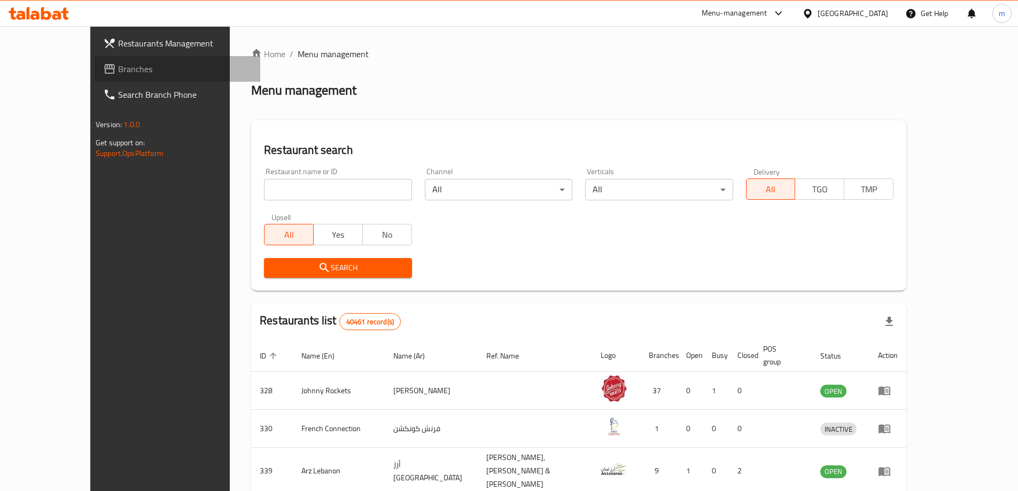
click at [118, 64] on span "Branches" at bounding box center [185, 69] width 134 height 13
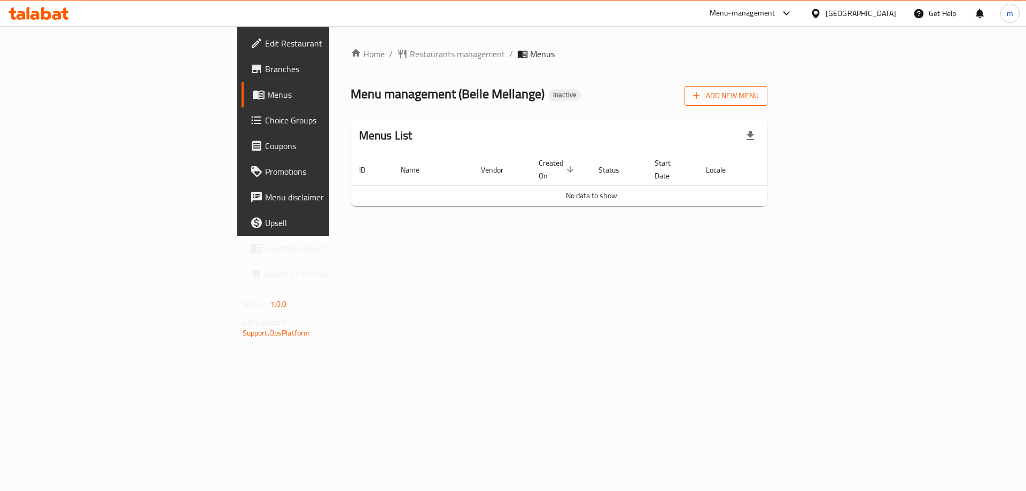
click at [702, 93] on icon "button" at bounding box center [696, 95] width 11 height 11
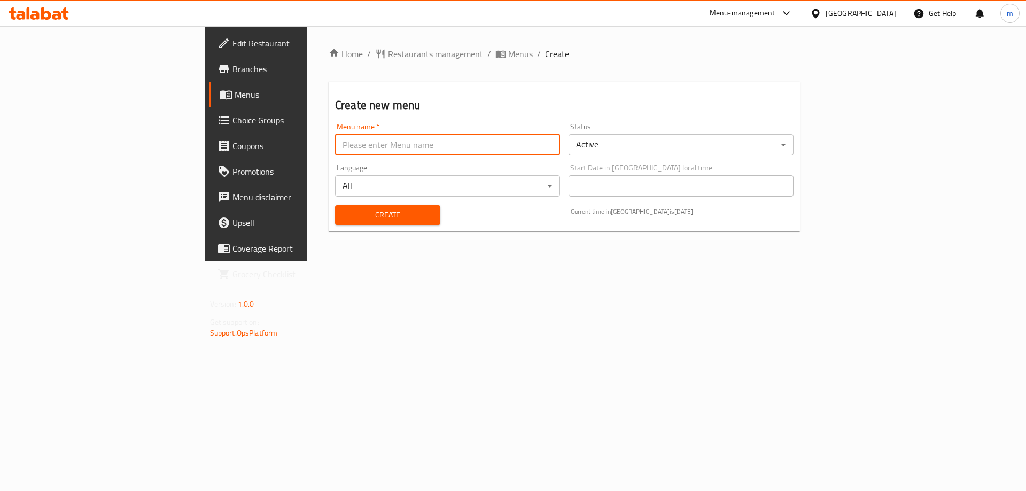
click at [453, 155] on input "text" at bounding box center [447, 144] width 225 height 21
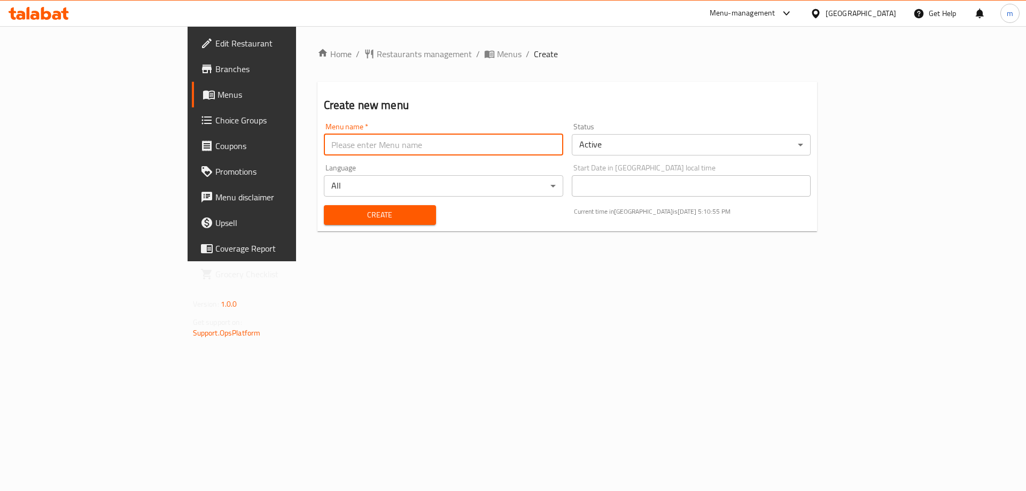
type input "Mesbah - 2025"
click at [332, 216] on span "Create" at bounding box center [379, 214] width 95 height 13
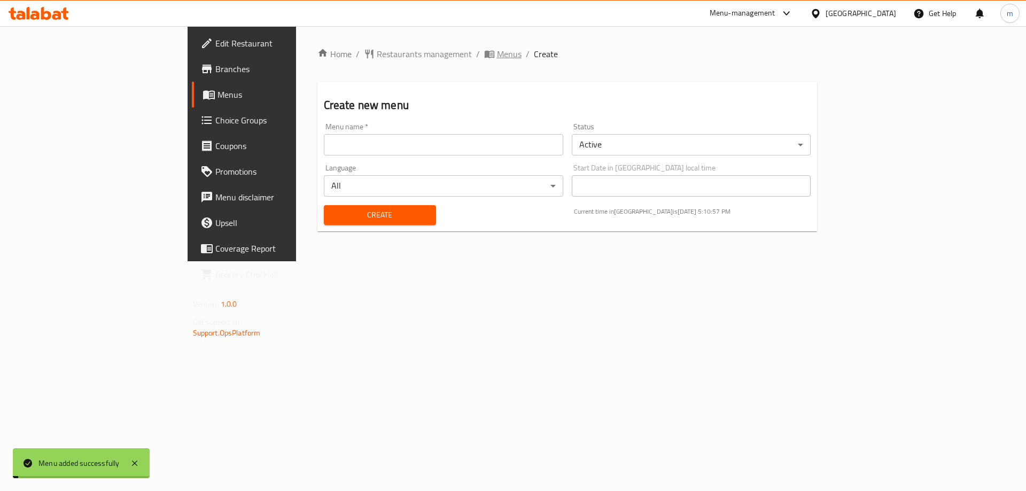
click at [497, 58] on span "Menus" at bounding box center [509, 54] width 25 height 13
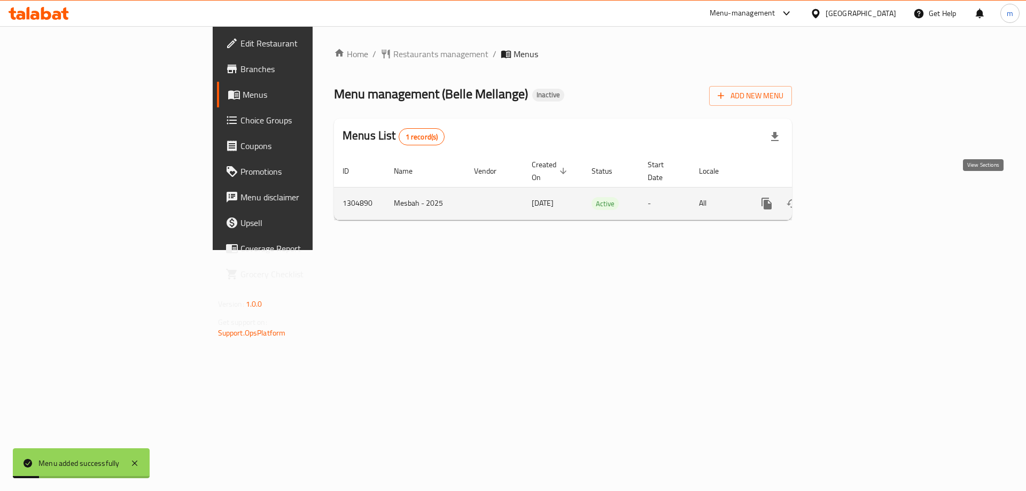
click at [849, 199] on icon "enhanced table" at bounding box center [844, 204] width 10 height 10
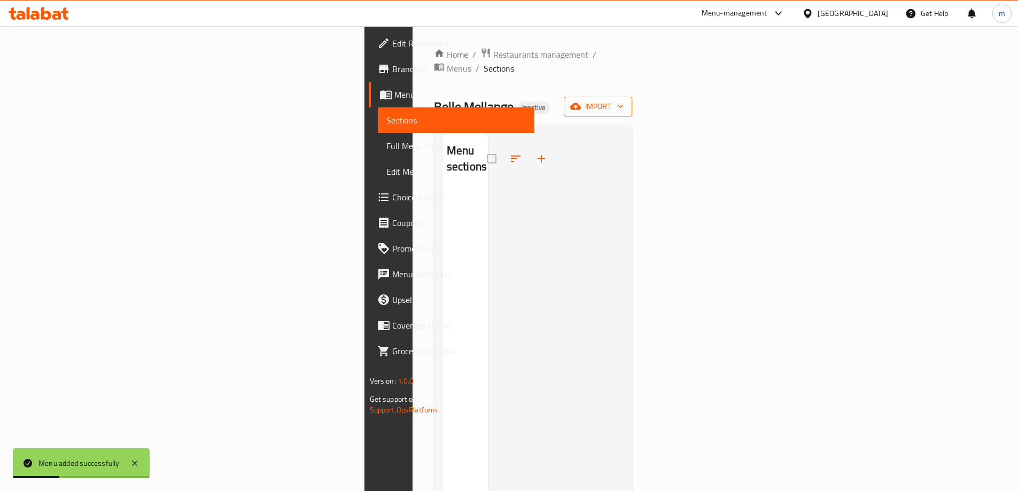
click at [581, 101] on icon "button" at bounding box center [575, 106] width 11 height 11
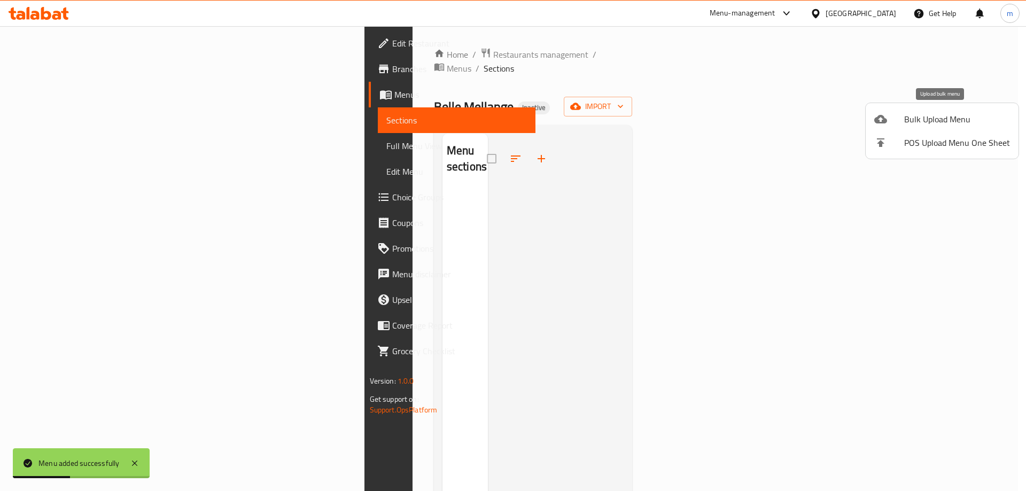
click at [896, 123] on div at bounding box center [889, 119] width 30 height 13
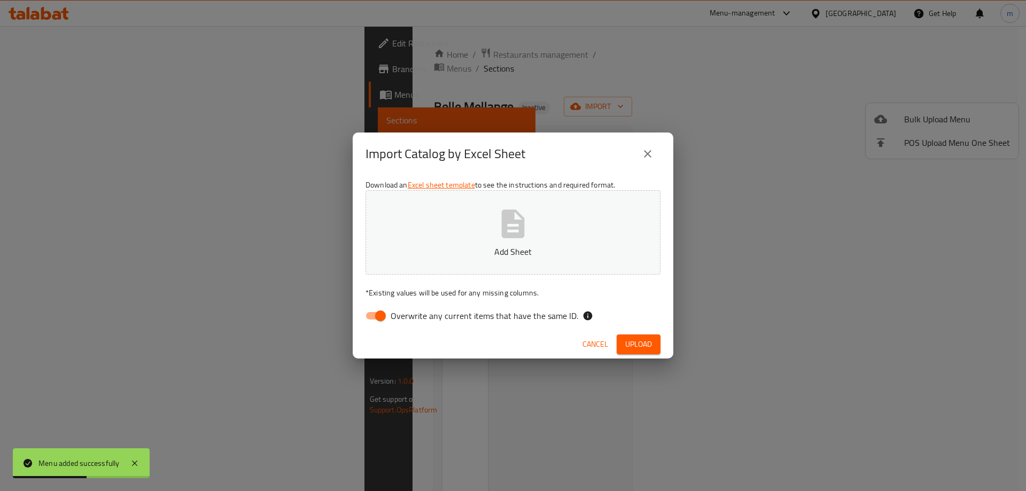
click at [439, 319] on span "Overwrite any current items that have the same ID." at bounding box center [485, 315] width 188 height 13
click at [411, 319] on input "Overwrite any current items that have the same ID." at bounding box center [380, 316] width 61 height 20
checkbox input "false"
click at [458, 257] on p "Add Sheet" at bounding box center [513, 251] width 262 height 13
click at [642, 342] on span "Upload" at bounding box center [638, 344] width 27 height 13
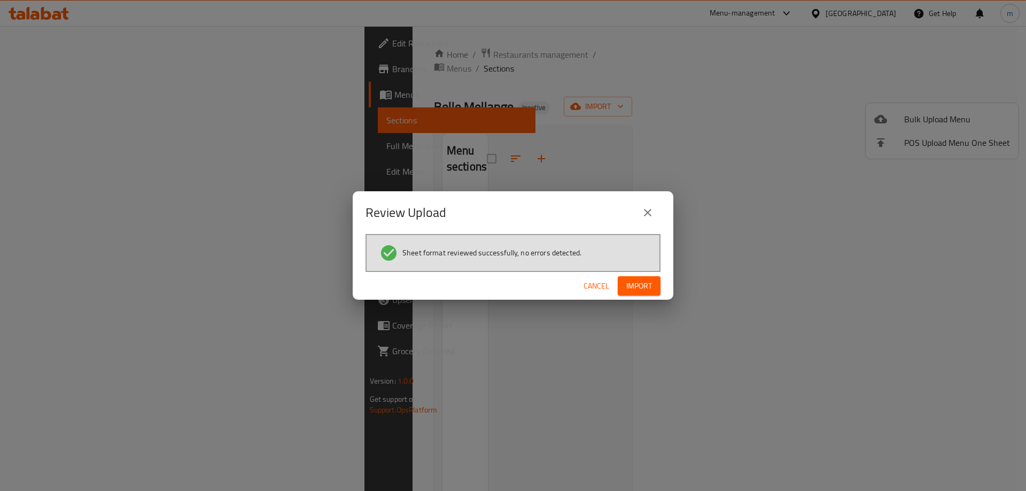
click at [636, 290] on span "Import" at bounding box center [639, 286] width 26 height 13
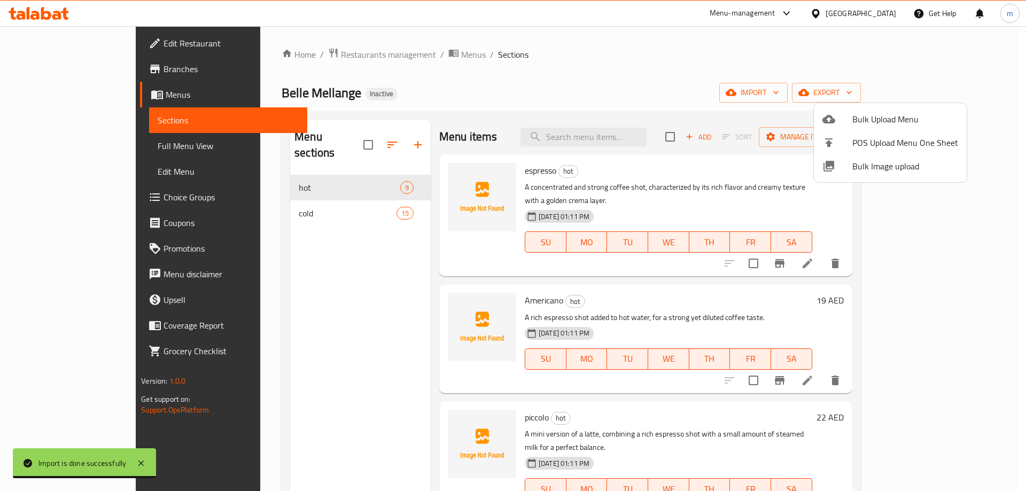
click at [525, 84] on div at bounding box center [513, 245] width 1026 height 491
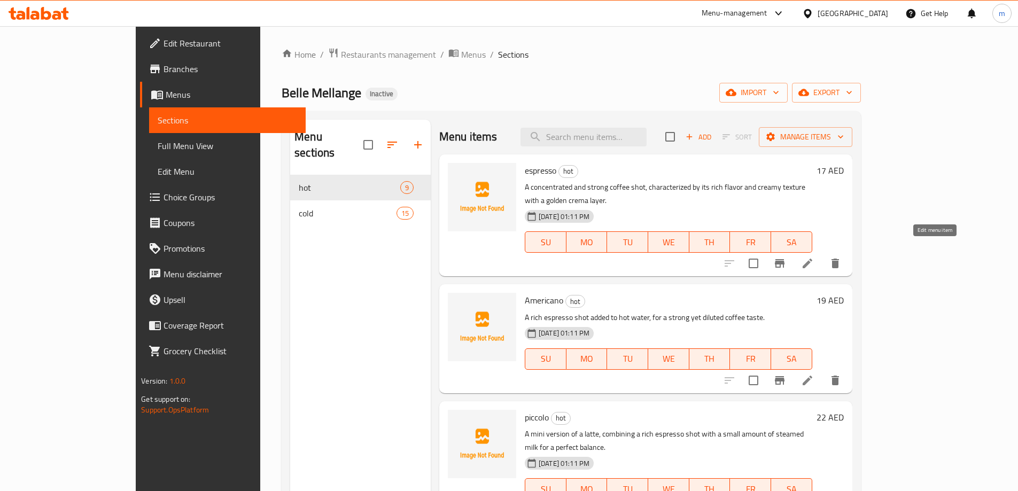
click at [814, 257] on icon at bounding box center [807, 263] width 13 height 13
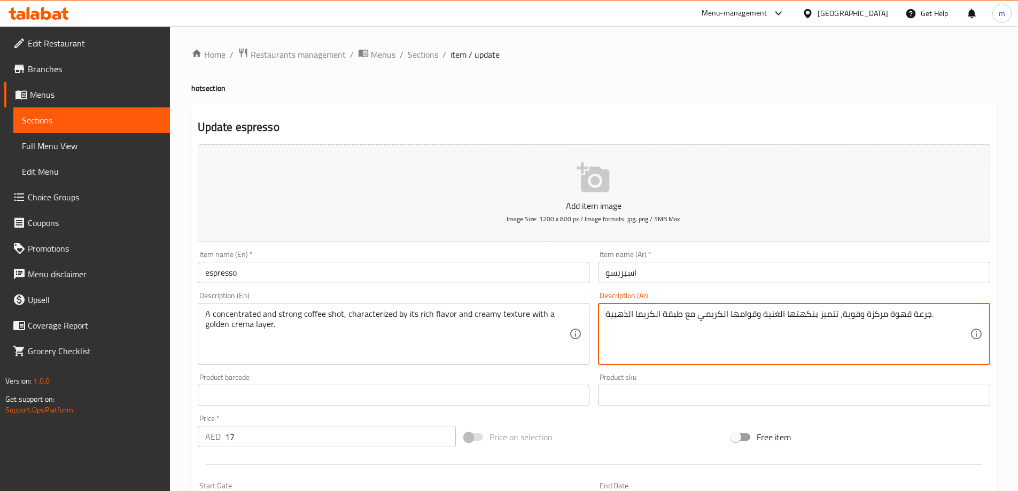
click at [233, 317] on textarea "A concentrated and strong coffee shot, characterized by its rich flavor and cre…" at bounding box center [387, 334] width 365 height 51
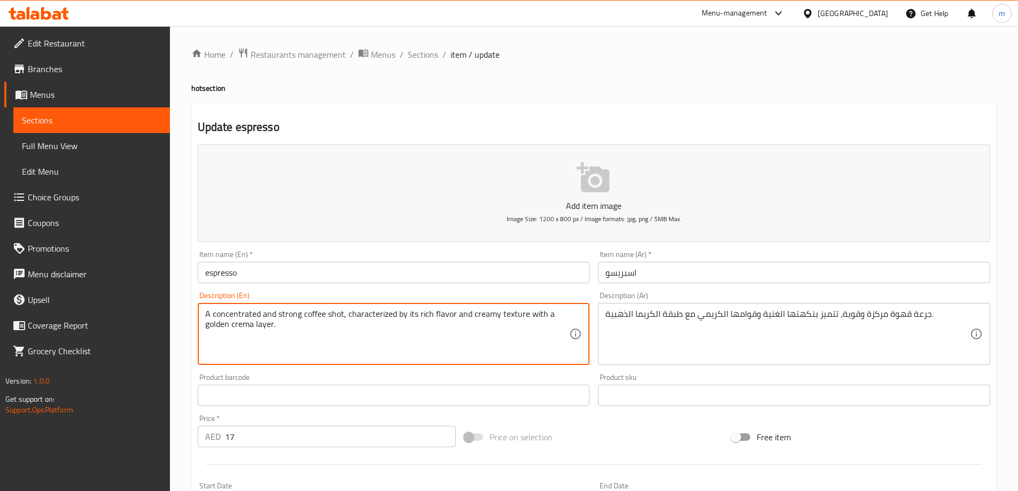
click at [369, 314] on textarea "A concentrated and strong coffee shot, characterized by its rich flavor and cre…" at bounding box center [387, 334] width 365 height 51
click at [358, 313] on textarea "A concentrated and strong coffee shot, characterized by its rich flavor and cre…" at bounding box center [387, 334] width 365 height 51
drag, startPoint x: 347, startPoint y: 316, endPoint x: 491, endPoint y: 324, distance: 144.0
click at [496, 342] on textarea "A concentrated and strong coffee shot, characterized by its rich flavor and cre…" at bounding box center [387, 334] width 365 height 51
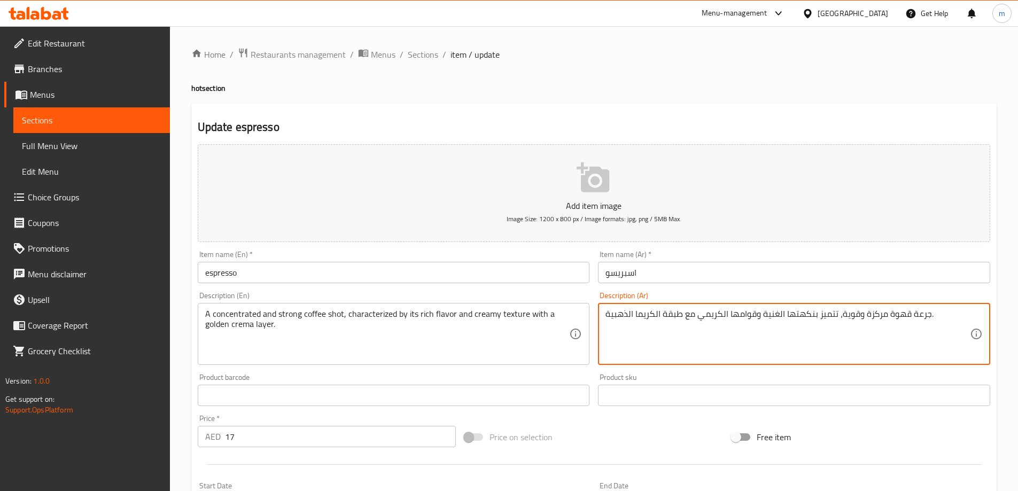
drag, startPoint x: 756, startPoint y: 316, endPoint x: 737, endPoint y: 315, distance: 18.8
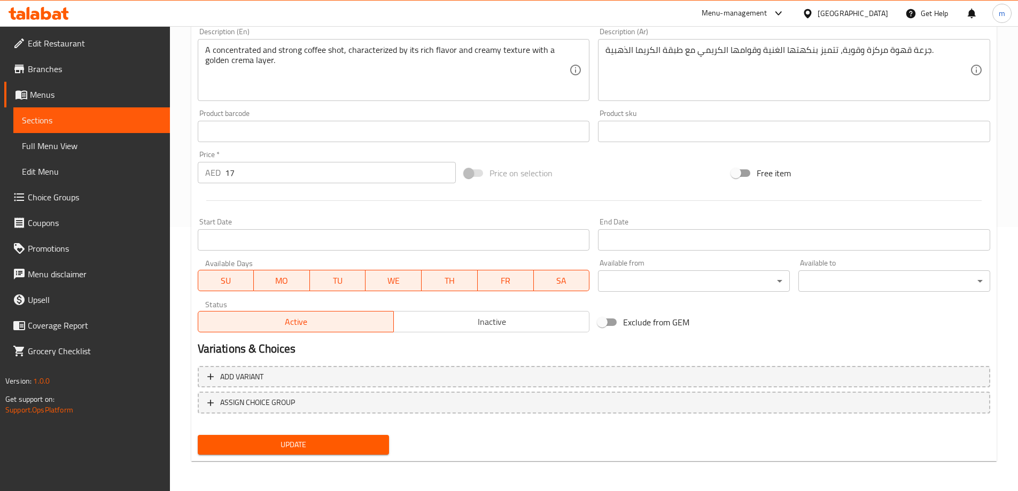
drag, startPoint x: 306, startPoint y: 443, endPoint x: 310, endPoint y: 419, distance: 23.9
click at [306, 443] on span "Update" at bounding box center [293, 444] width 175 height 13
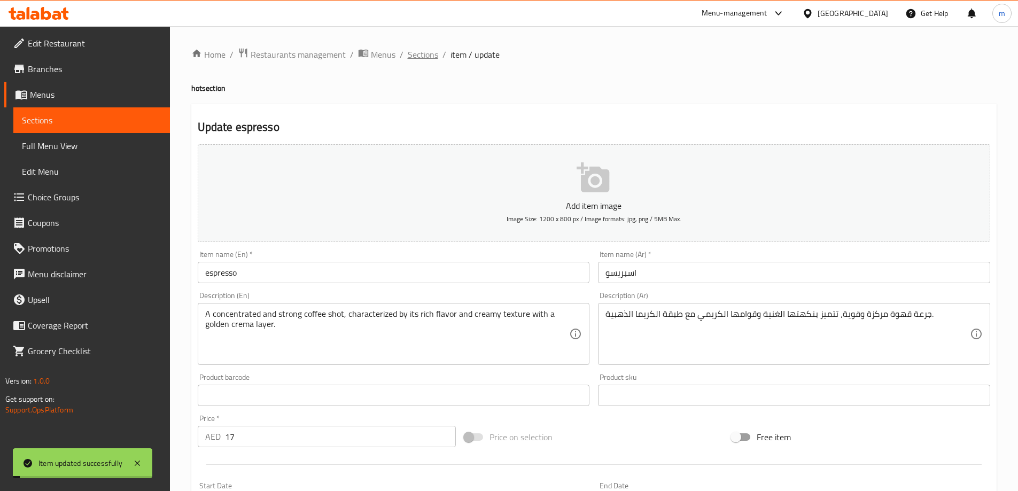
click at [423, 56] on span "Sections" at bounding box center [423, 54] width 30 height 13
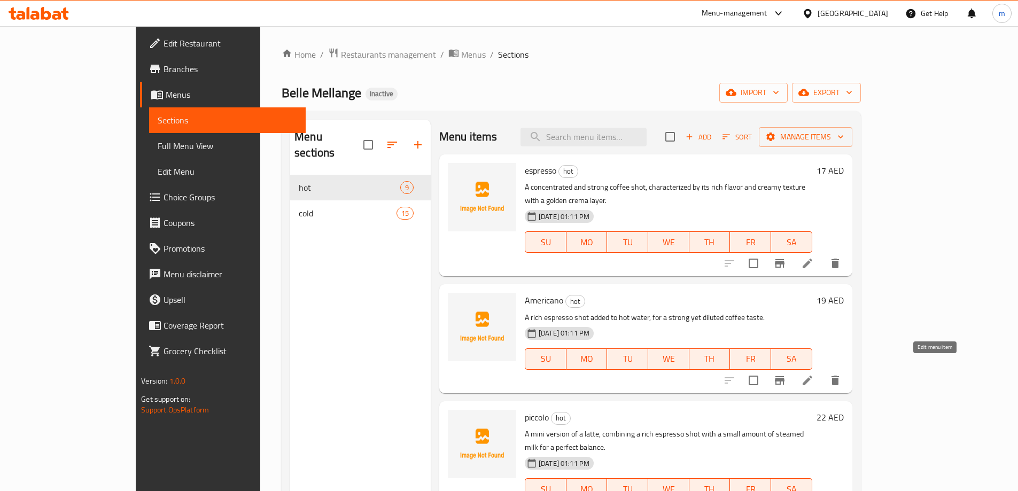
click at [814, 374] on icon at bounding box center [807, 380] width 13 height 13
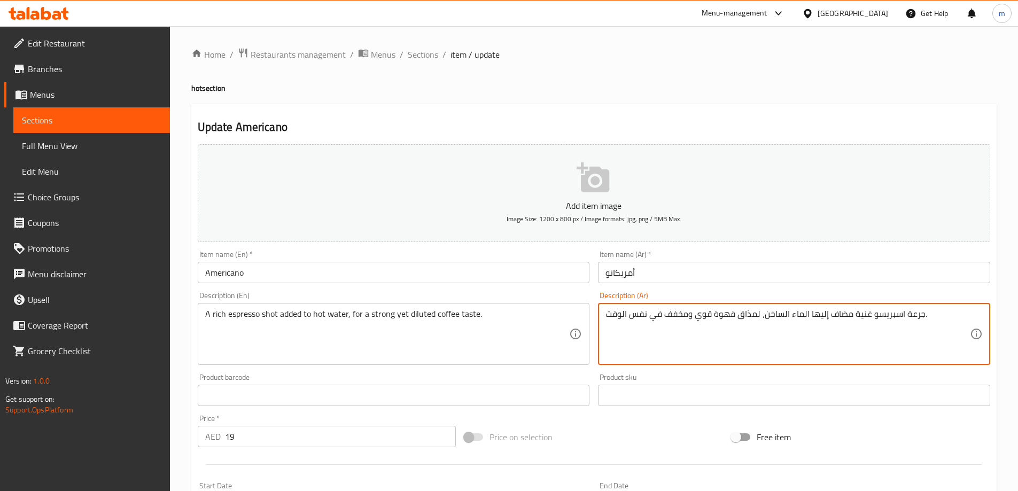
click at [676, 273] on input "أمريكانو" at bounding box center [794, 272] width 392 height 21
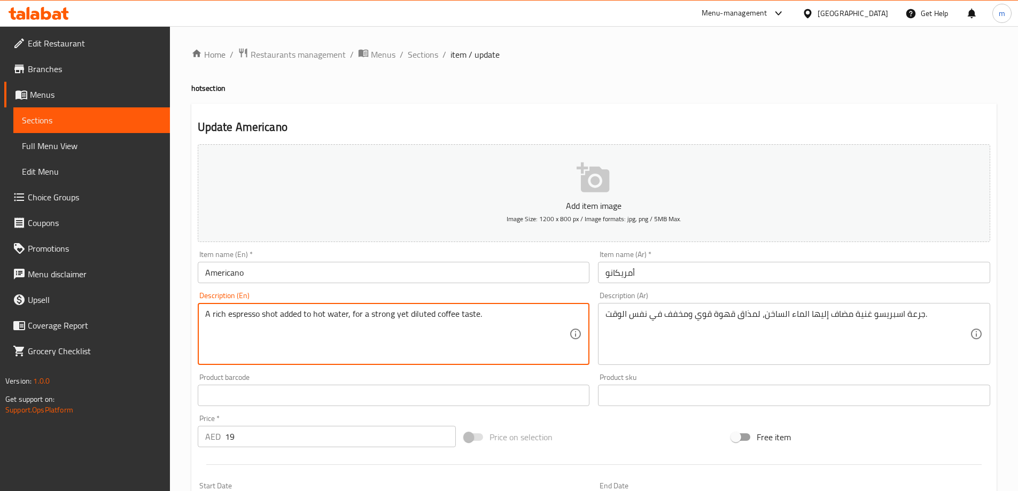
drag, startPoint x: 353, startPoint y: 316, endPoint x: 483, endPoint y: 316, distance: 129.9
drag, startPoint x: 351, startPoint y: 316, endPoint x: 494, endPoint y: 316, distance: 143.8
click at [494, 316] on textarea "A rich espresso shot added to hot water, for a strong yet diluted coffee taste." at bounding box center [387, 334] width 365 height 51
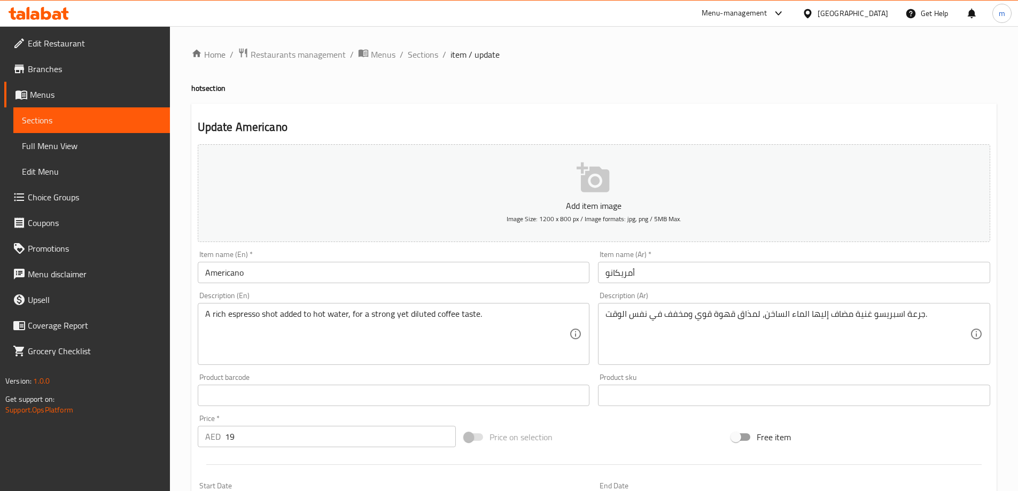
click at [642, 87] on h4 "hot section" at bounding box center [593, 88] width 805 height 11
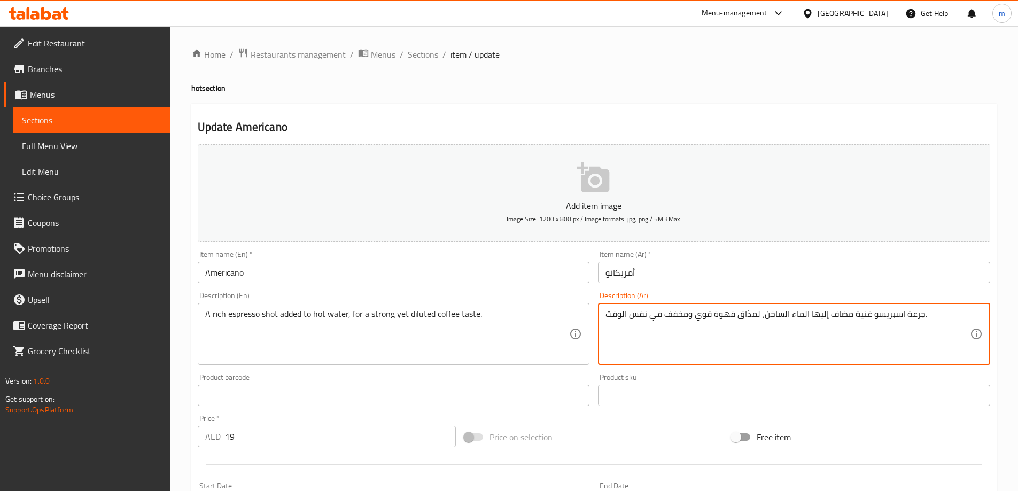
drag, startPoint x: 661, startPoint y: 314, endPoint x: 605, endPoint y: 317, distance: 55.7
click at [652, 320] on textarea "جرعة اسبريسو غنية مضاف إليها الماء الساخن، لمذاق قهوة قوي ومخفف في نفس الوقت." at bounding box center [788, 334] width 365 height 51
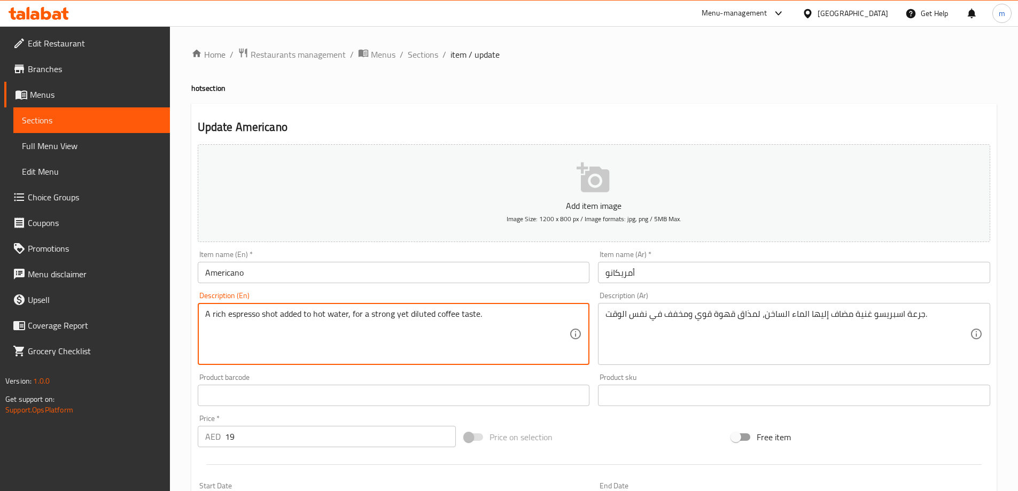
drag, startPoint x: 277, startPoint y: 316, endPoint x: 263, endPoint y: 318, distance: 14.0
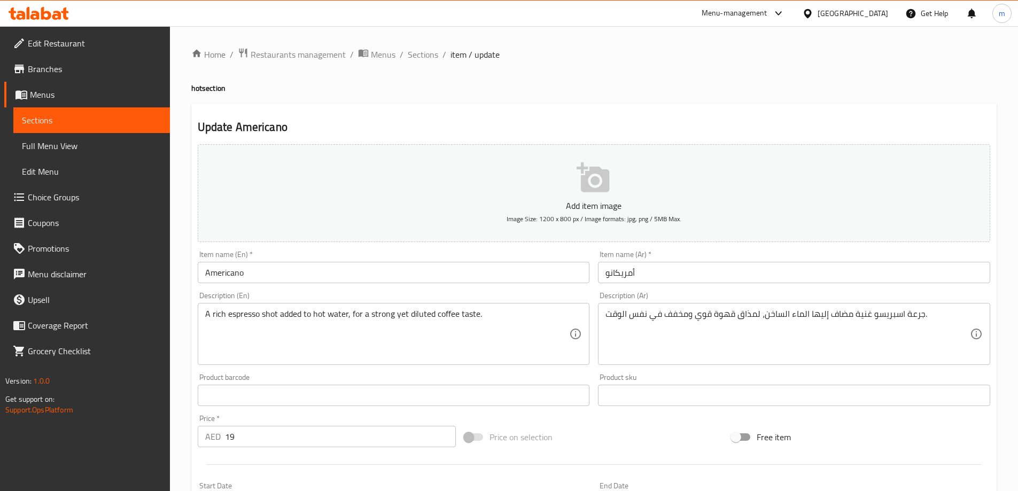
click at [364, 325] on textarea "A rich espresso shot added to hot water, for a strong yet diluted coffee taste." at bounding box center [387, 334] width 365 height 51
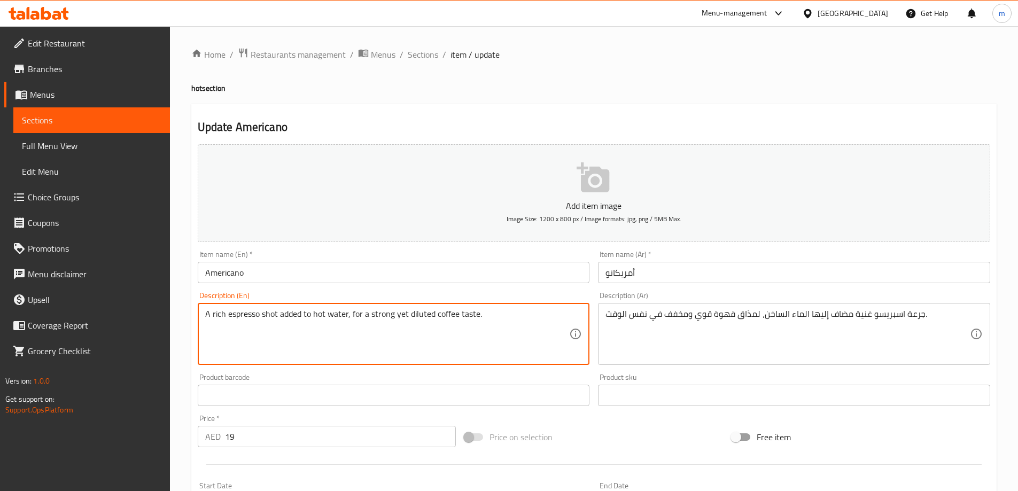
click at [364, 325] on textarea "A rich espresso shot added to hot water, for a strong yet diluted coffee taste." at bounding box center [387, 334] width 365 height 51
paste textarea "shot of espresso with hot water added, for a strong and diluted coffee taste at…"
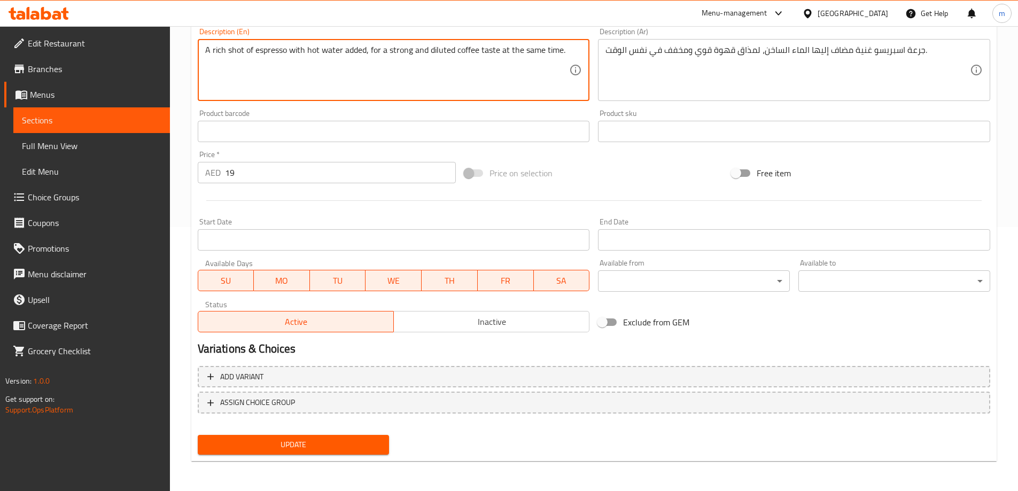
type textarea "A rich shot of espresso with hot water added, for a strong and diluted coffee t…"
click at [342, 442] on span "Update" at bounding box center [293, 444] width 175 height 13
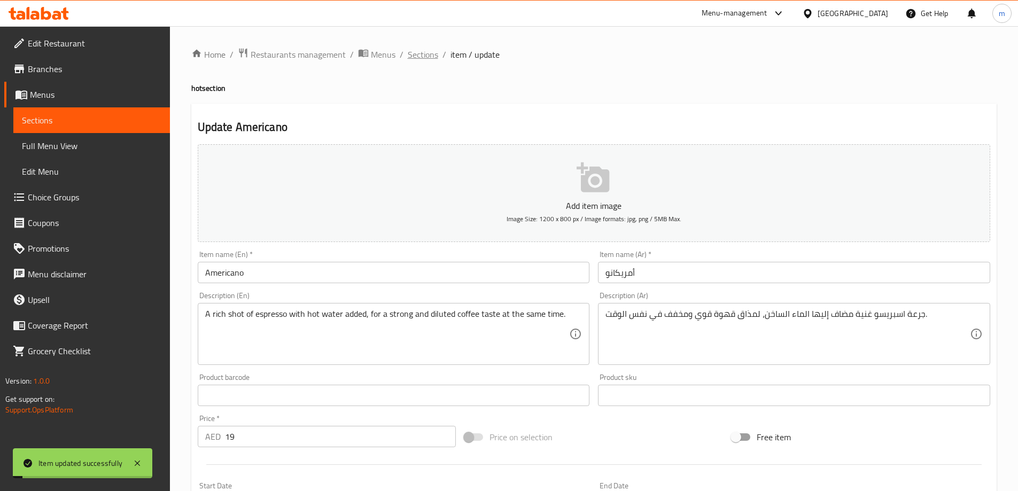
click at [414, 59] on span "Sections" at bounding box center [423, 54] width 30 height 13
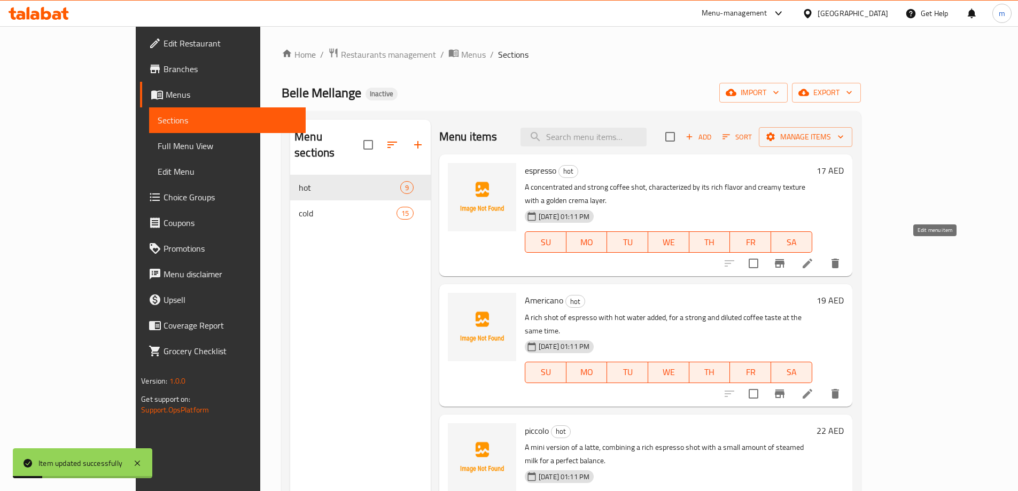
click at [814, 257] on icon at bounding box center [807, 263] width 13 height 13
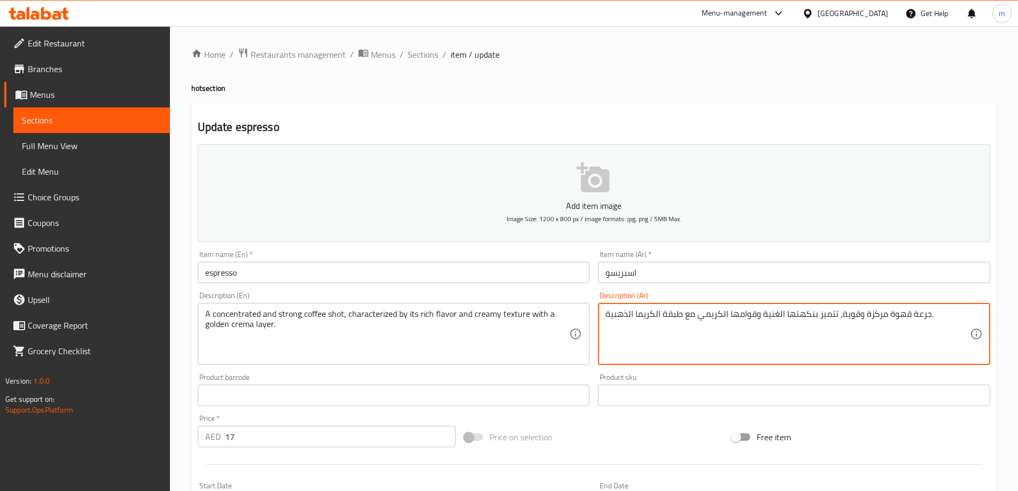
click at [660, 320] on textarea "جرعة قهوة مركزة وقوية، تتميز بنكهتها الغنية وقوامها الكريمي مع طبقة الكريما الذ…" at bounding box center [788, 334] width 365 height 51
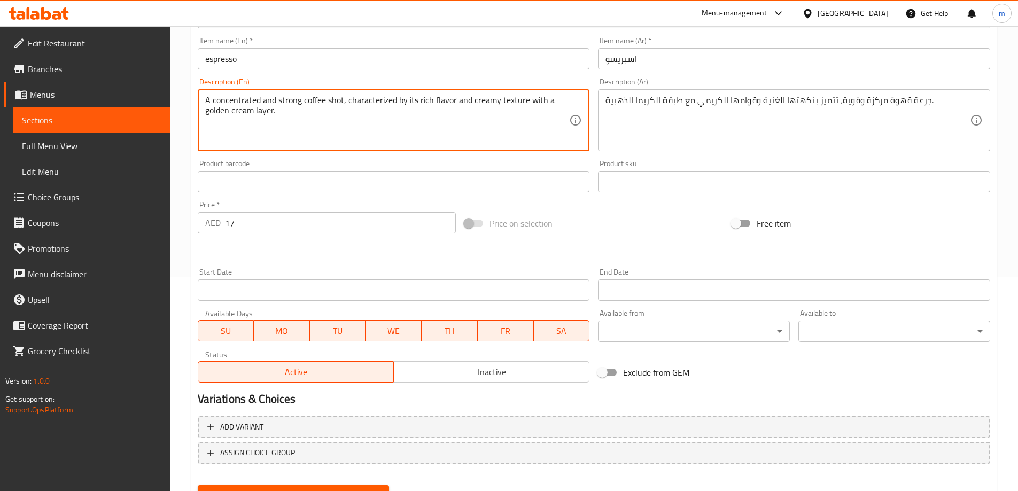
scroll to position [264, 0]
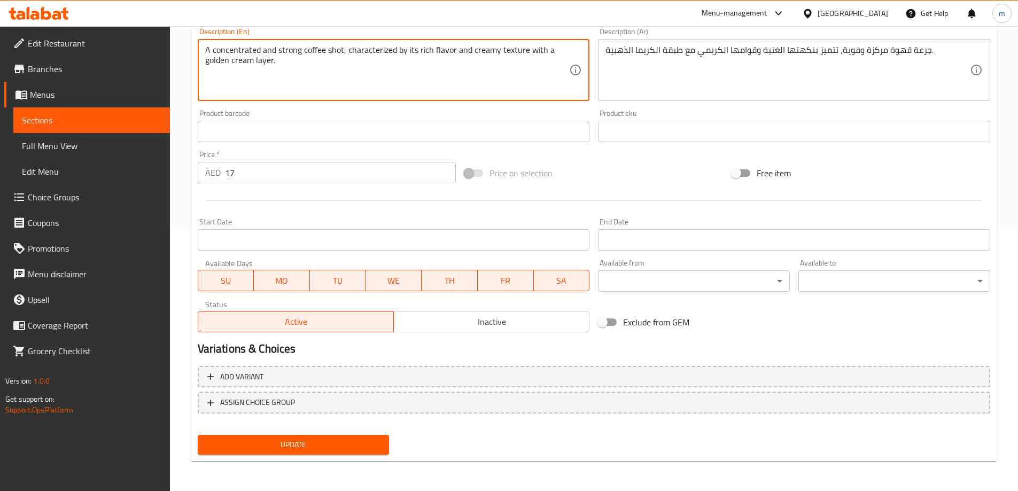
type textarea "A concentrated and strong coffee shot, characterized by its rich flavor and cre…"
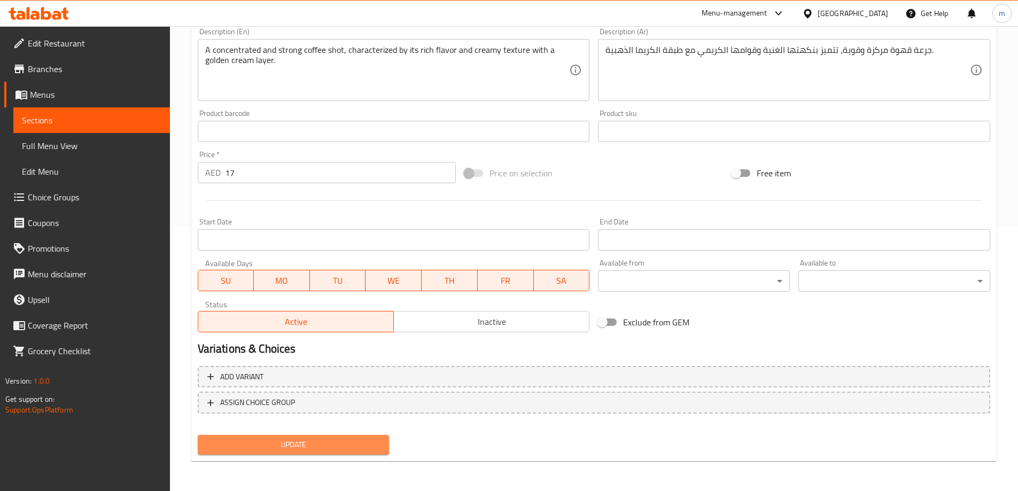
click at [282, 446] on span "Update" at bounding box center [293, 444] width 175 height 13
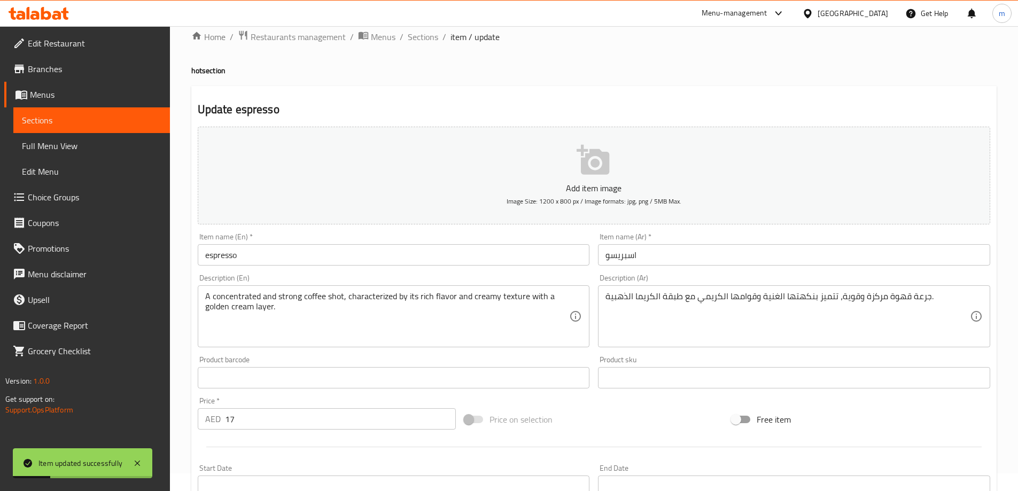
scroll to position [0, 0]
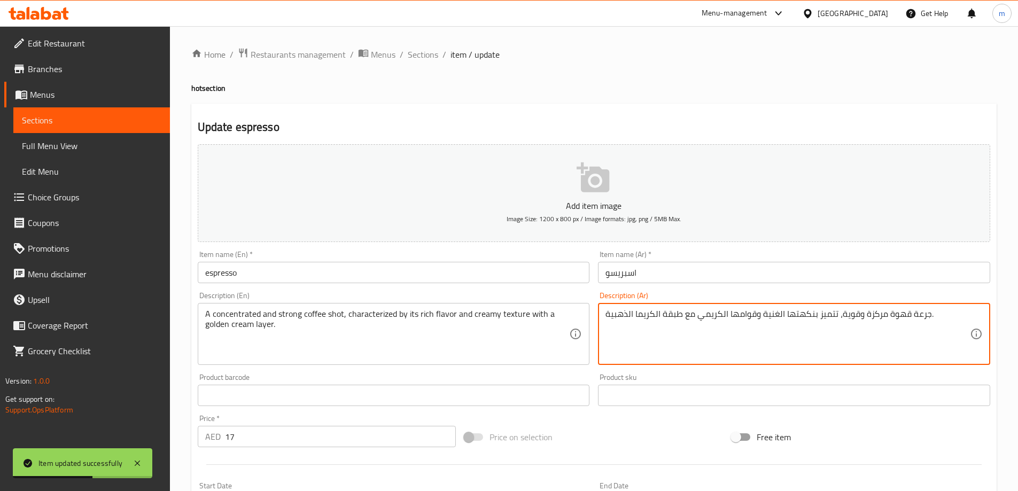
drag, startPoint x: 653, startPoint y: 316, endPoint x: 636, endPoint y: 316, distance: 16.6
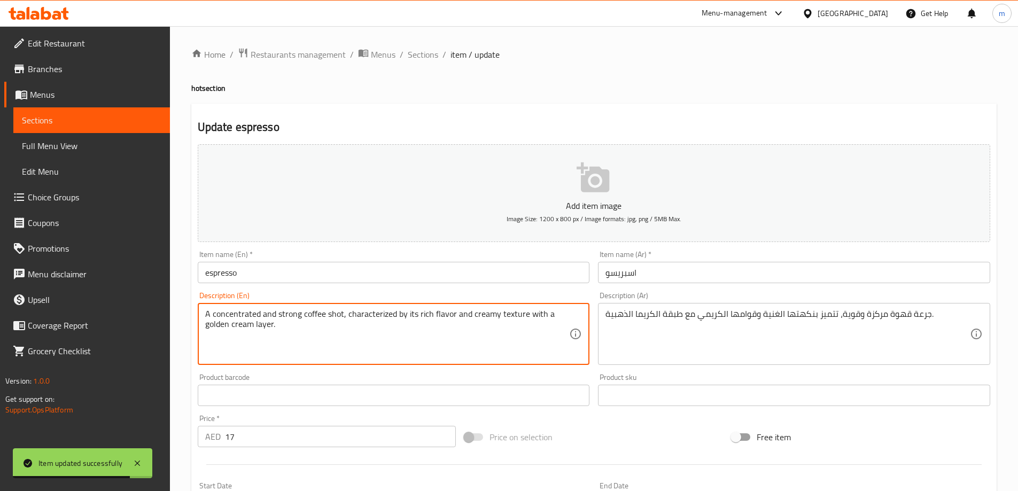
click at [239, 324] on textarea "A concentrated and strong coffee shot, characterized by its rich flavor and cre…" at bounding box center [387, 334] width 365 height 51
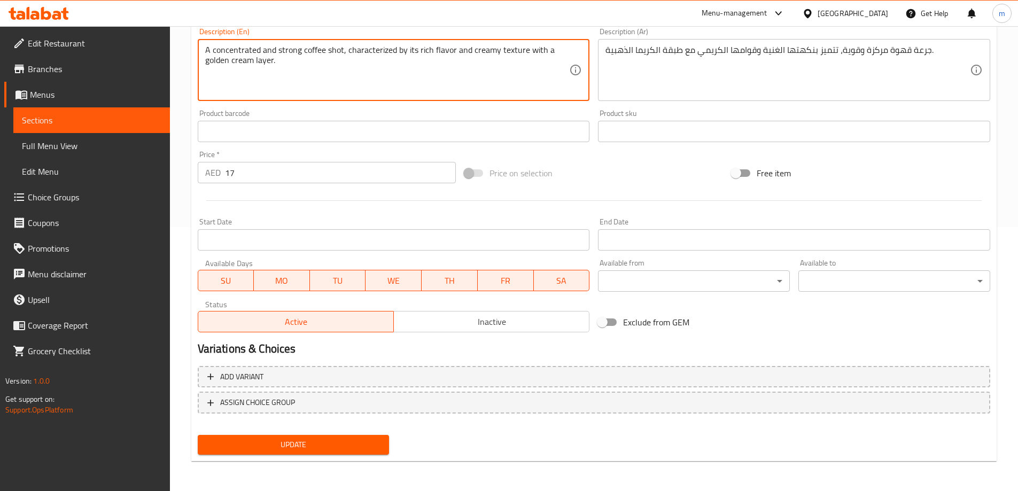
click at [335, 450] on span "Update" at bounding box center [293, 444] width 175 height 13
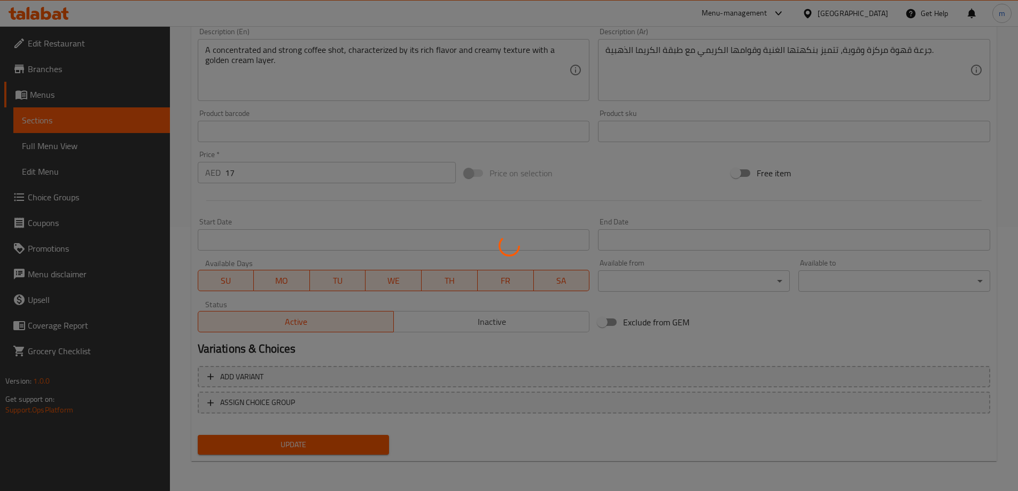
scroll to position [0, 0]
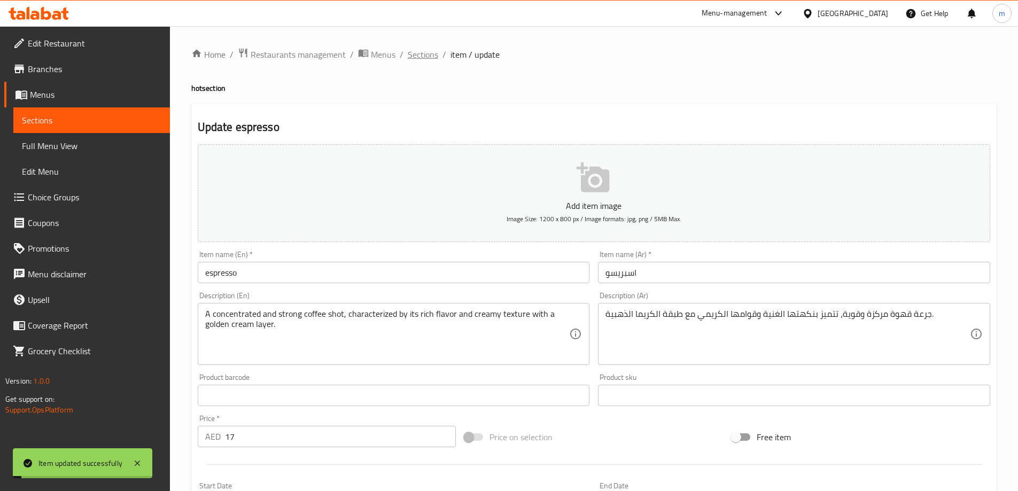
click at [422, 50] on span "Sections" at bounding box center [423, 54] width 30 height 13
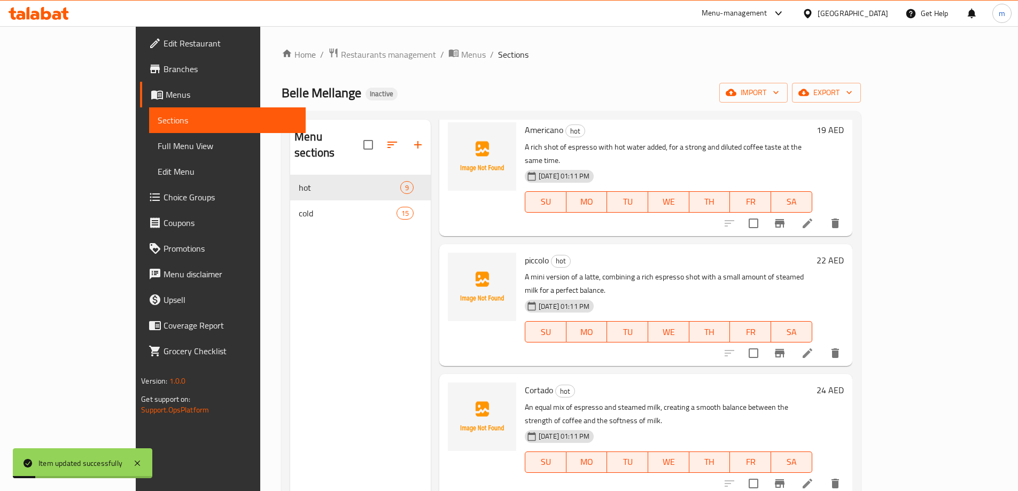
scroll to position [214, 0]
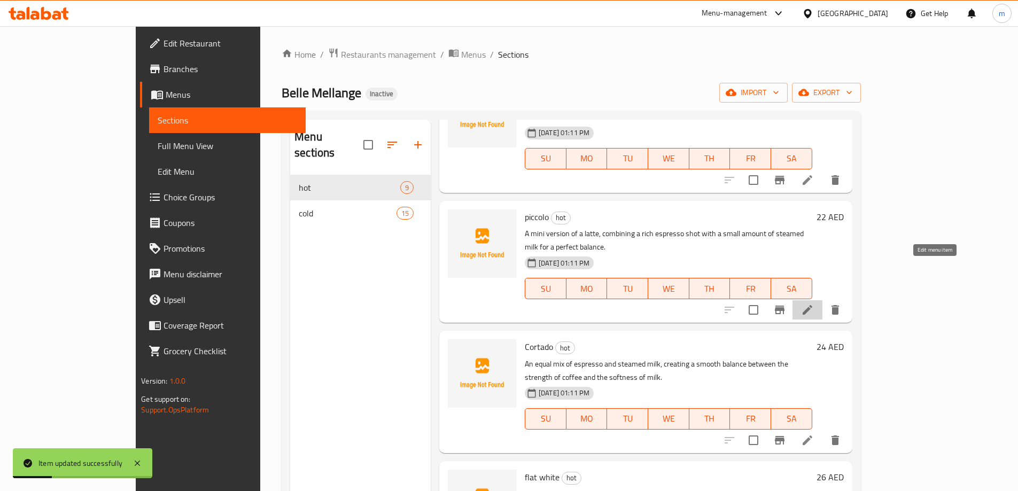
click at [814, 304] on icon at bounding box center [807, 310] width 13 height 13
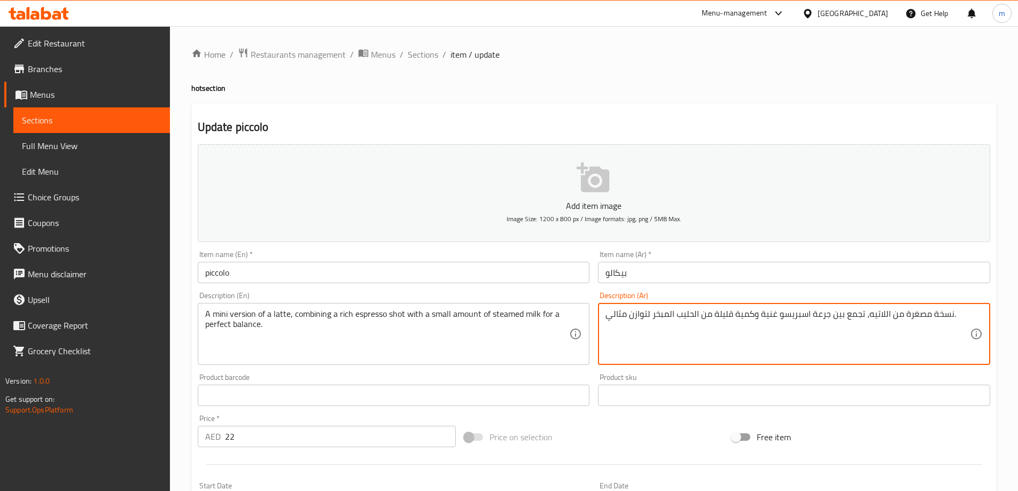
click at [745, 316] on textarea "نسخة مصغرة من اللاتيه، تجمع بين جرعة اسبريسو غنية وكمية قليلة من الحليب المبخر …" at bounding box center [788, 334] width 365 height 51
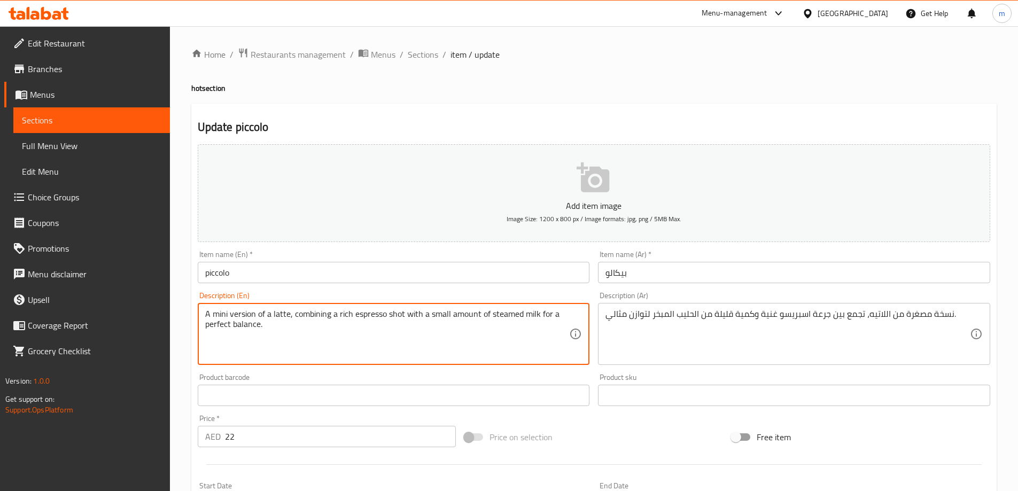
click at [466, 312] on textarea "A mini version of a latte, combining a rich espresso shot with a small amount o…" at bounding box center [387, 334] width 365 height 51
paste textarea "Portion"
click at [461, 317] on textarea "A mini version of a latte, combining a rich espresso shot with a small Portion …" at bounding box center [387, 334] width 365 height 51
drag, startPoint x: 461, startPoint y: 317, endPoint x: 401, endPoint y: 316, distance: 59.9
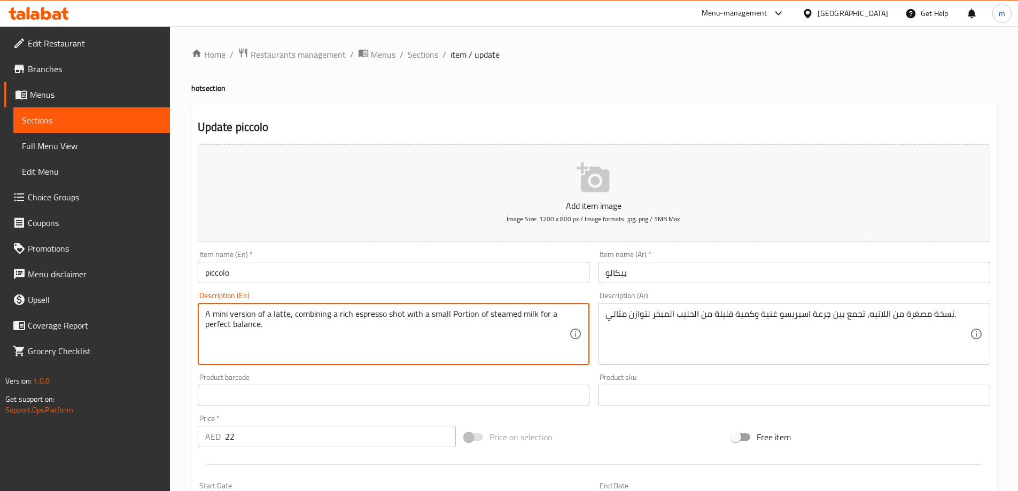
click at [401, 316] on textarea "A mini version of a latte, combining a rich espresso shot with a small Portion …" at bounding box center [387, 334] width 365 height 51
click at [456, 320] on textarea "A mini version of a latte, combining a rich espresso shot with a small Portion …" at bounding box center [387, 334] width 365 height 51
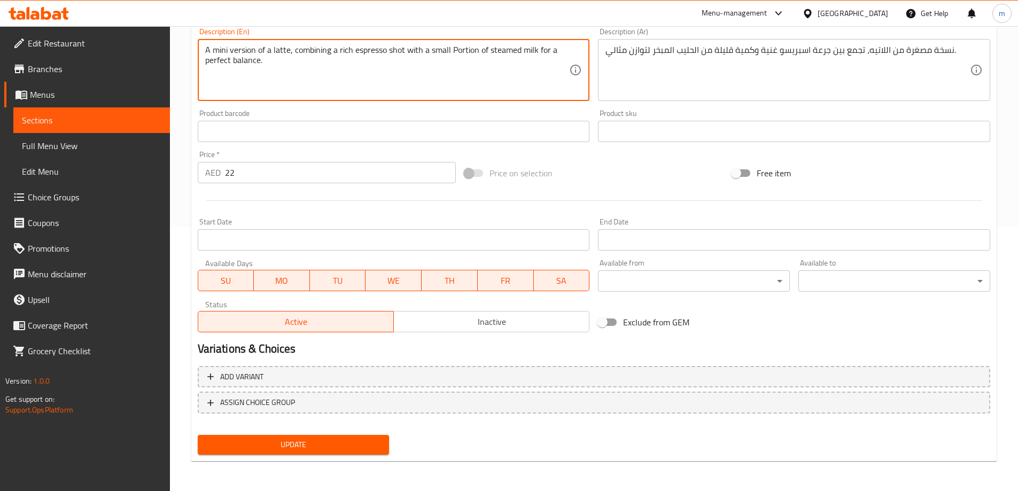
type textarea "A mini version of a latte, combining a rich espresso shot with a small portion …"
click at [282, 451] on span "Update" at bounding box center [293, 444] width 175 height 13
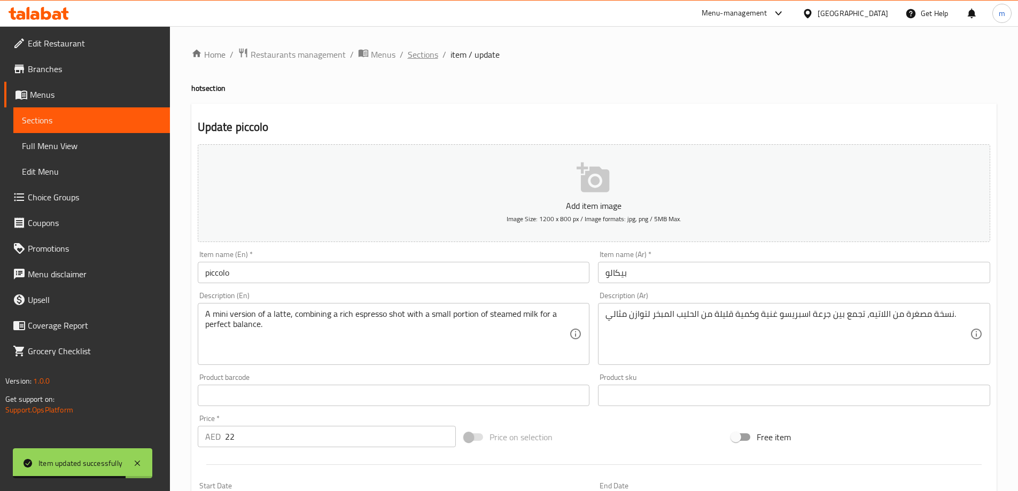
click at [417, 58] on span "Sections" at bounding box center [423, 54] width 30 height 13
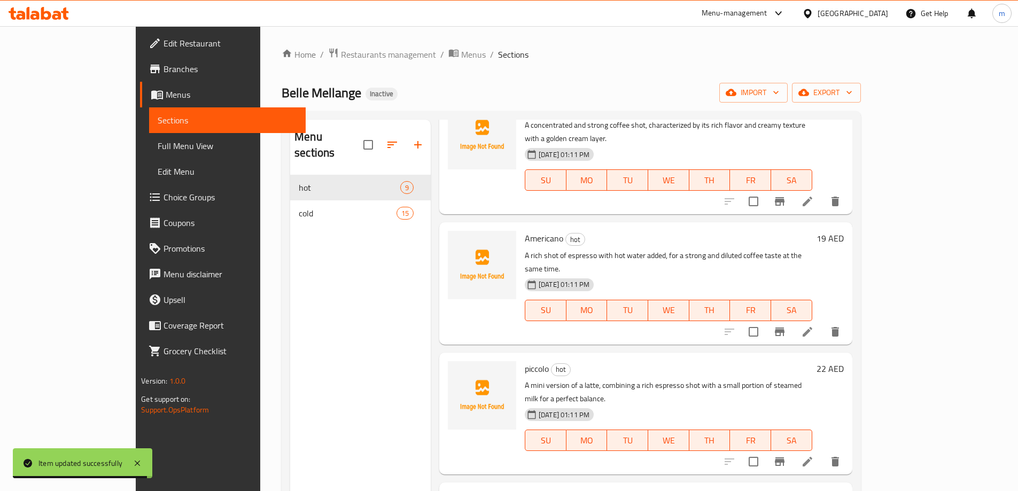
scroll to position [214, 0]
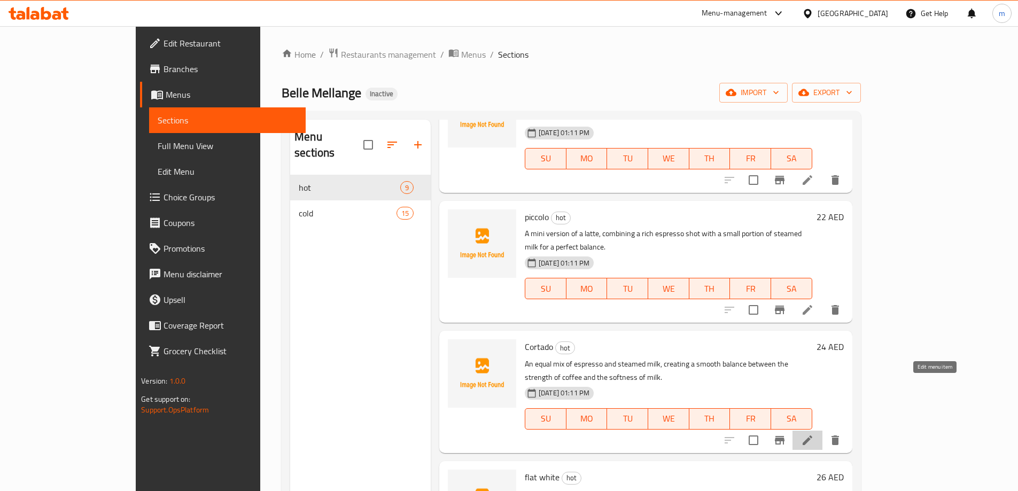
click at [814, 434] on icon at bounding box center [807, 440] width 13 height 13
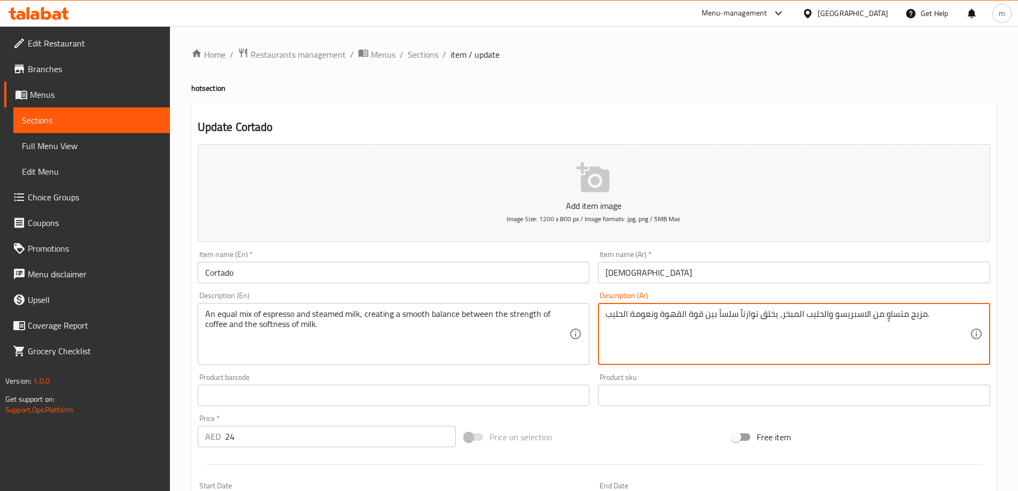
click at [724, 314] on textarea "مزيج متساوٍ من الاسبريسو والحليب المبخر، يخلق توازناً سلساً بين قوة القهوة ونعو…" at bounding box center [788, 334] width 365 height 51
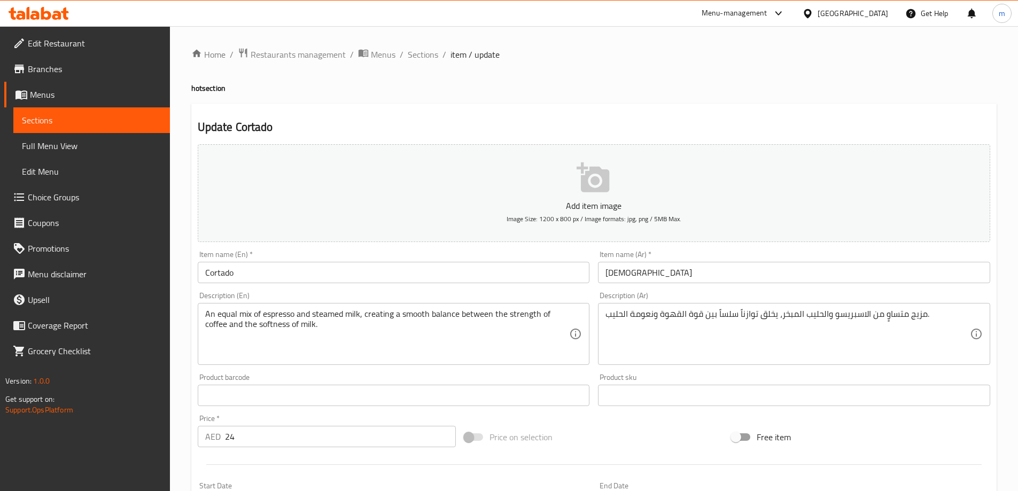
click at [716, 323] on textarea "مزيج متساوٍ من الاسبريسو والحليب المبخر، يخلق توازناً سلساً بين قوة القهوة ونعو…" at bounding box center [788, 334] width 365 height 51
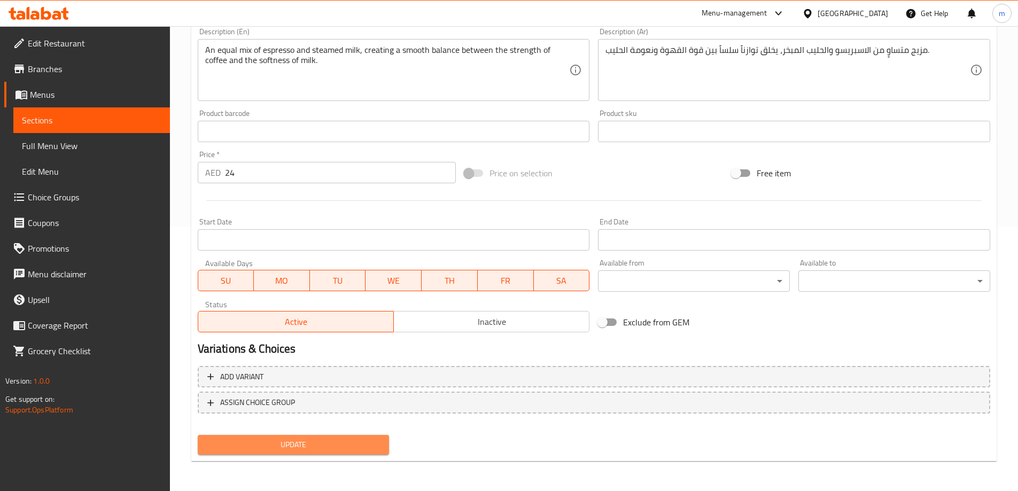
click at [336, 446] on span "Update" at bounding box center [293, 444] width 175 height 13
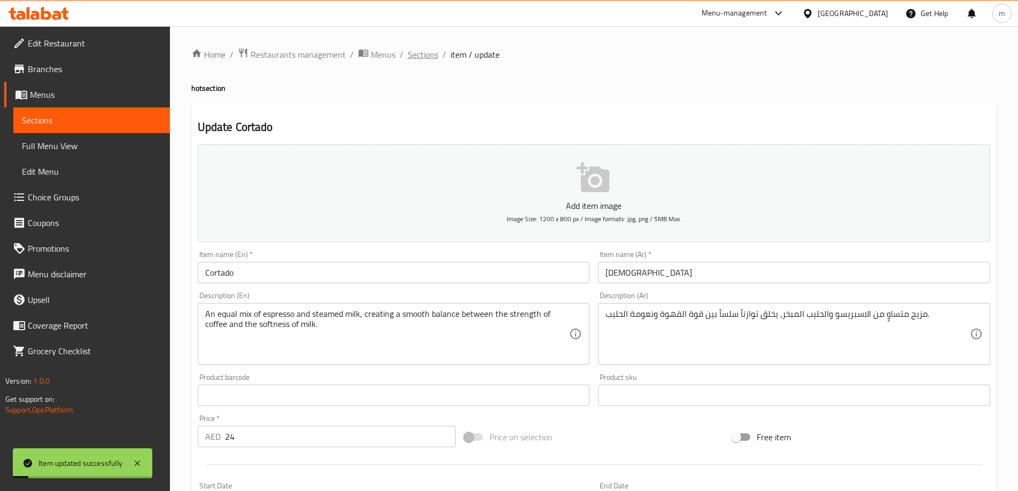
click at [419, 51] on span "Sections" at bounding box center [423, 54] width 30 height 13
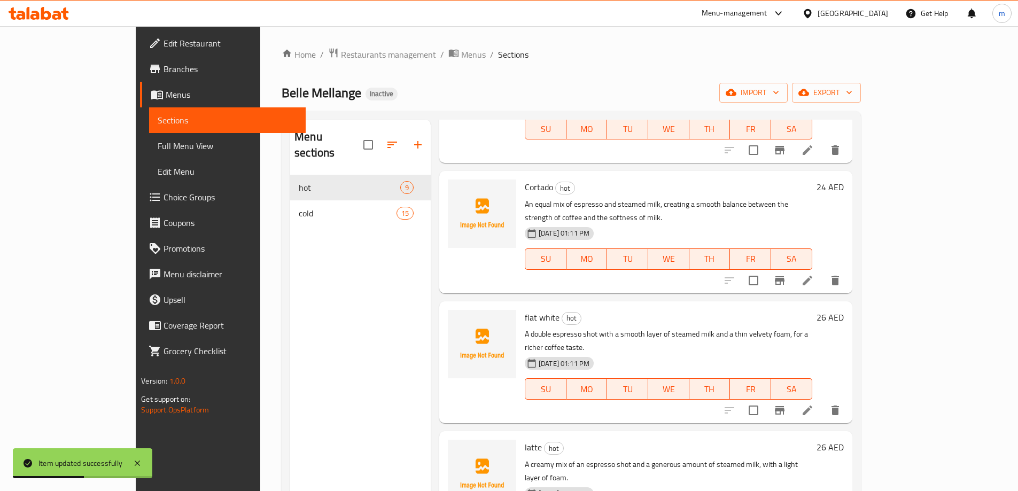
scroll to position [374, 0]
click at [814, 404] on icon at bounding box center [807, 410] width 13 height 13
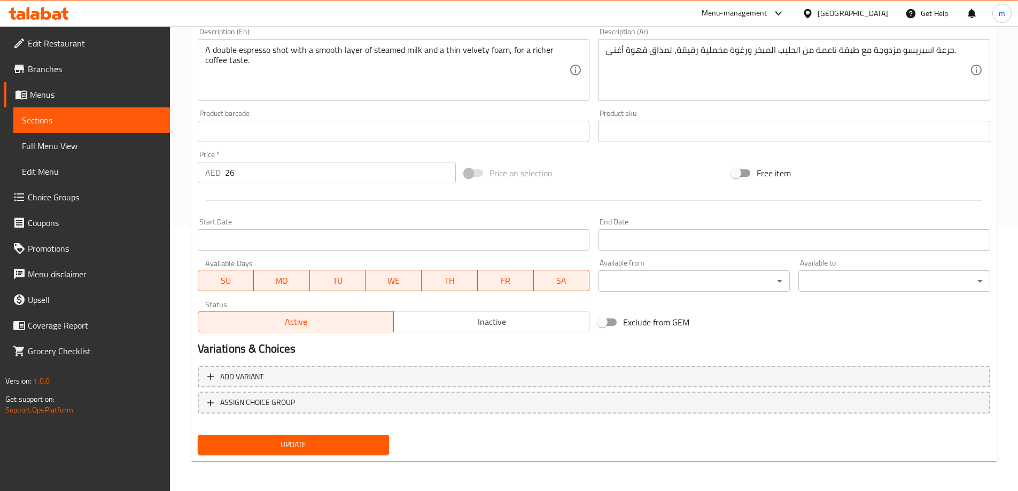
click at [338, 451] on span "Update" at bounding box center [293, 444] width 175 height 13
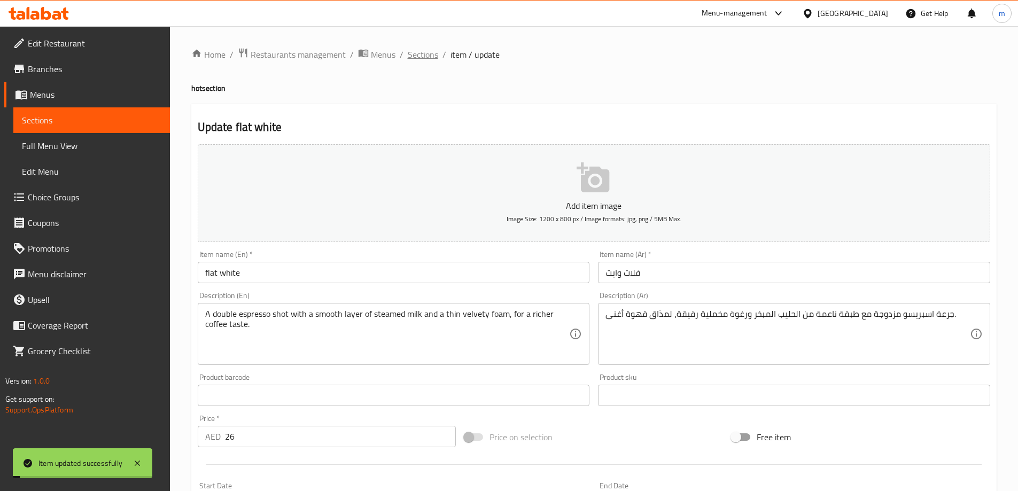
click at [421, 56] on span "Sections" at bounding box center [423, 54] width 30 height 13
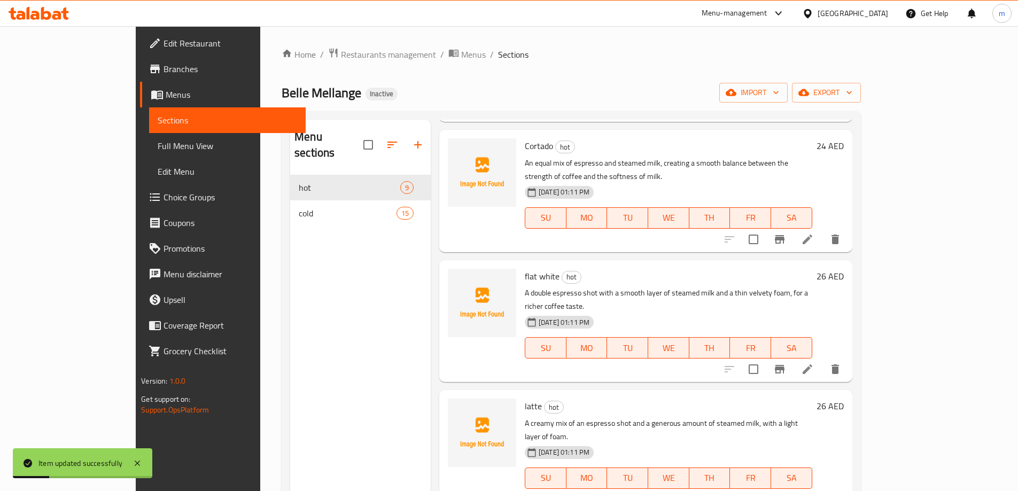
scroll to position [428, 0]
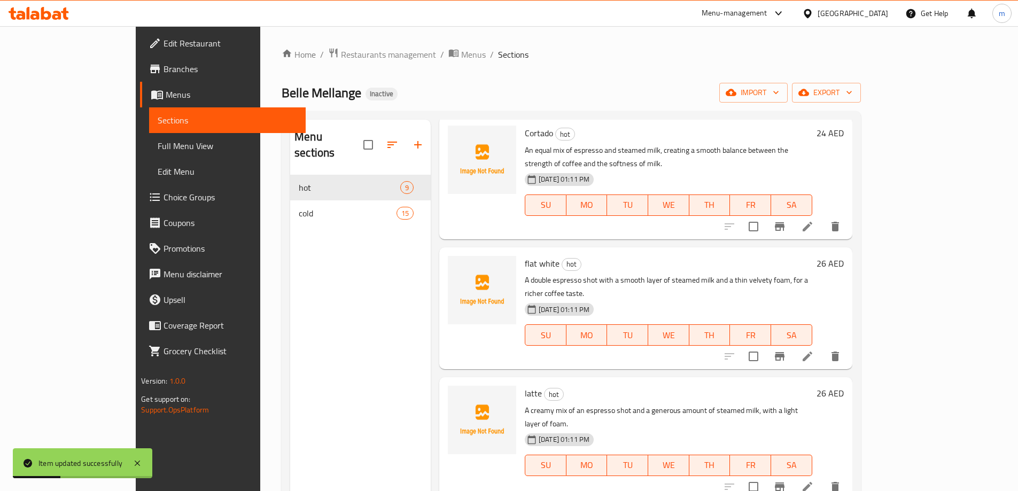
click at [814, 481] on icon at bounding box center [807, 487] width 13 height 13
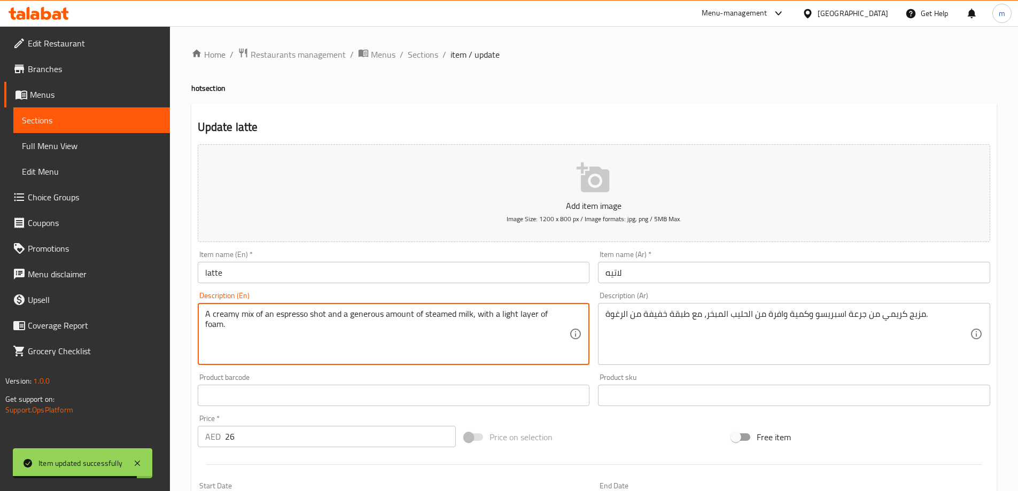
drag, startPoint x: 252, startPoint y: 317, endPoint x: 243, endPoint y: 317, distance: 9.1
drag, startPoint x: 280, startPoint y: 317, endPoint x: 270, endPoint y: 317, distance: 9.1
click at [270, 317] on textarea "A creamy blend of an espresso shot and a generous amount of steamed milk, with …" at bounding box center [387, 334] width 365 height 51
click at [388, 317] on textarea "A creamy blend of espresso shot and a generous amount of steamed milk, with a l…" at bounding box center [387, 334] width 365 height 51
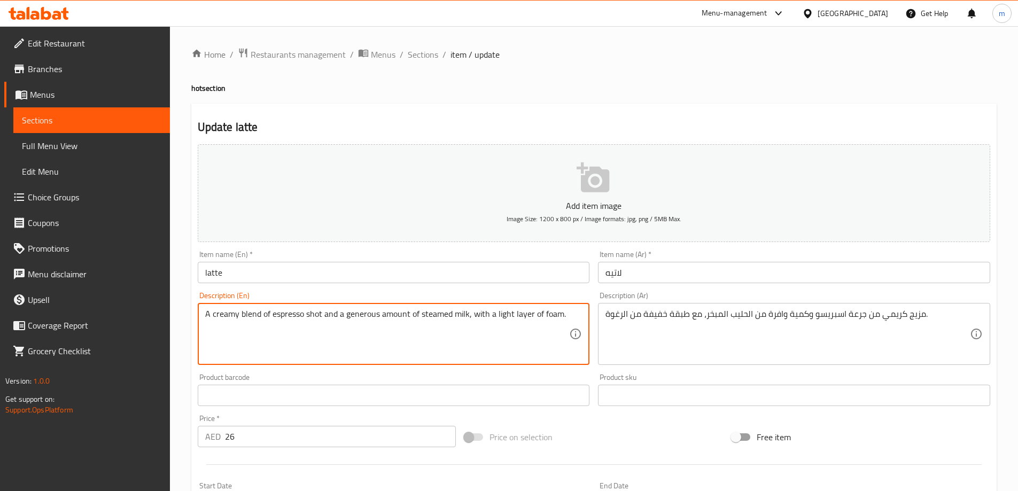
paste textarea "Portion"
click at [407, 316] on textarea "A creamy blend of espresso shot and a generous Portion of steamed milk, with a …" at bounding box center [387, 334] width 365 height 51
click at [403, 341] on textarea "A creamy blend of espresso shot and a generous Portion of steamed milk, with a …" at bounding box center [387, 334] width 365 height 51
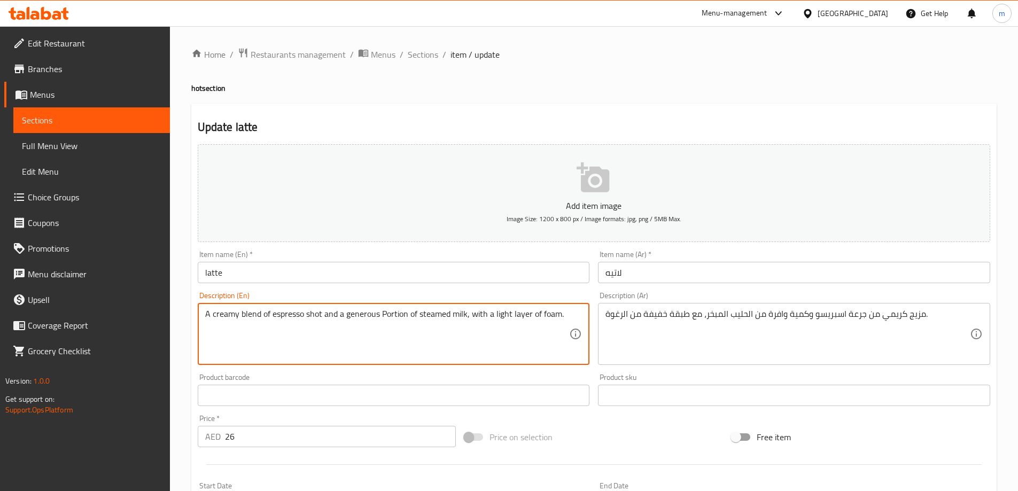
click at [370, 312] on textarea "A creamy blend of espresso shot and a generous Portion of steamed milk, with a …" at bounding box center [387, 334] width 365 height 51
type textarea "A creamy blend of espresso shot and a generous portion of steamed milk, with a …"
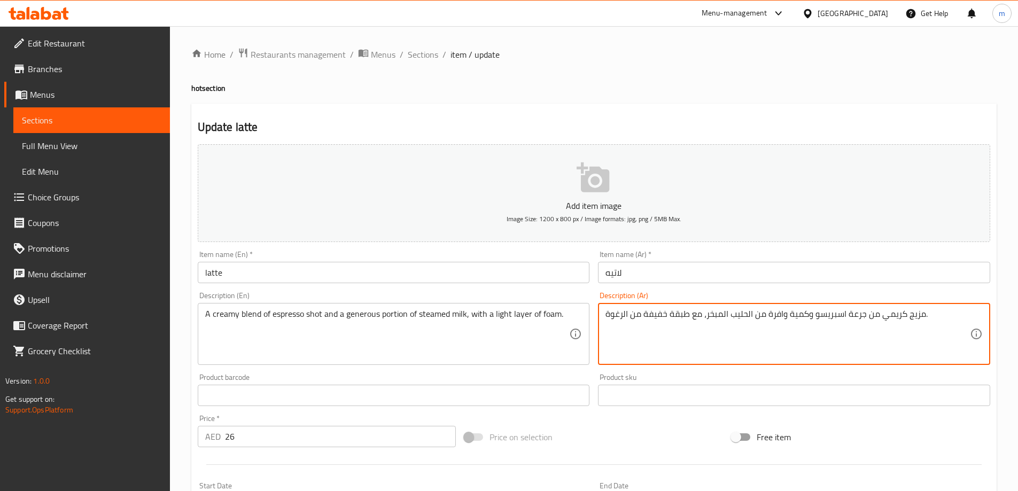
drag, startPoint x: 806, startPoint y: 315, endPoint x: 769, endPoint y: 317, distance: 37.5
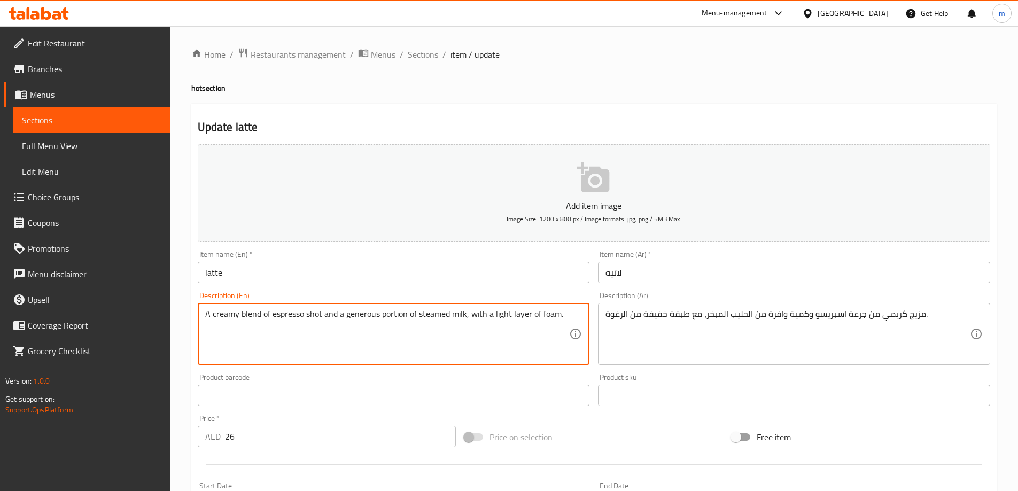
drag, startPoint x: 346, startPoint y: 320, endPoint x: 407, endPoint y: 317, distance: 61.0
click at [570, 111] on div "Update latte Add item image Image Size: 1200 x 800 px / Image formats: jpg, png…" at bounding box center [593, 415] width 805 height 622
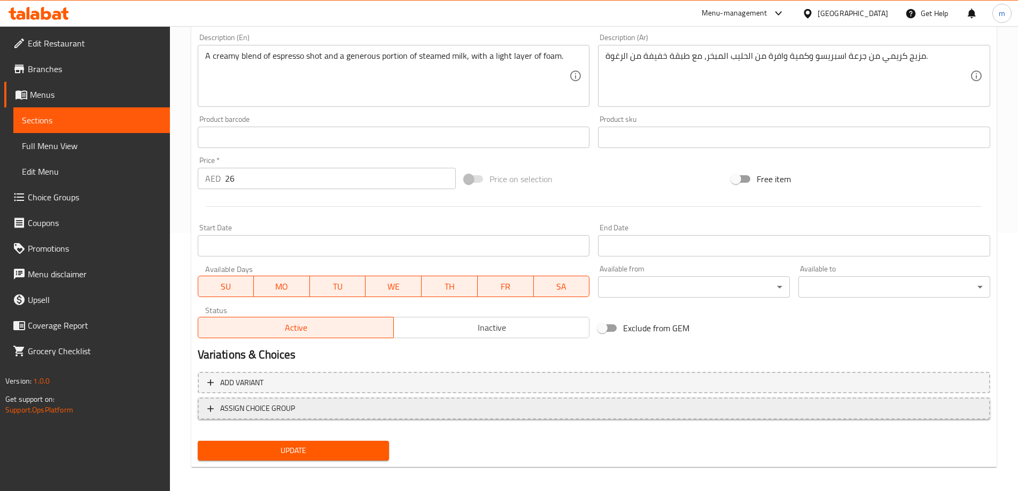
scroll to position [264, 0]
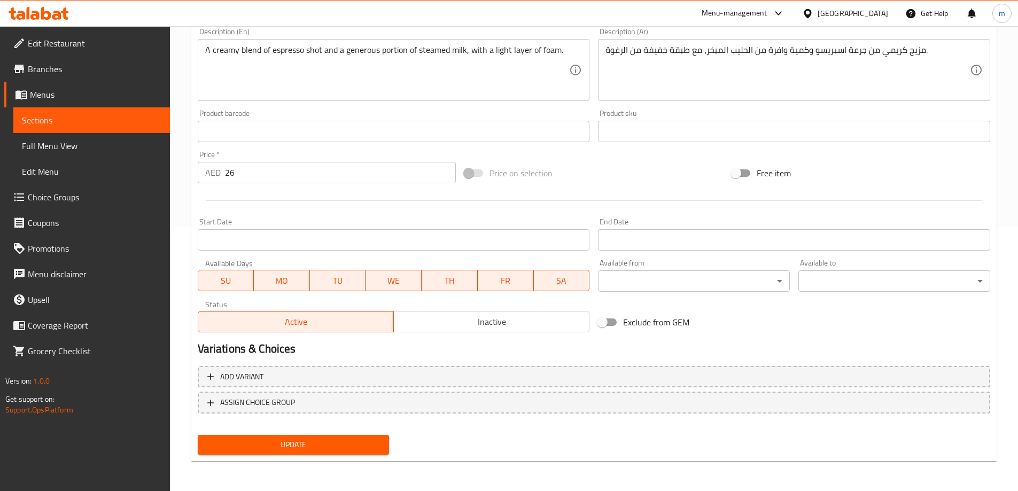
click at [301, 450] on span "Update" at bounding box center [293, 444] width 175 height 13
click at [354, 448] on span "Update" at bounding box center [293, 444] width 175 height 13
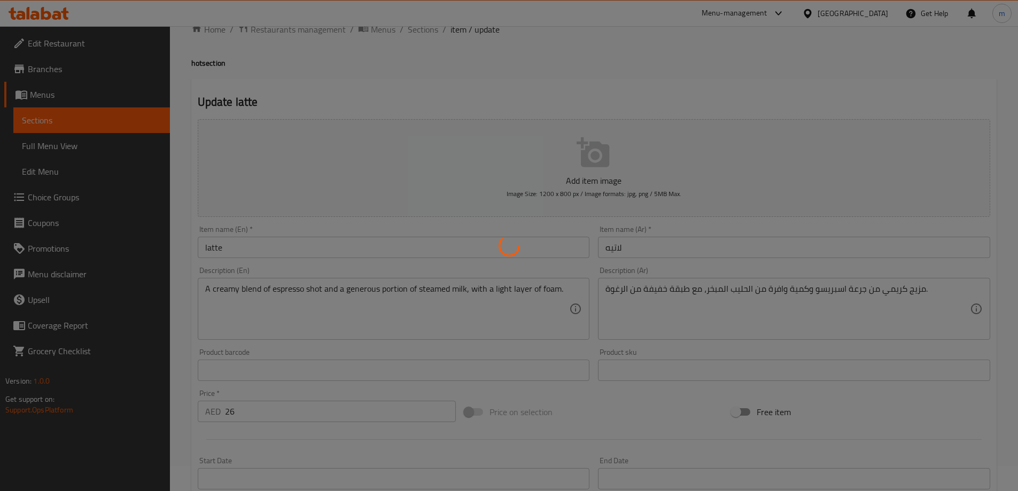
scroll to position [0, 0]
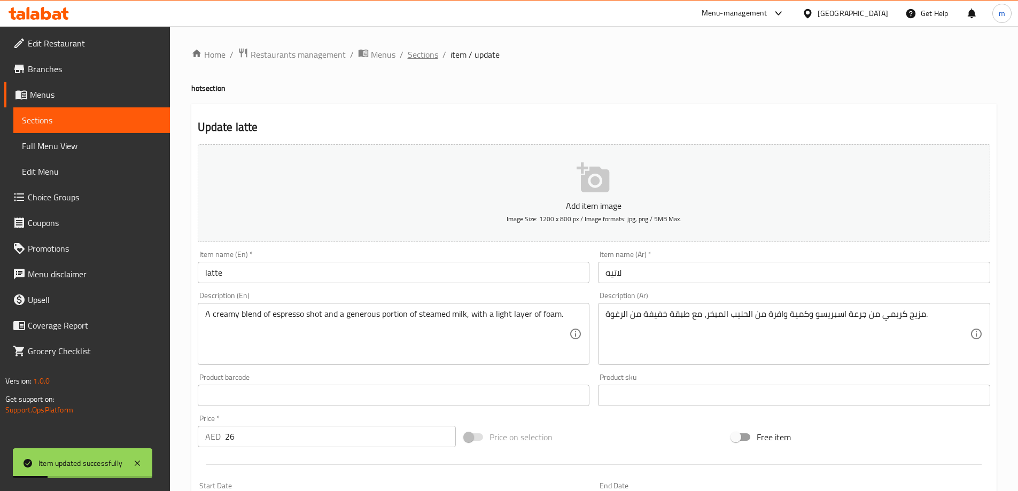
click at [415, 53] on span "Sections" at bounding box center [423, 54] width 30 height 13
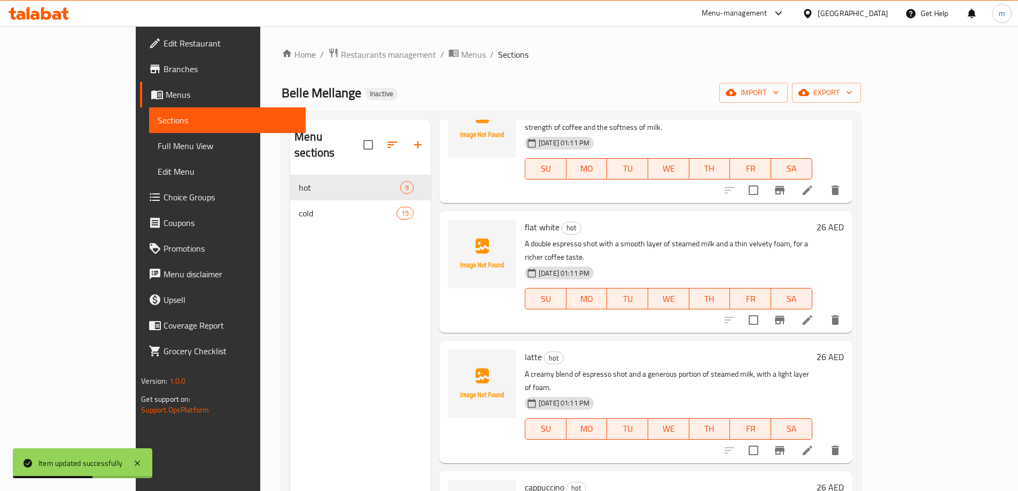
scroll to position [586, 0]
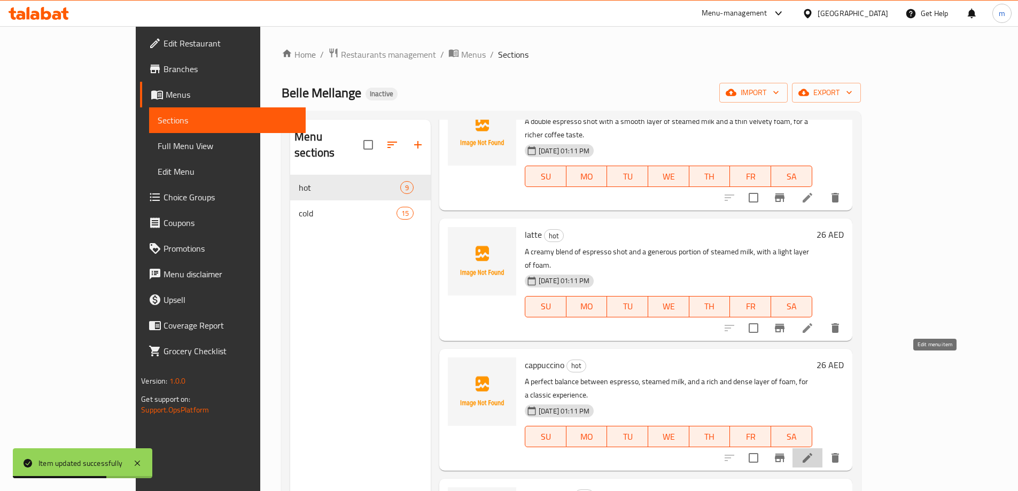
click at [814, 452] on icon at bounding box center [807, 458] width 13 height 13
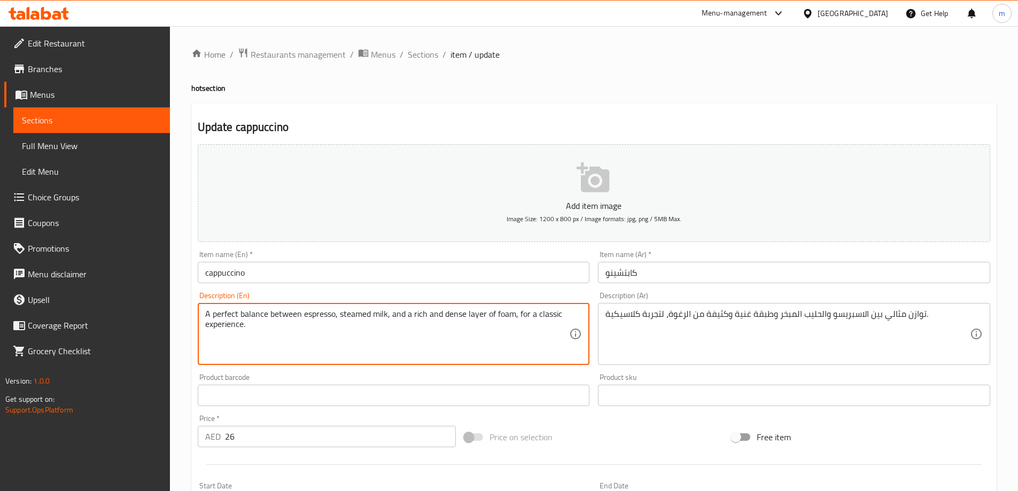
drag, startPoint x: 406, startPoint y: 316, endPoint x: 514, endPoint y: 321, distance: 108.1
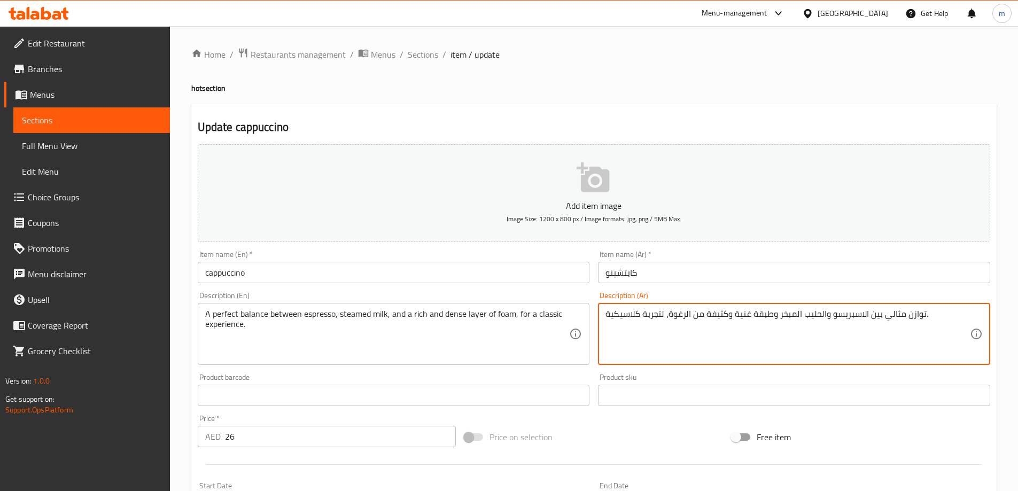
drag, startPoint x: 726, startPoint y: 315, endPoint x: 706, endPoint y: 316, distance: 19.8
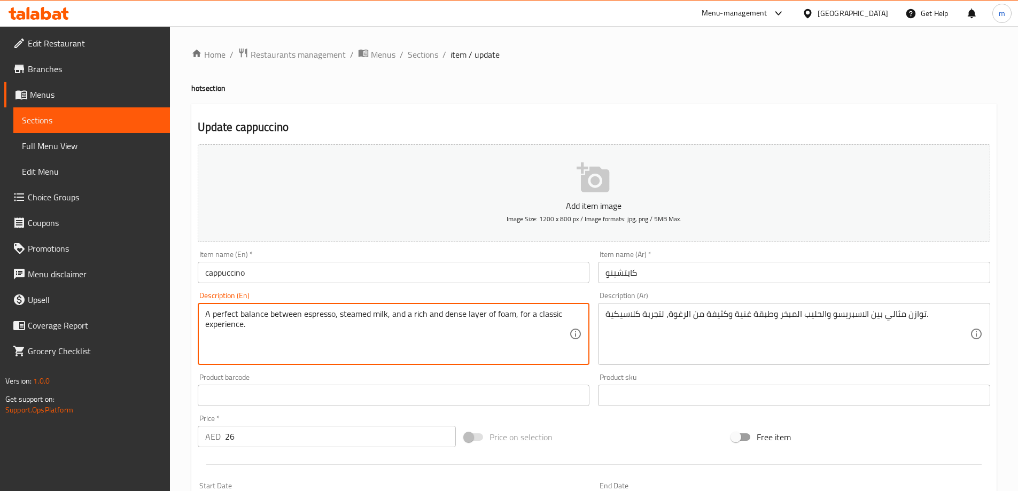
drag, startPoint x: 413, startPoint y: 314, endPoint x: 513, endPoint y: 315, distance: 100.0
click at [513, 315] on textarea "A perfect balance between espresso, steamed milk, and a rich and dense layer of…" at bounding box center [387, 334] width 365 height 51
drag, startPoint x: 506, startPoint y: 312, endPoint x: 456, endPoint y: 317, distance: 50.5
click at [456, 317] on textarea "A perfect balance between espresso, steamed milk, and a rich and dense layer of…" at bounding box center [387, 334] width 365 height 51
click at [445, 316] on textarea "A perfect balance between espresso, steamed milk, and a rich and dense layer of…" at bounding box center [387, 334] width 365 height 51
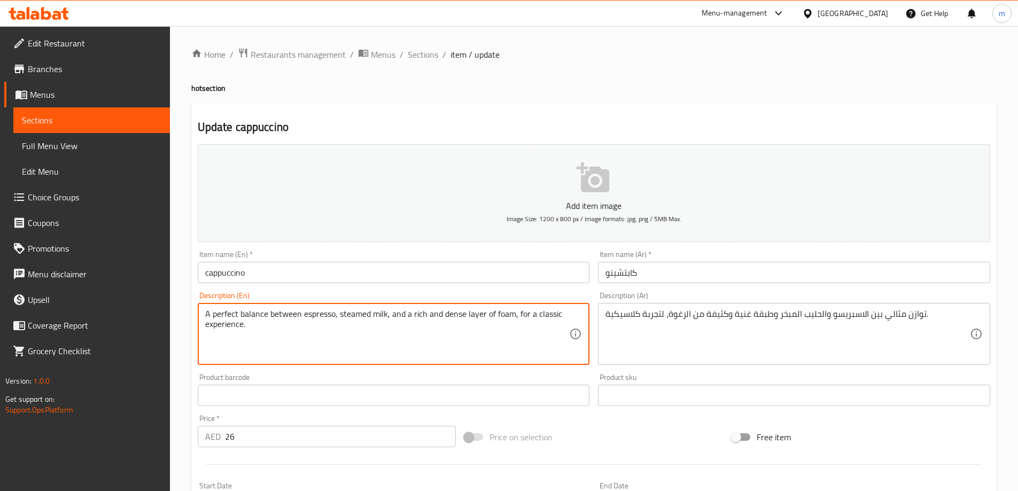
click at [445, 316] on textarea "A perfect balance between espresso, steamed milk, and a rich and dense layer of…" at bounding box center [387, 334] width 365 height 51
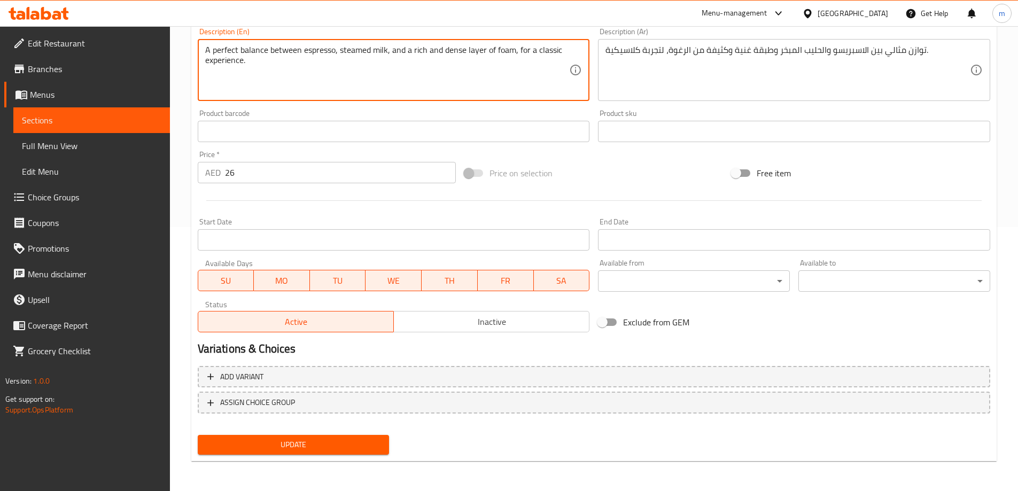
click at [295, 447] on span "Update" at bounding box center [293, 444] width 175 height 13
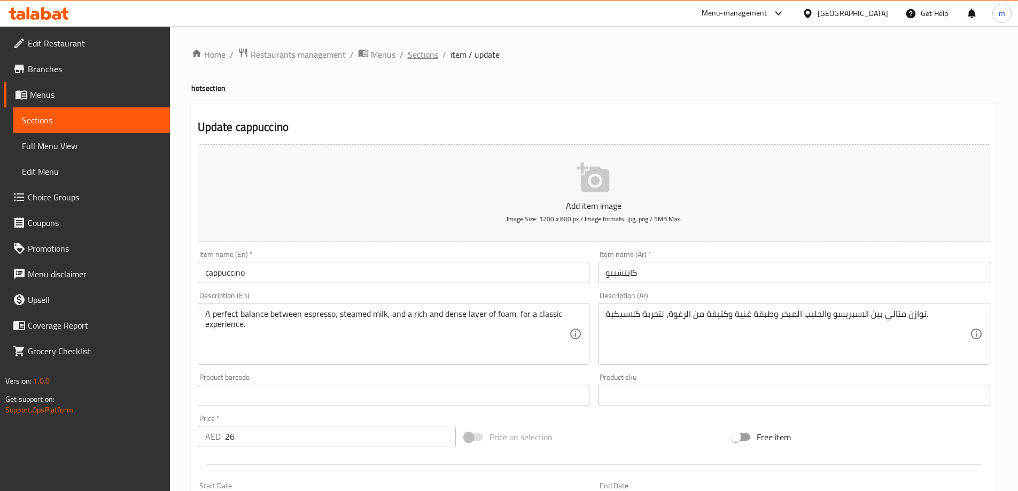
click at [426, 59] on span "Sections" at bounding box center [423, 54] width 30 height 13
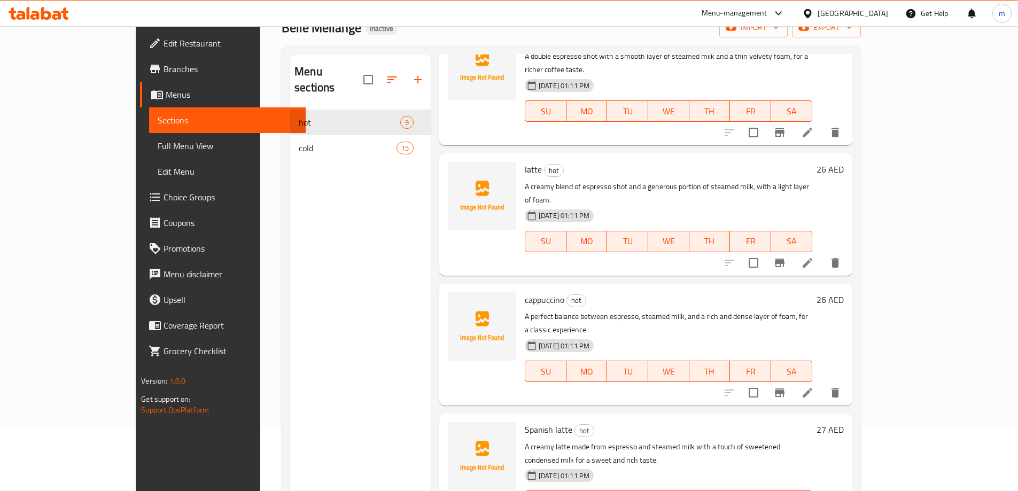
scroll to position [150, 0]
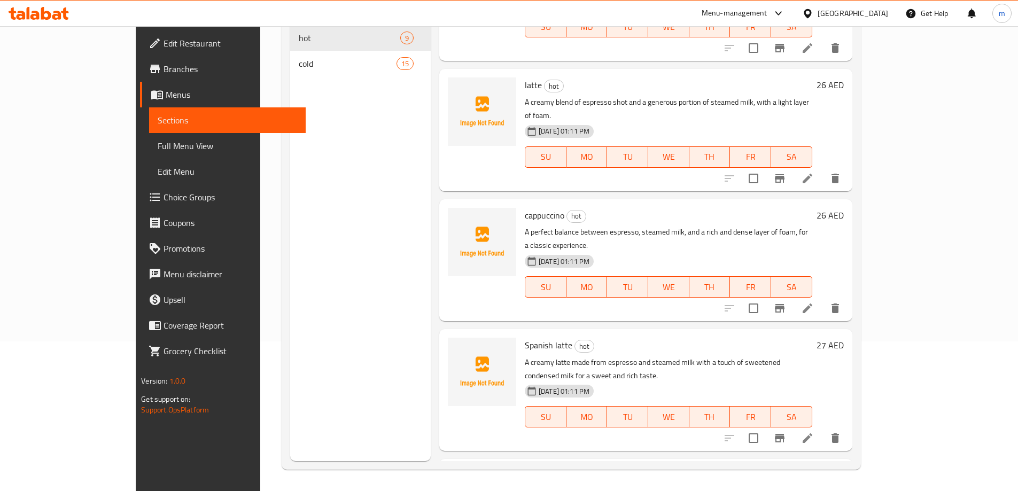
click at [814, 432] on icon at bounding box center [807, 438] width 13 height 13
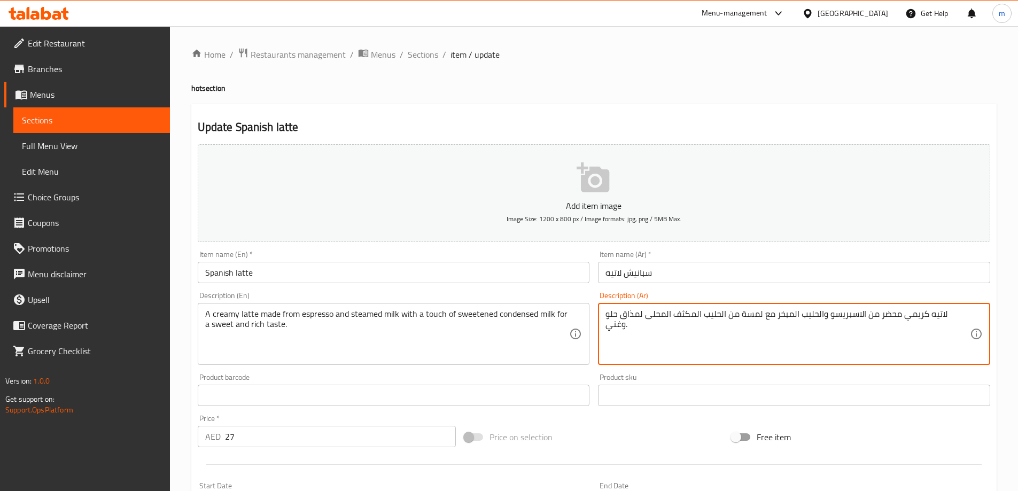
click at [917, 316] on textarea "لاتيه كريمي محضر من الاسبريسو والحليب المبخر مع لمسة من الحليب المكثف المحلى لم…" at bounding box center [788, 334] width 365 height 51
drag, startPoint x: 926, startPoint y: 312, endPoint x: 824, endPoint y: 323, distance: 102.1
click at [824, 323] on textarea "لاتيه كريمي محضر من الاسبريسو والحليب المبخر مع لمسة من الحليب المكثف المحلى لم…" at bounding box center [788, 334] width 365 height 51
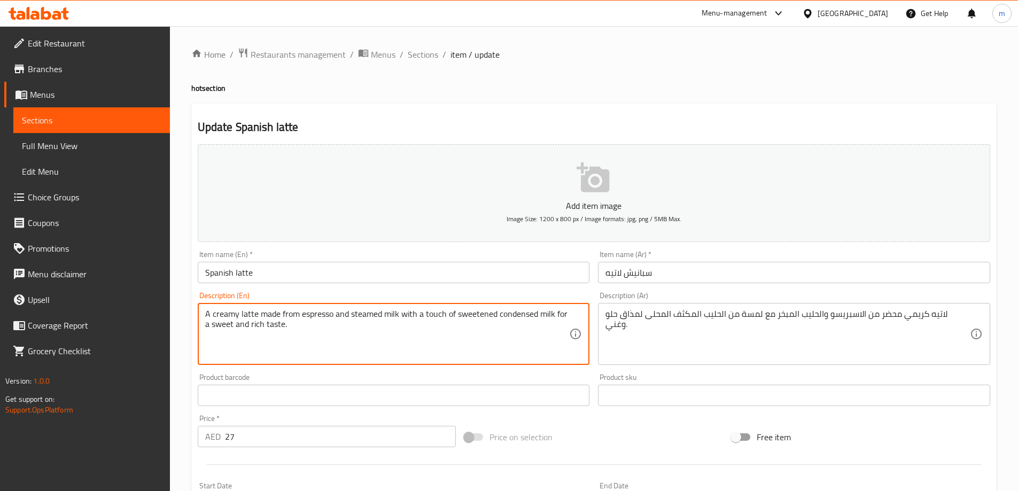
drag, startPoint x: 260, startPoint y: 314, endPoint x: 348, endPoint y: 317, distance: 88.2
paste textarea "Prepared from espresso and milk"
drag, startPoint x: 415, startPoint y: 314, endPoint x: 437, endPoint y: 336, distance: 31.7
click at [437, 336] on textarea "A creamy latte Prepared from espresso and steamed milk with a touch of sweetene…" at bounding box center [387, 334] width 365 height 51
type textarea "A creamy latte Prepared from espresso and steamed milk with a touch of sweetene…"
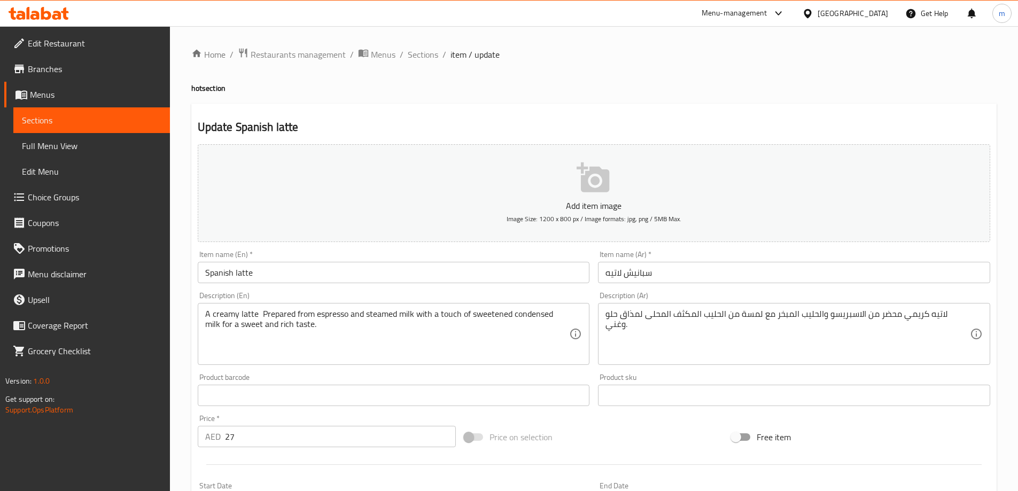
click at [519, 110] on div "Update Spanish latte Add item image Image Size: 1200 x 800 px / Image formats: …" at bounding box center [593, 415] width 805 height 622
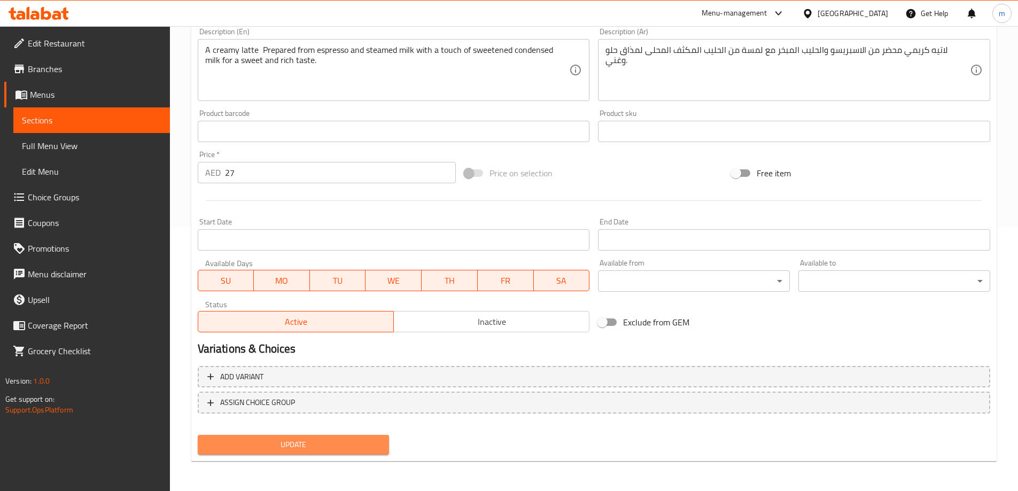
click at [277, 446] on span "Update" at bounding box center [293, 444] width 175 height 13
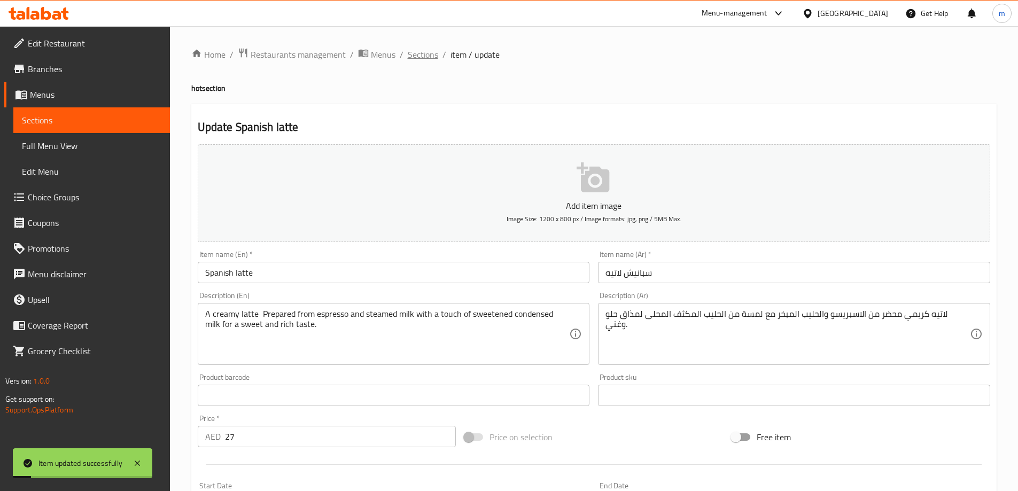
click at [425, 54] on span "Sections" at bounding box center [423, 54] width 30 height 13
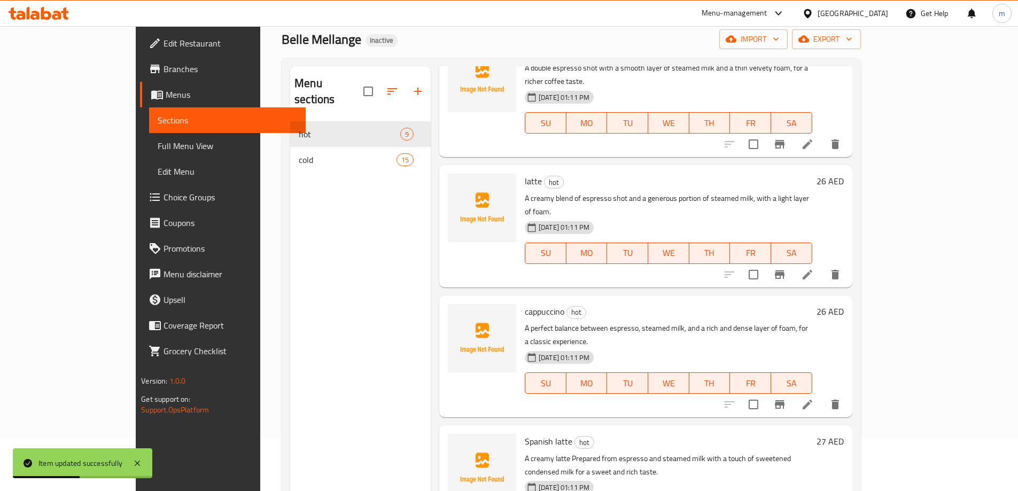
scroll to position [150, 0]
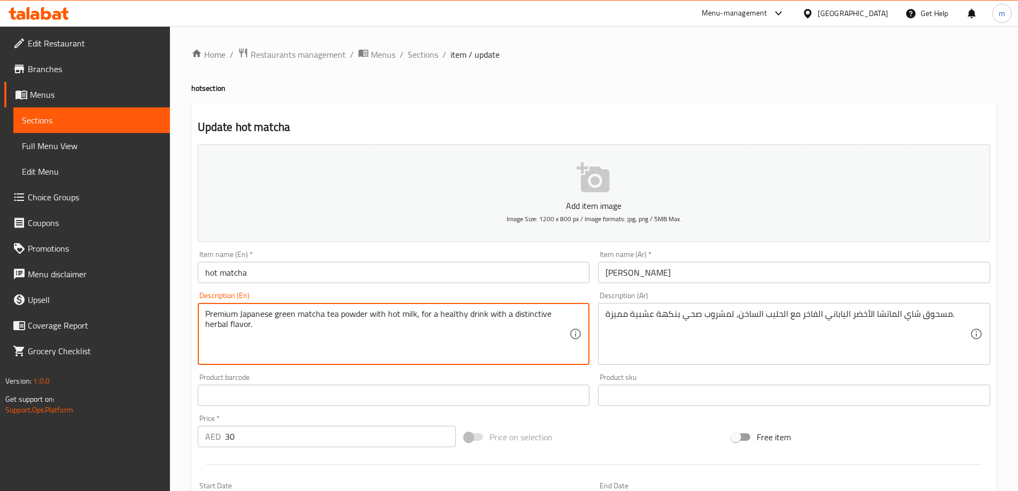
drag, startPoint x: 510, startPoint y: 316, endPoint x: 532, endPoint y: 339, distance: 31.8
click at [449, 334] on textarea "Premium Japanese green matcha tea powder with hot milk, for a healthy drink wit…" at bounding box center [387, 334] width 365 height 51
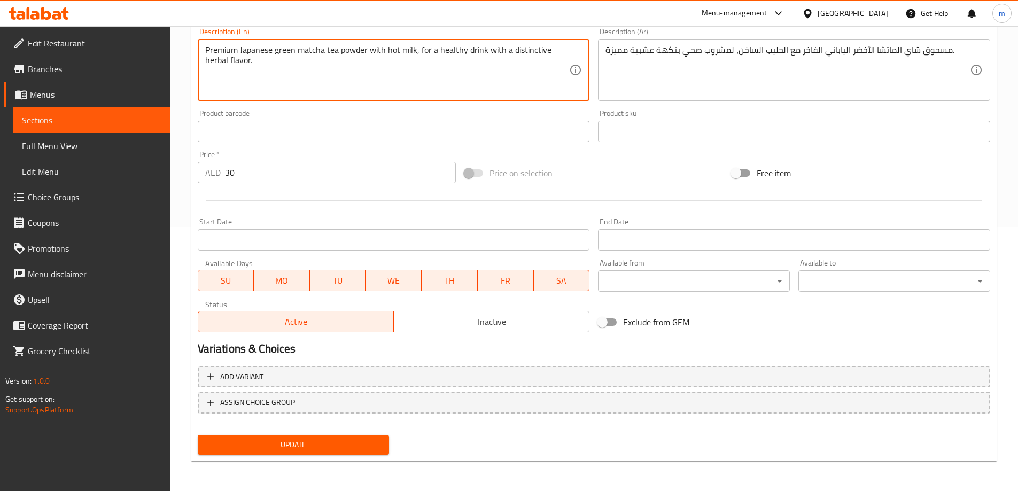
click at [347, 441] on span "Update" at bounding box center [293, 444] width 175 height 13
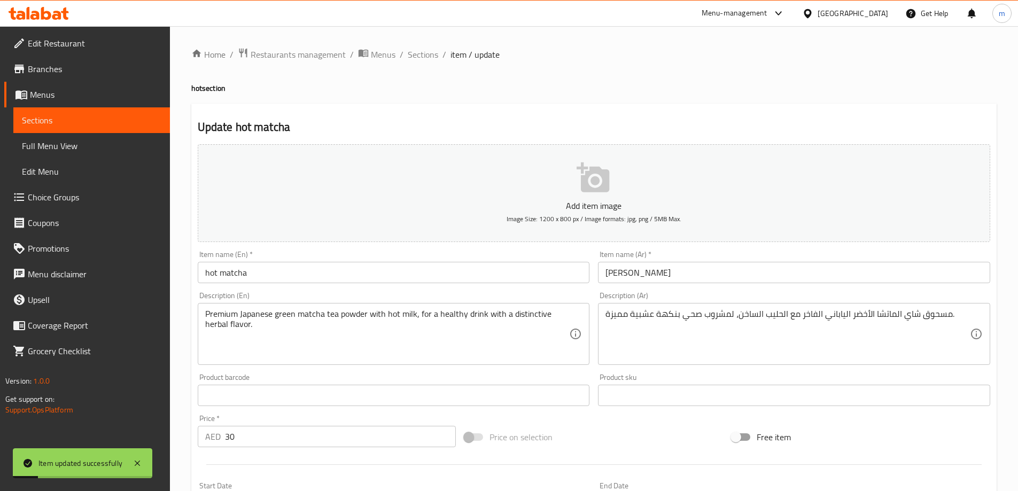
click at [423, 53] on span "Sections" at bounding box center [423, 54] width 30 height 13
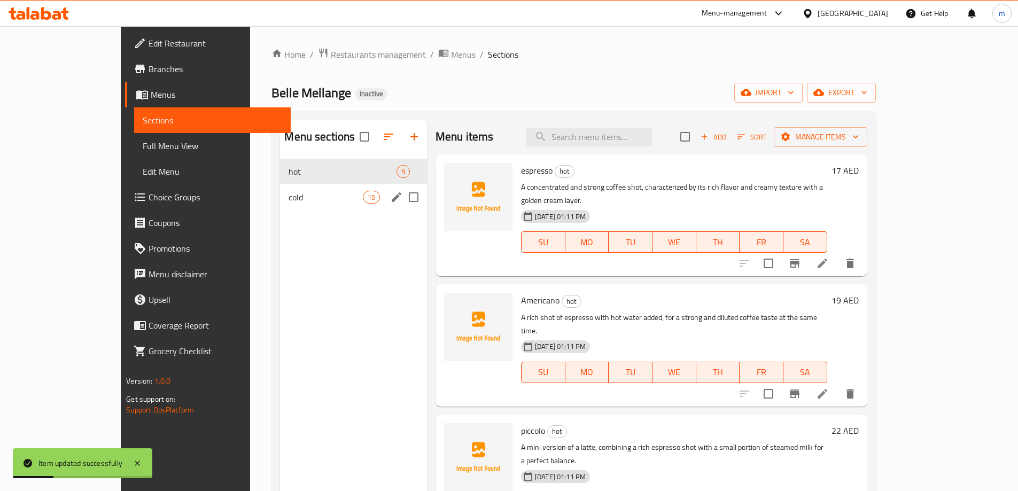
click at [306, 201] on span "cold" at bounding box center [326, 197] width 74 height 13
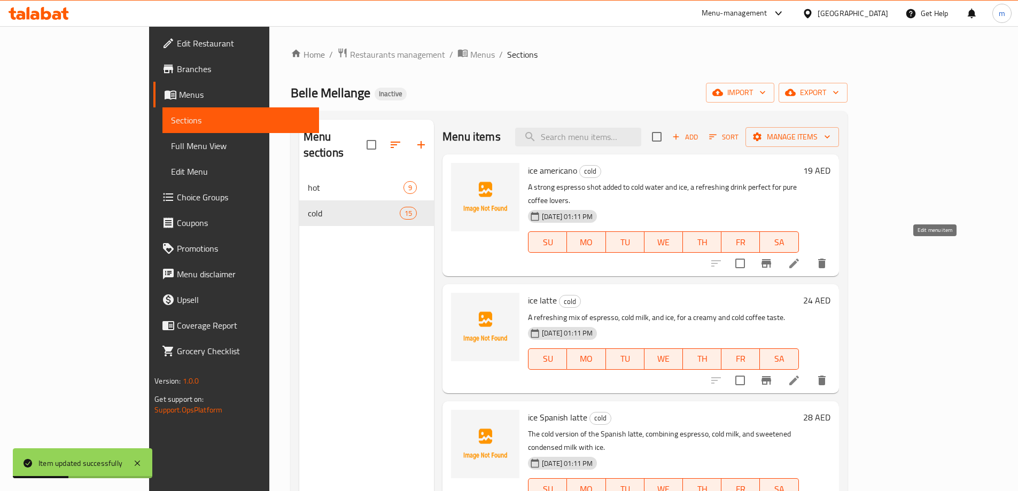
click at [799, 259] on icon at bounding box center [794, 264] width 10 height 10
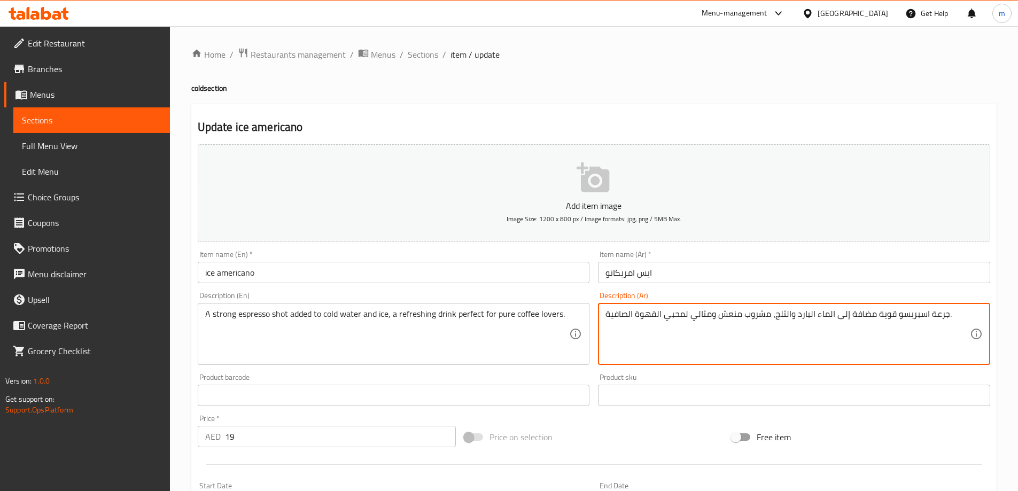
drag, startPoint x: 628, startPoint y: 316, endPoint x: 582, endPoint y: 314, distance: 46.5
drag, startPoint x: 688, startPoint y: 317, endPoint x: 600, endPoint y: 321, distance: 87.7
click at [600, 321] on div "جرعة اسبريسو قوية مضافة إلى الماء البارد والثلج، مشروب منعش ومثالي لمحبي القهوة…" at bounding box center [794, 334] width 392 height 62
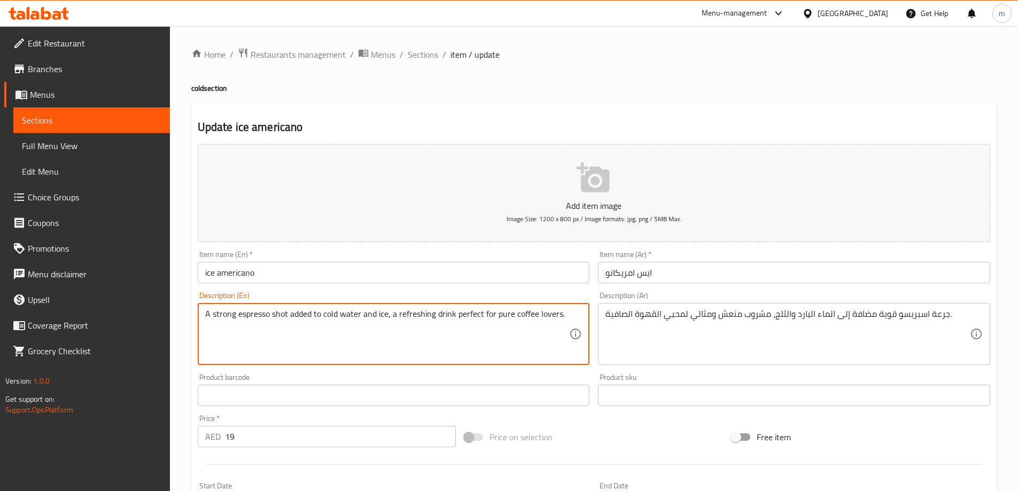
drag, startPoint x: 510, startPoint y: 315, endPoint x: 496, endPoint y: 314, distance: 14.4
click at [516, 318] on textarea "A strong espresso shot added to cold water and ice, a refreshing drink perfect …" at bounding box center [387, 334] width 365 height 51
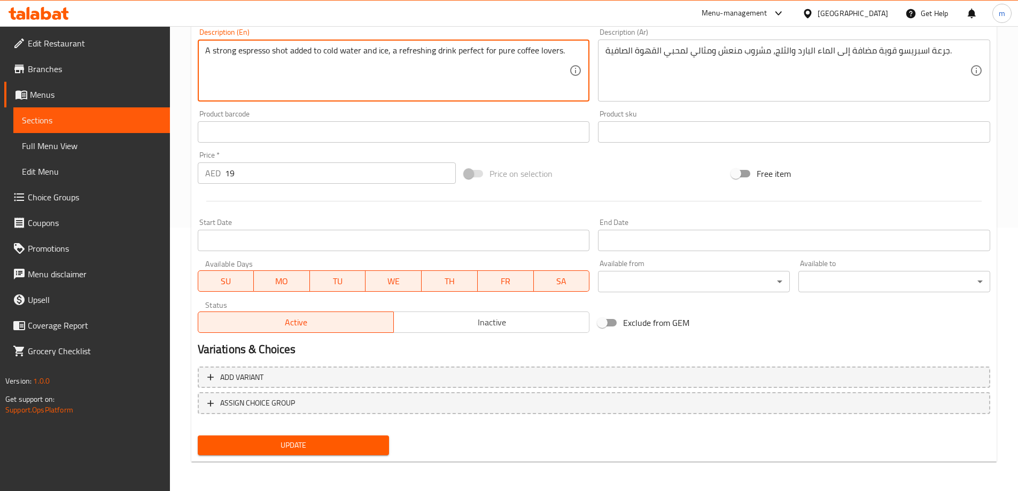
scroll to position [264, 0]
click at [330, 450] on span "Update" at bounding box center [293, 444] width 175 height 13
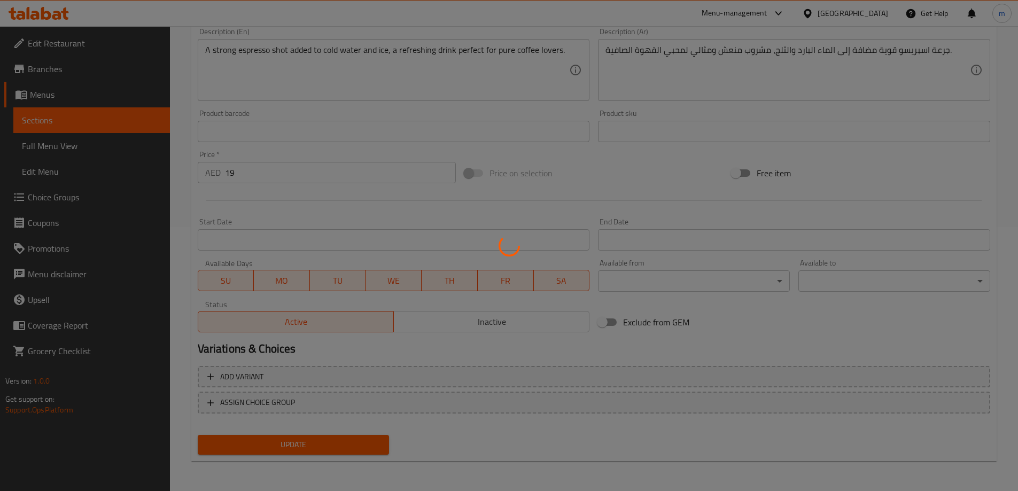
scroll to position [0, 0]
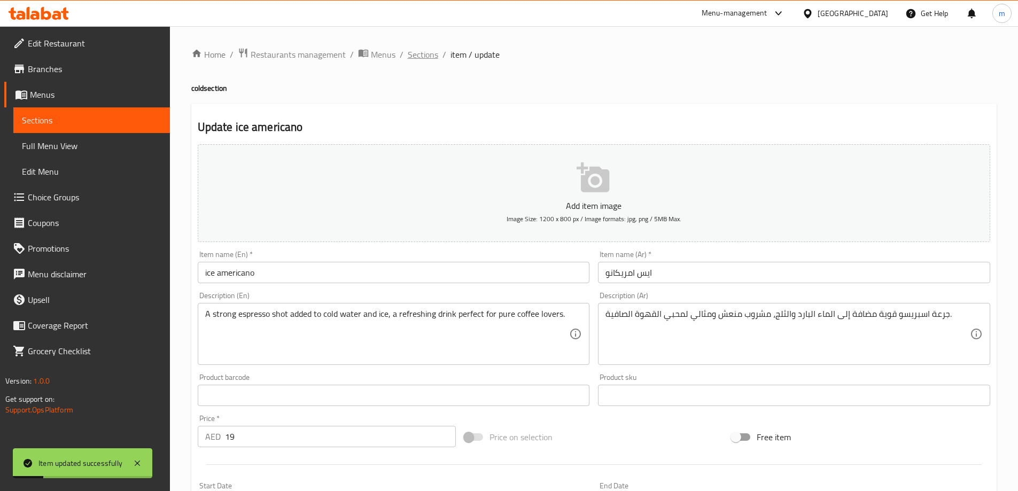
click at [417, 53] on span "Sections" at bounding box center [423, 54] width 30 height 13
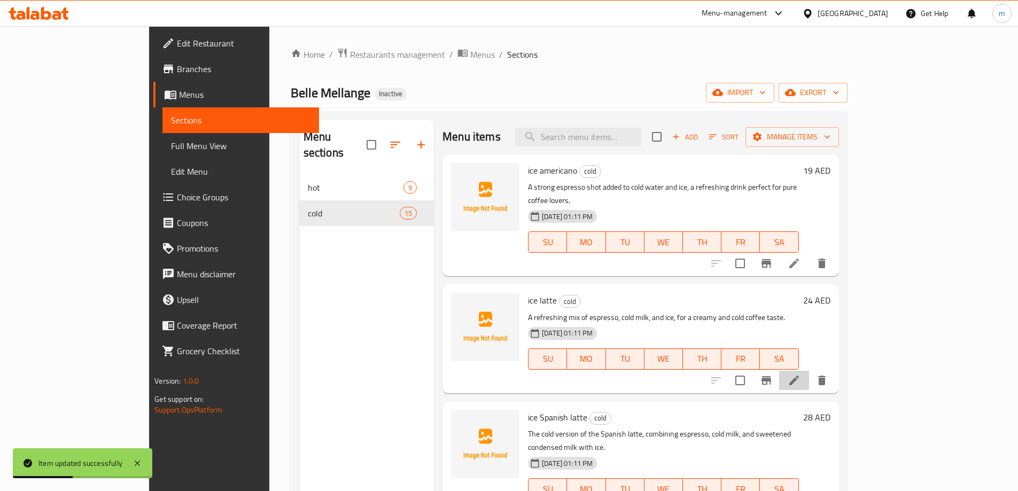
click at [809, 371] on li at bounding box center [794, 380] width 30 height 19
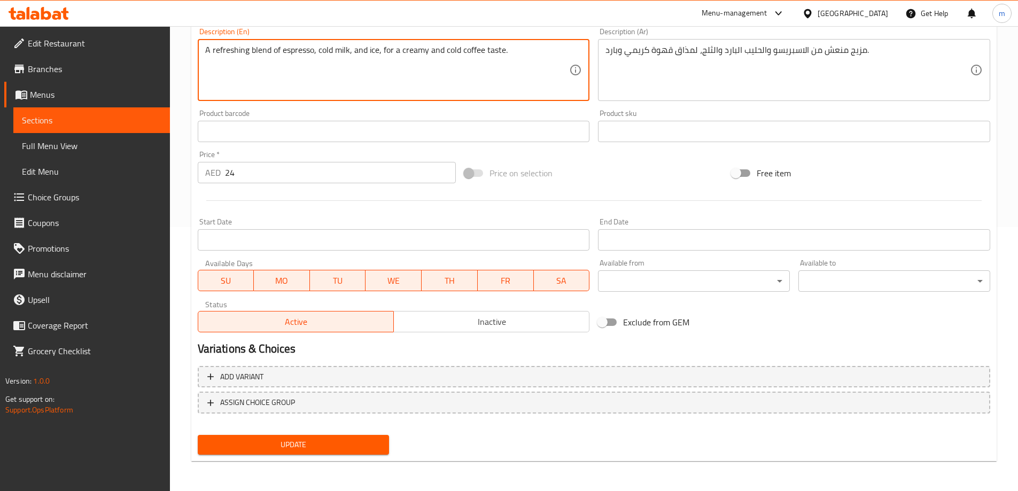
type textarea "A refreshing blend of espresso, cold milk, and ice, for a creamy and cold coffe…"
click at [330, 448] on span "Update" at bounding box center [293, 444] width 175 height 13
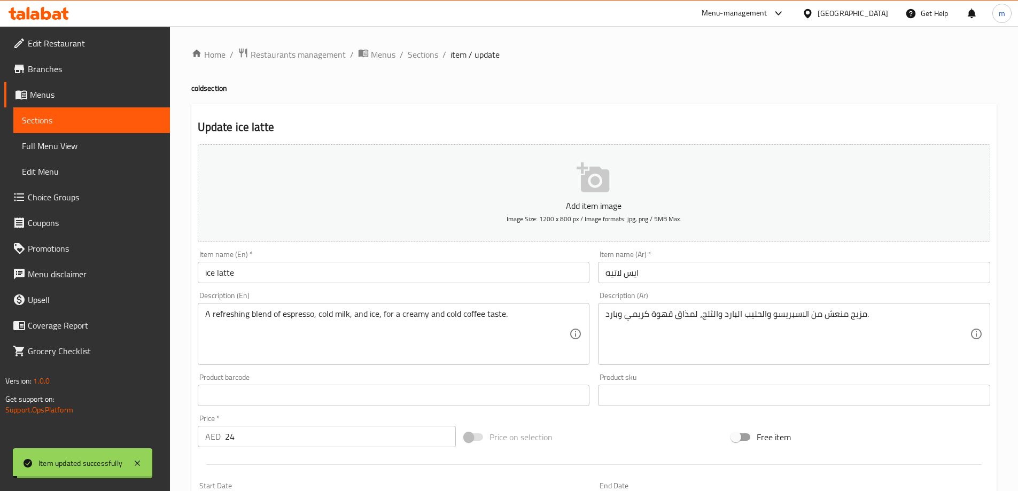
click at [243, 271] on input "ice latte" at bounding box center [394, 272] width 392 height 21
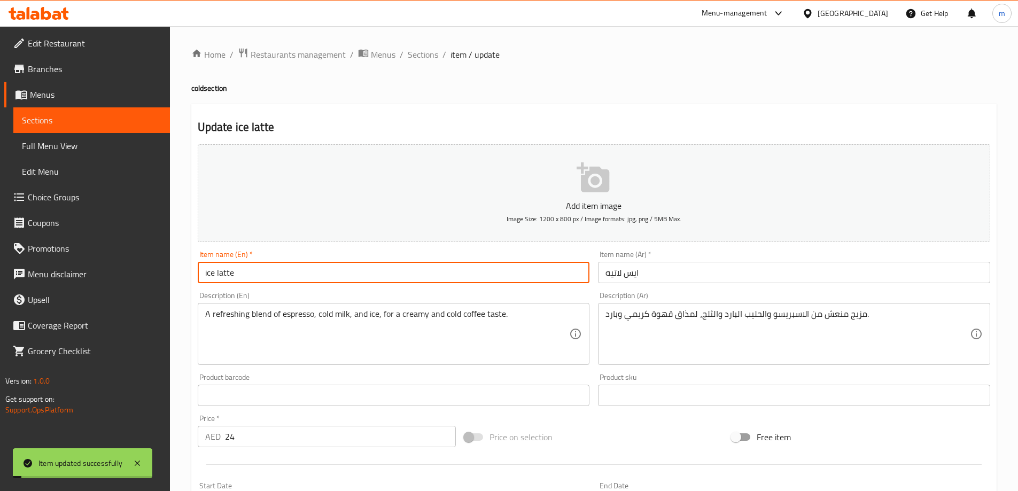
click at [243, 271] on input "ice latte" at bounding box center [394, 272] width 392 height 21
type input "Ice Latte"
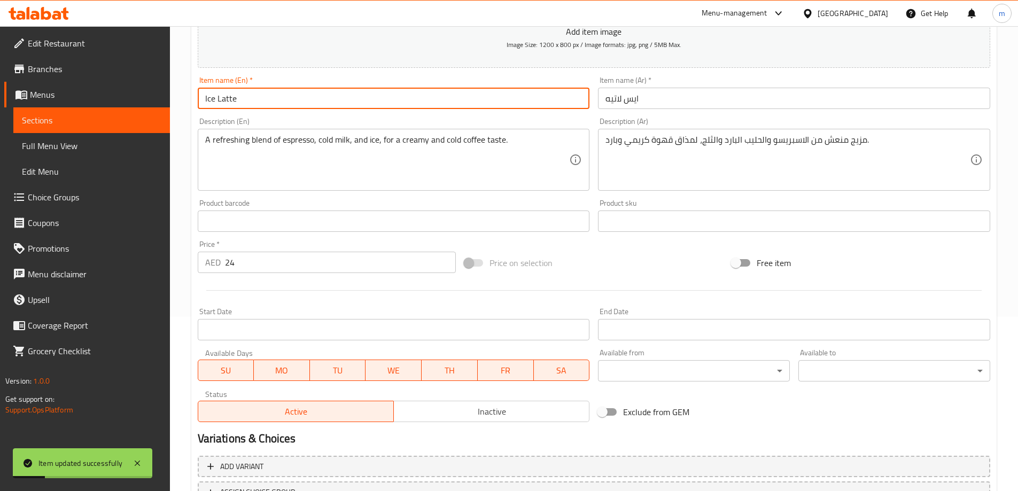
scroll to position [264, 0]
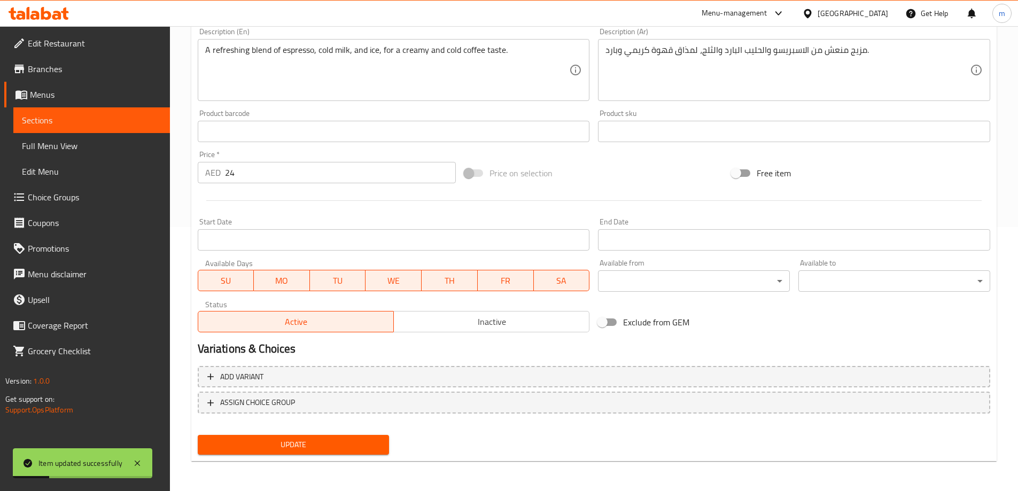
click at [271, 452] on button "Update" at bounding box center [294, 445] width 192 height 20
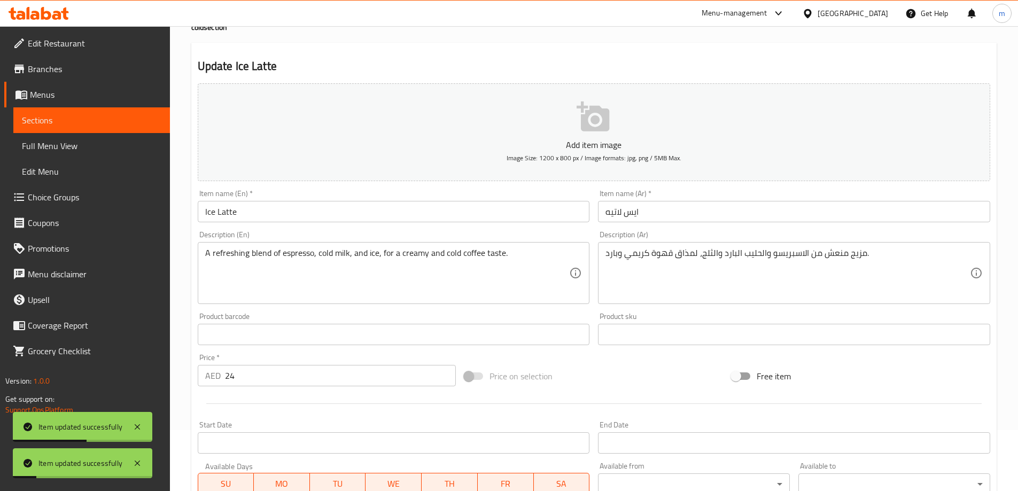
scroll to position [0, 0]
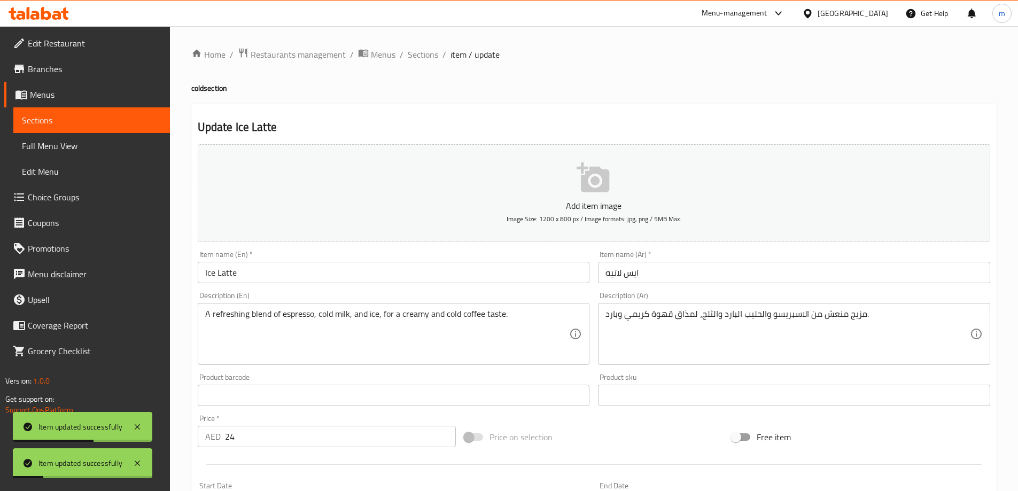
click at [246, 278] on input "Ice Latte" at bounding box center [394, 272] width 392 height 21
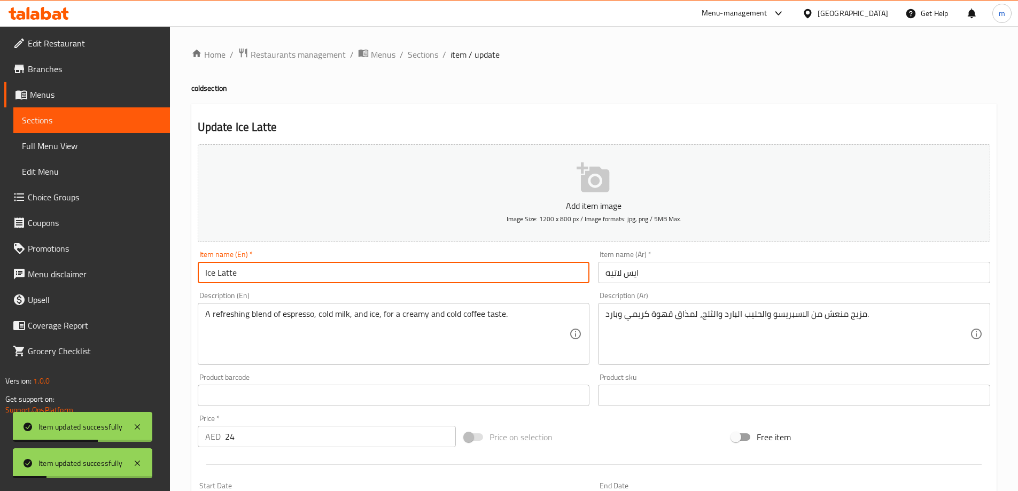
click at [246, 278] on input "Ice Latte" at bounding box center [394, 272] width 392 height 21
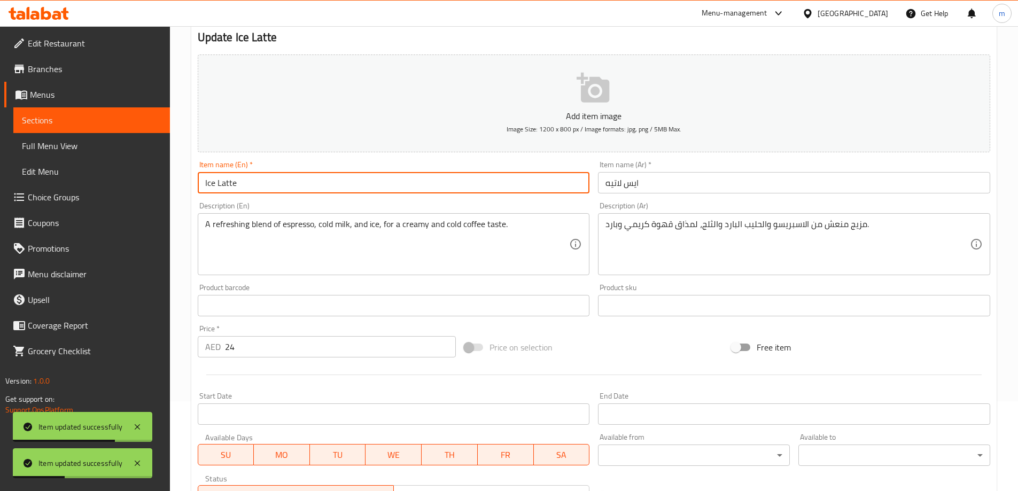
scroll to position [264, 0]
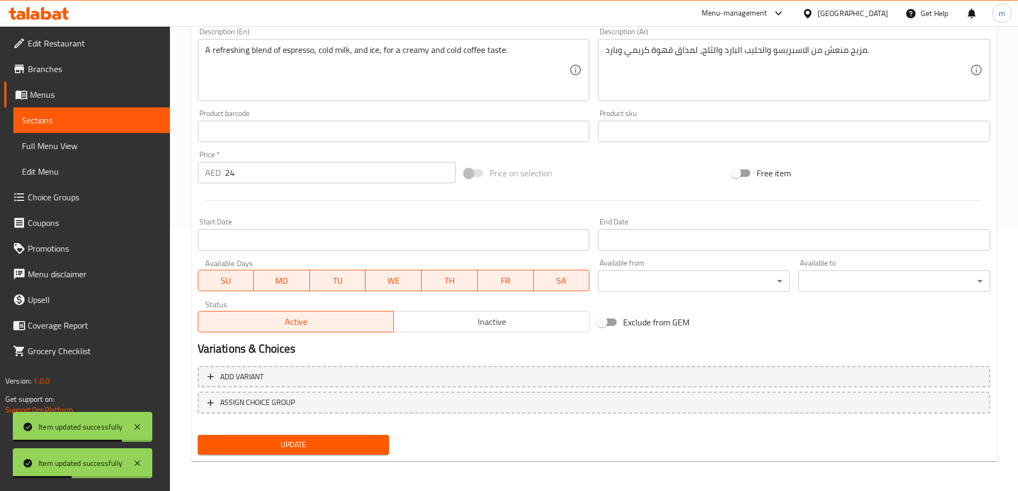
click at [286, 448] on span "Update" at bounding box center [293, 444] width 175 height 13
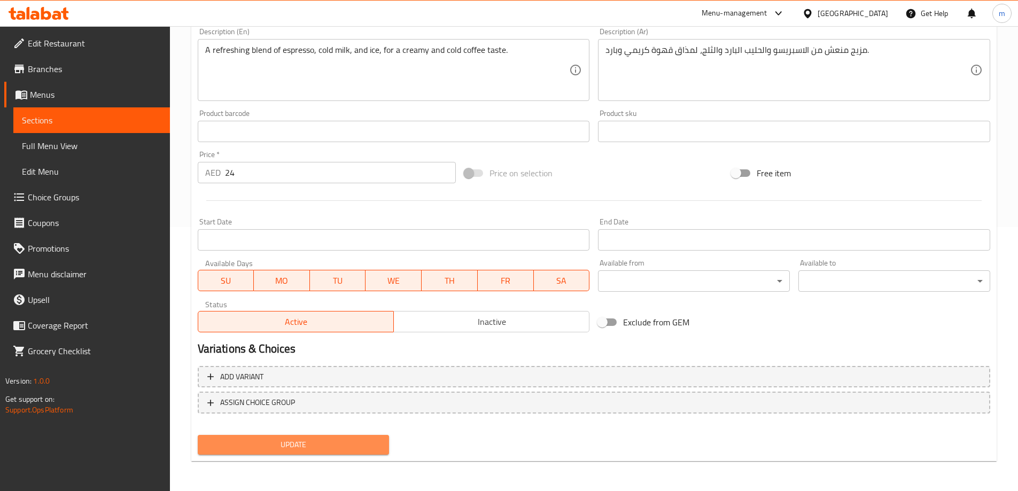
click at [304, 445] on span "Update" at bounding box center [293, 444] width 175 height 13
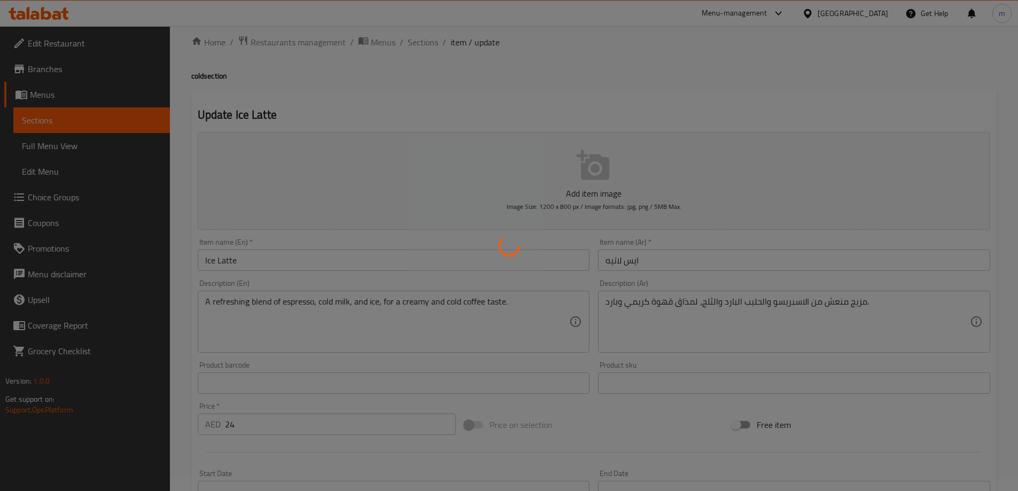
scroll to position [0, 0]
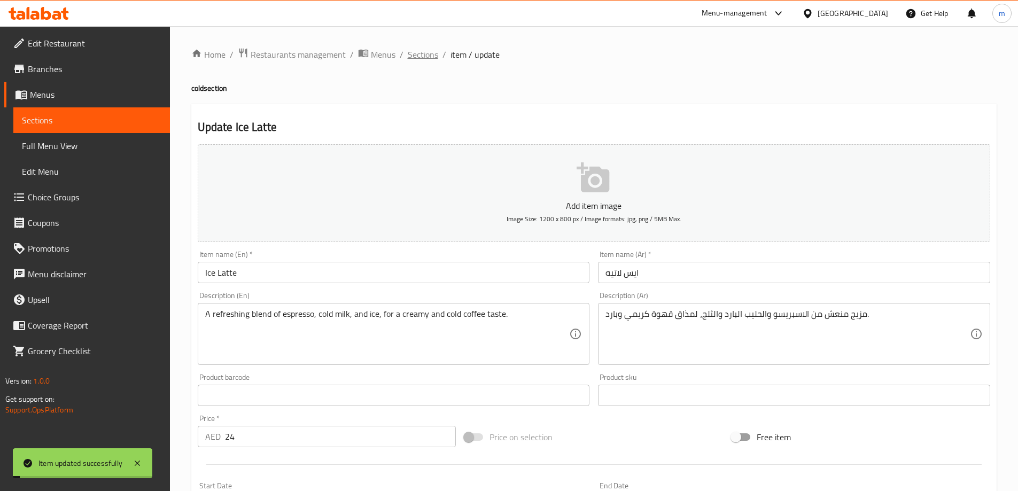
click at [427, 50] on span "Sections" at bounding box center [423, 54] width 30 height 13
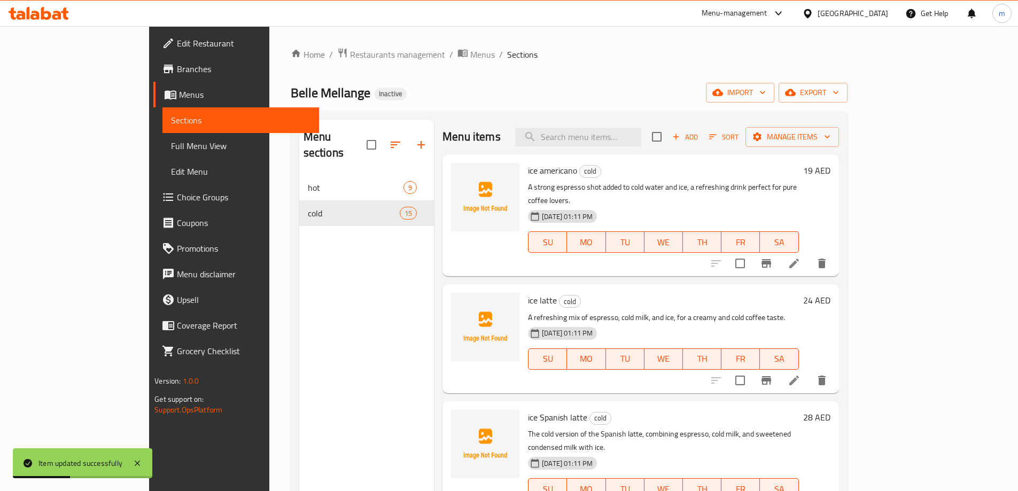
click at [801, 257] on icon at bounding box center [794, 263] width 13 height 13
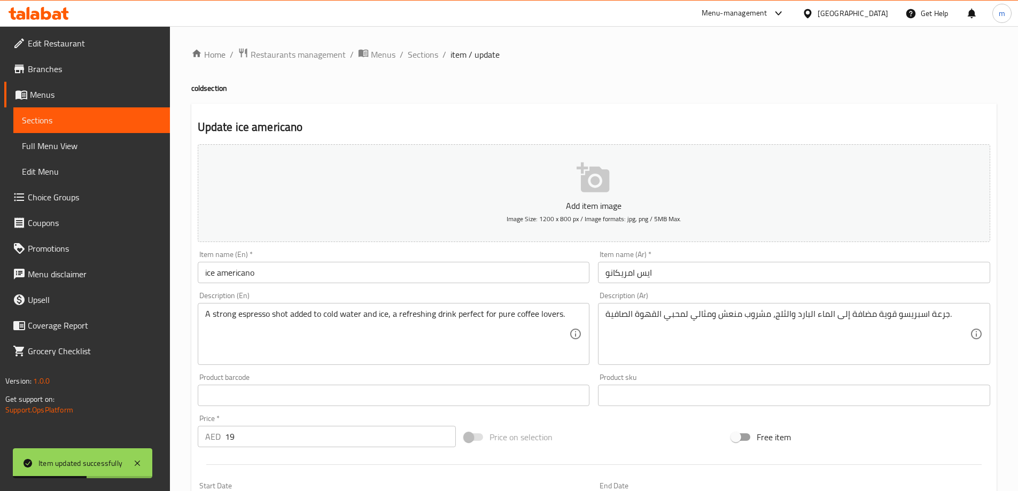
click at [243, 282] on input "ice americano" at bounding box center [394, 272] width 392 height 21
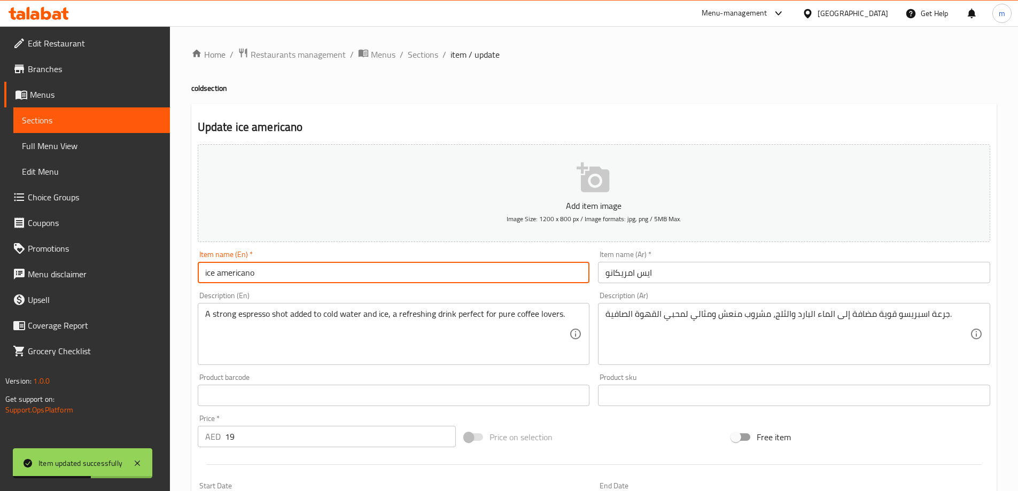
click at [243, 282] on input "ice americano" at bounding box center [394, 272] width 392 height 21
type input "Ice Americano"
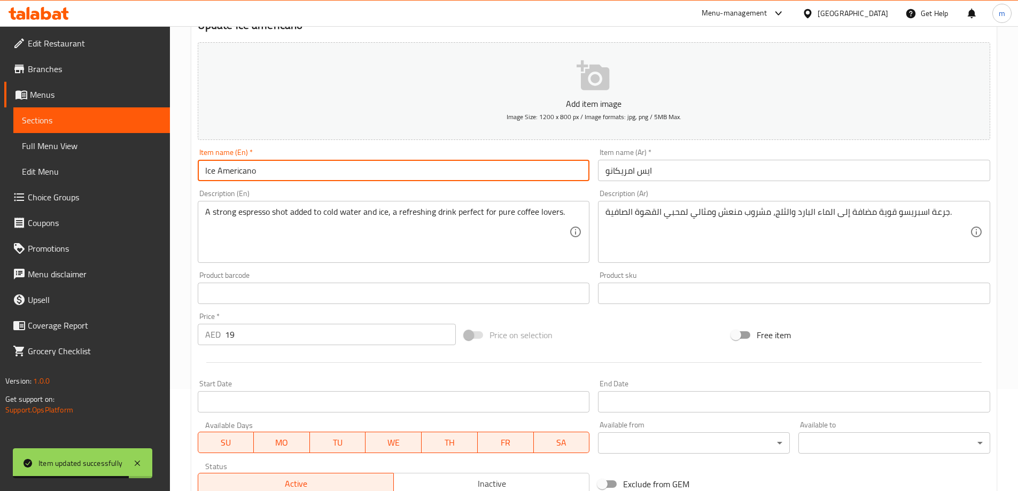
scroll to position [264, 0]
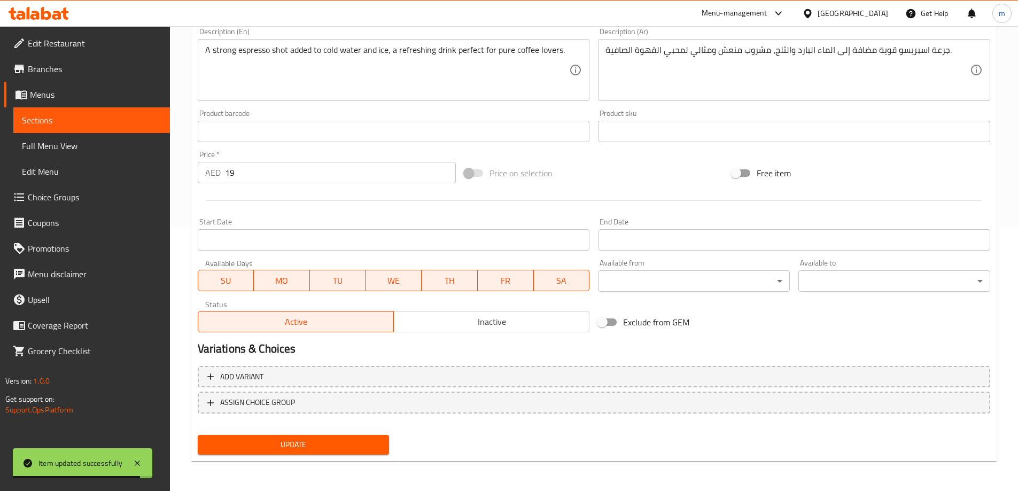
click at [284, 450] on span "Update" at bounding box center [293, 444] width 175 height 13
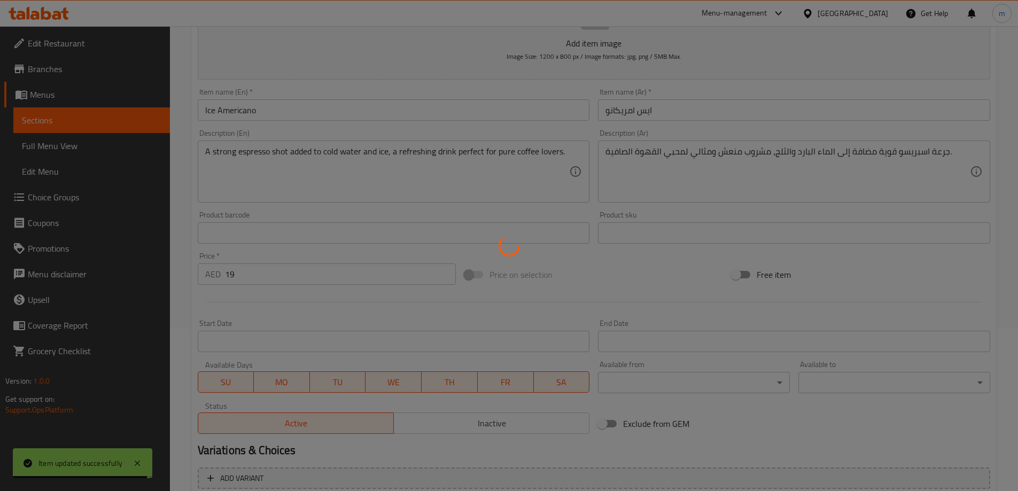
scroll to position [0, 0]
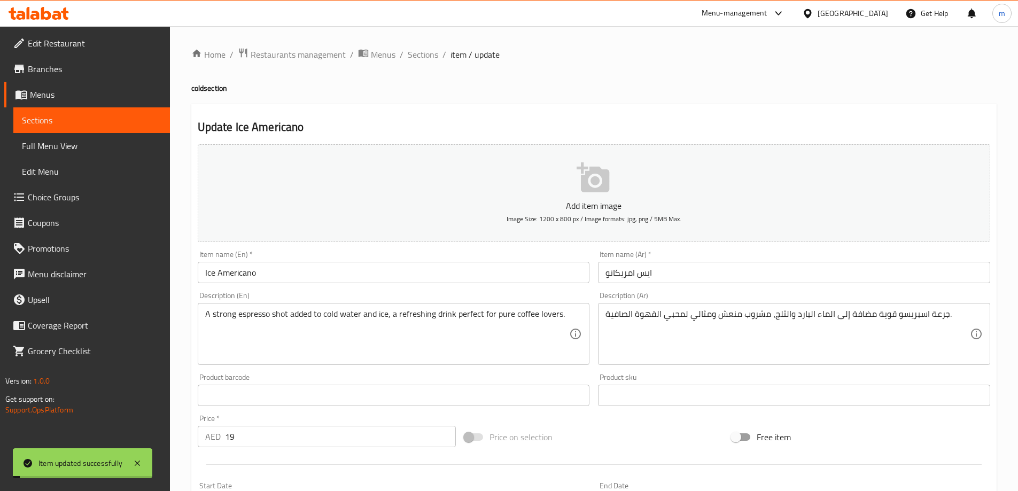
click at [429, 52] on span "Sections" at bounding box center [423, 54] width 30 height 13
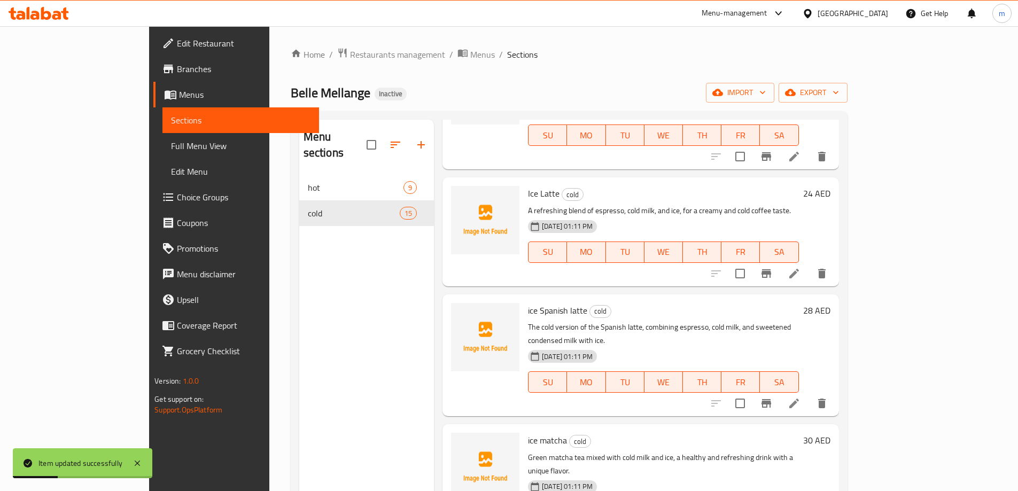
scroll to position [160, 0]
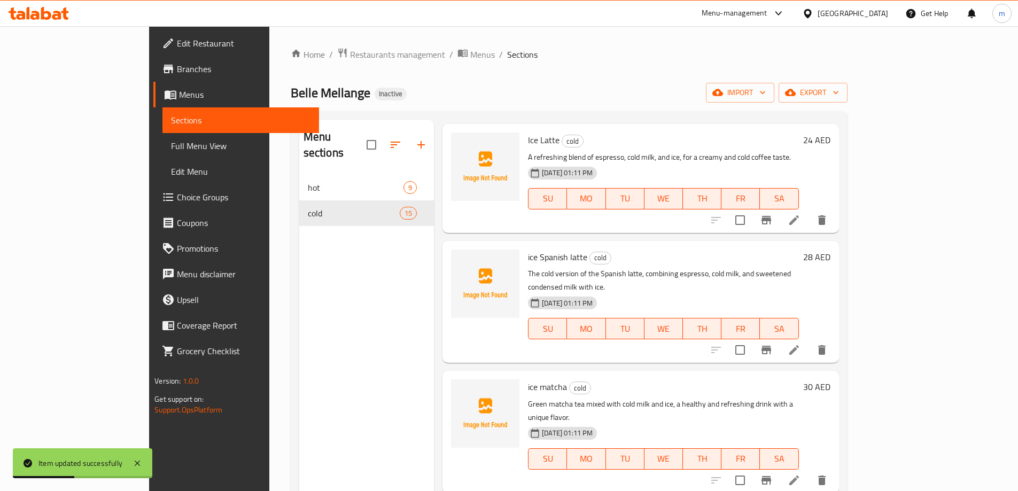
click at [801, 344] on icon at bounding box center [794, 350] width 13 height 13
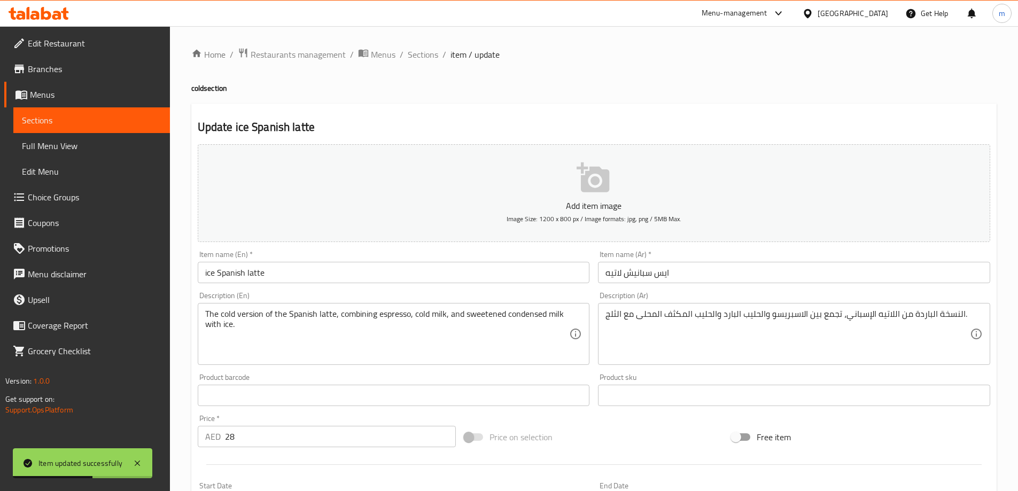
click at [421, 280] on input "ice Spanish latte" at bounding box center [394, 272] width 392 height 21
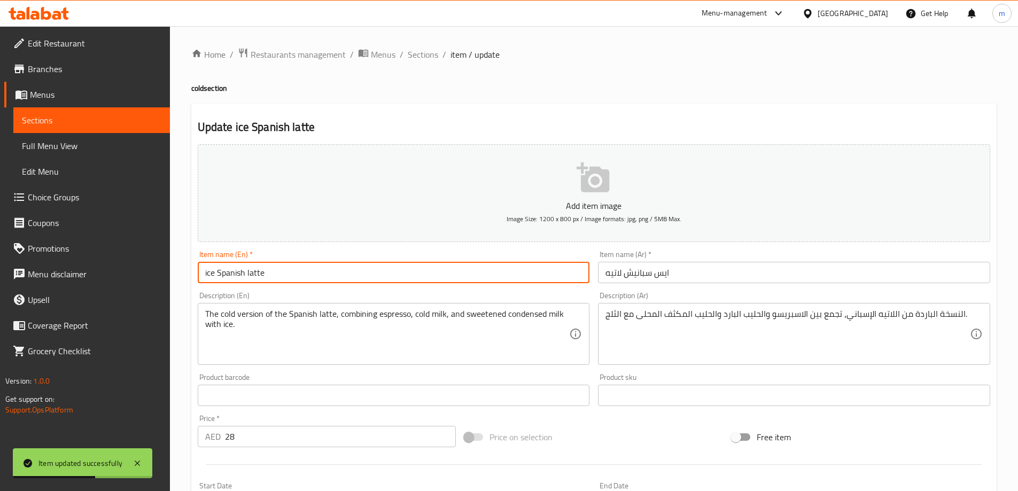
click at [421, 280] on input "ice Spanish latte" at bounding box center [394, 272] width 392 height 21
type input "Ice Spanish Latte"
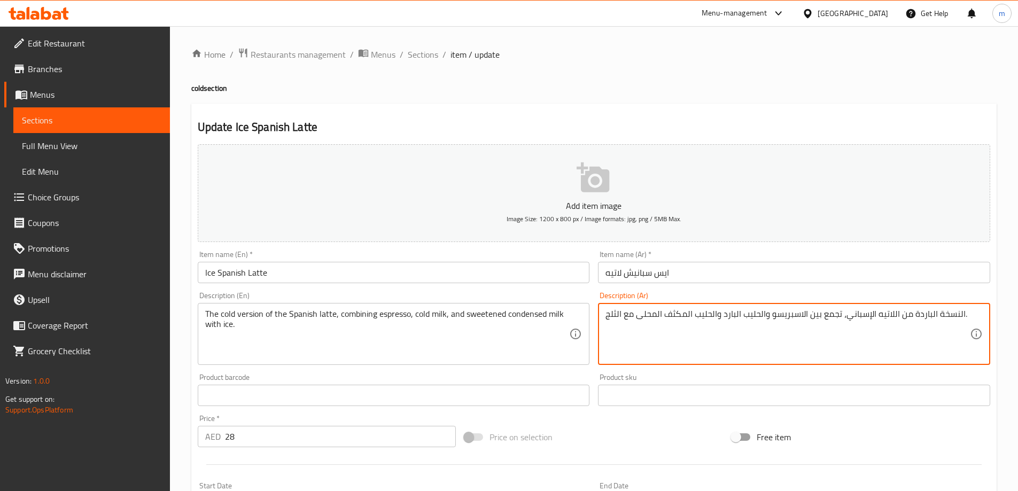
scroll to position [264, 0]
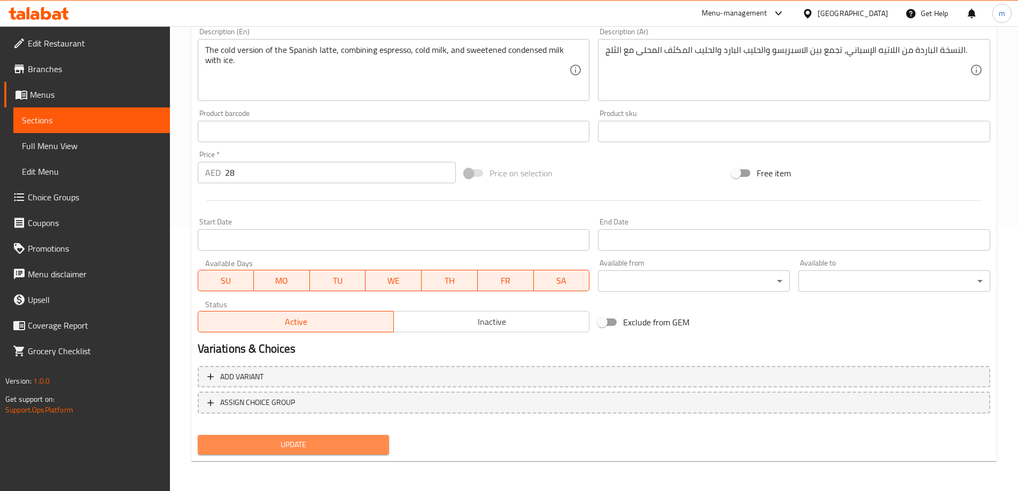
click at [303, 443] on span "Update" at bounding box center [293, 444] width 175 height 13
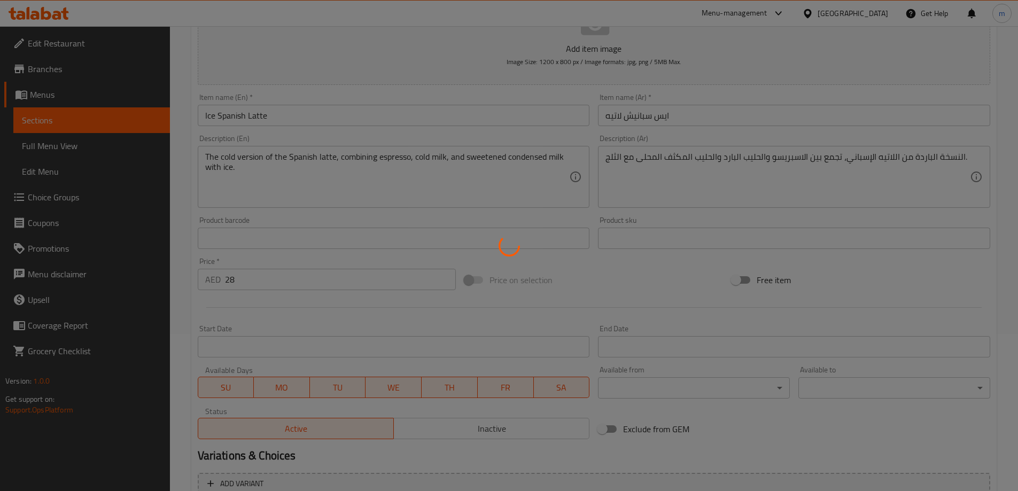
scroll to position [0, 0]
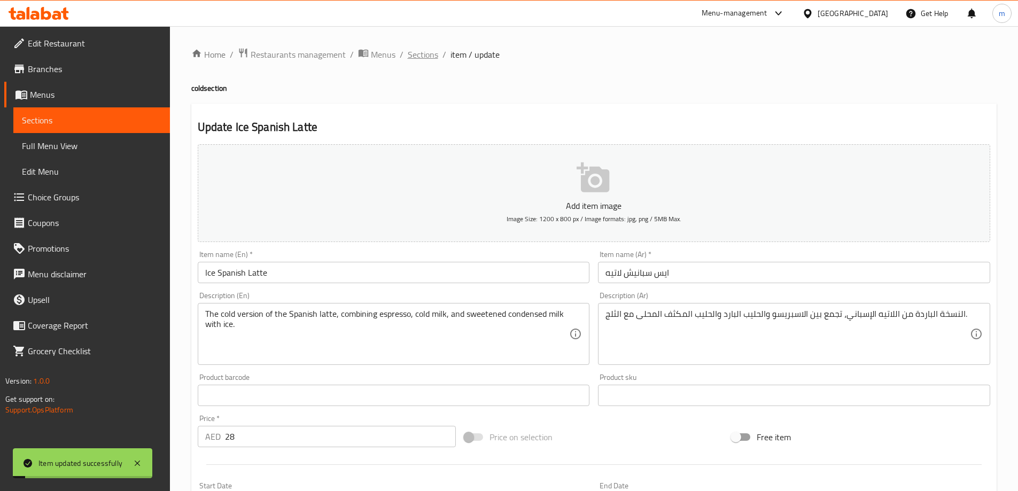
click at [428, 59] on span "Sections" at bounding box center [423, 54] width 30 height 13
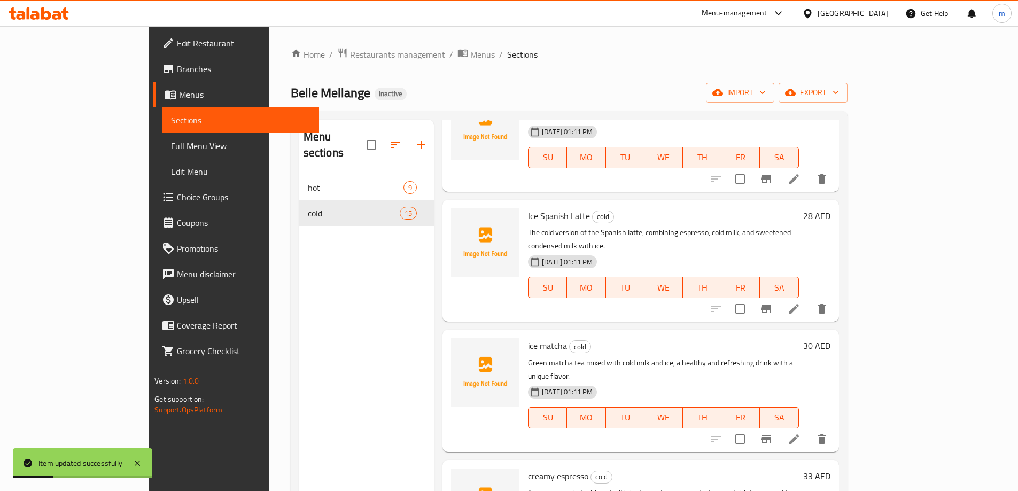
scroll to position [214, 0]
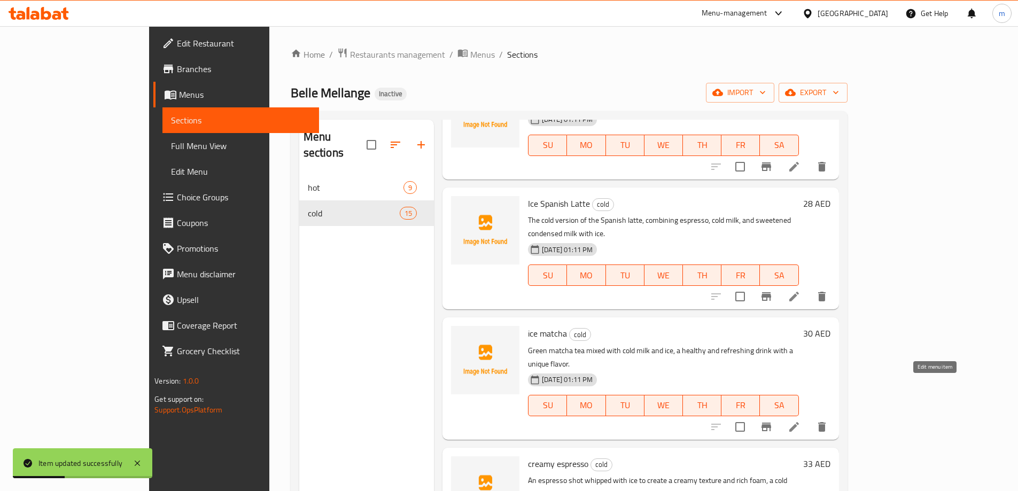
click at [801, 421] on icon at bounding box center [794, 427] width 13 height 13
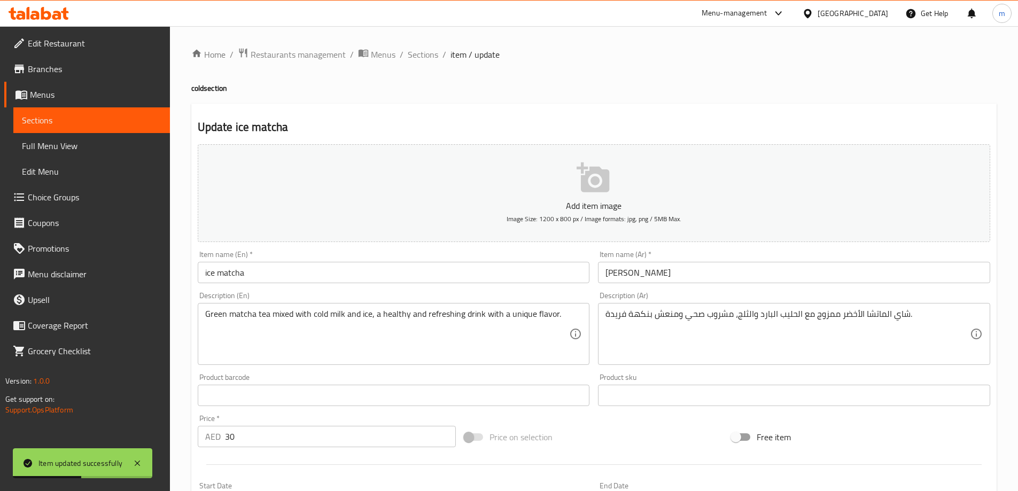
click at [275, 281] on input "ice matcha" at bounding box center [394, 272] width 392 height 21
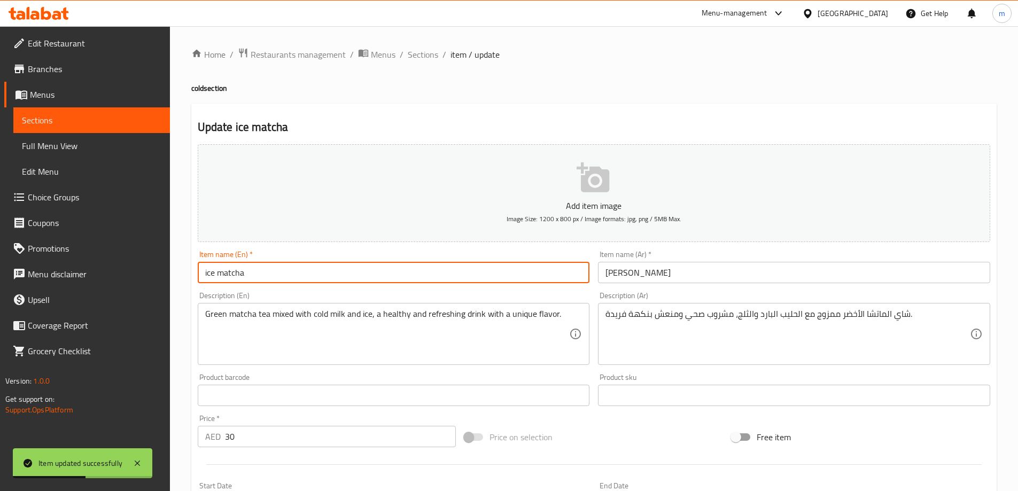
click at [275, 281] on input "ice matcha" at bounding box center [394, 272] width 392 height 21
type input "Ice Matcha"
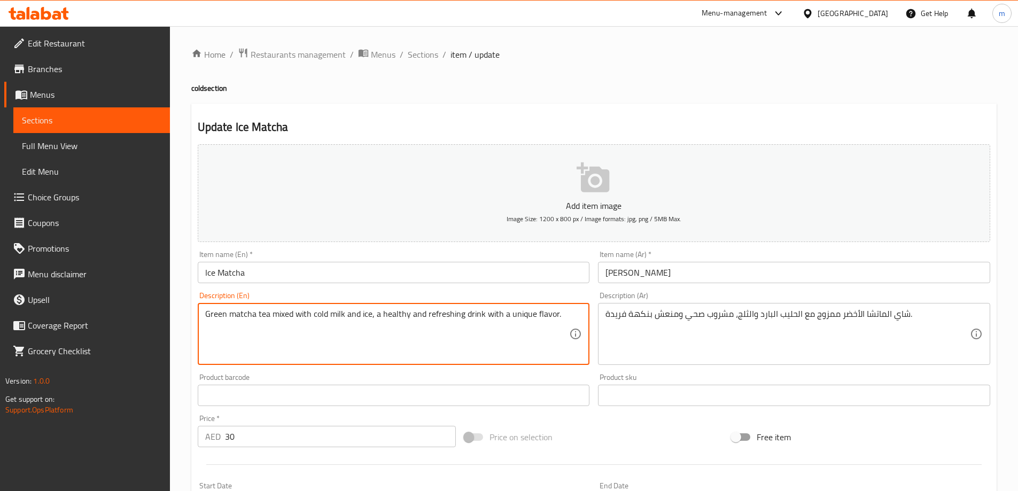
drag, startPoint x: 293, startPoint y: 316, endPoint x: 274, endPoint y: 315, distance: 19.3
click at [285, 316] on textarea "Green matcha tea blended with cold milk and ice, a healthy and refreshing drink…" at bounding box center [387, 334] width 365 height 51
type textarea "Green matcha tea blended with cold milk and ice, a healthy and refreshing drink…"
click at [344, 324] on textarea "Green matcha tea blended with cold milk and ice, a healthy and refreshing drink…" at bounding box center [387, 334] width 365 height 51
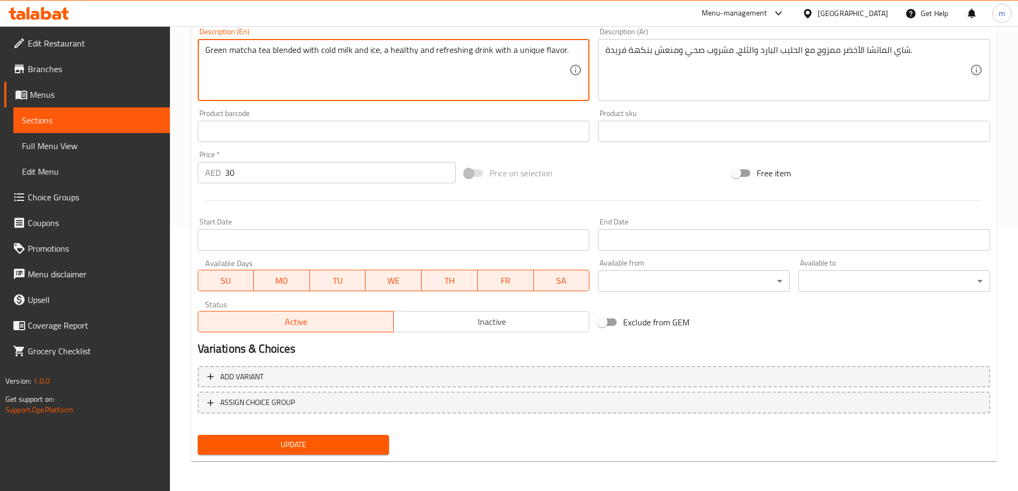
click at [360, 447] on span "Update" at bounding box center [293, 444] width 175 height 13
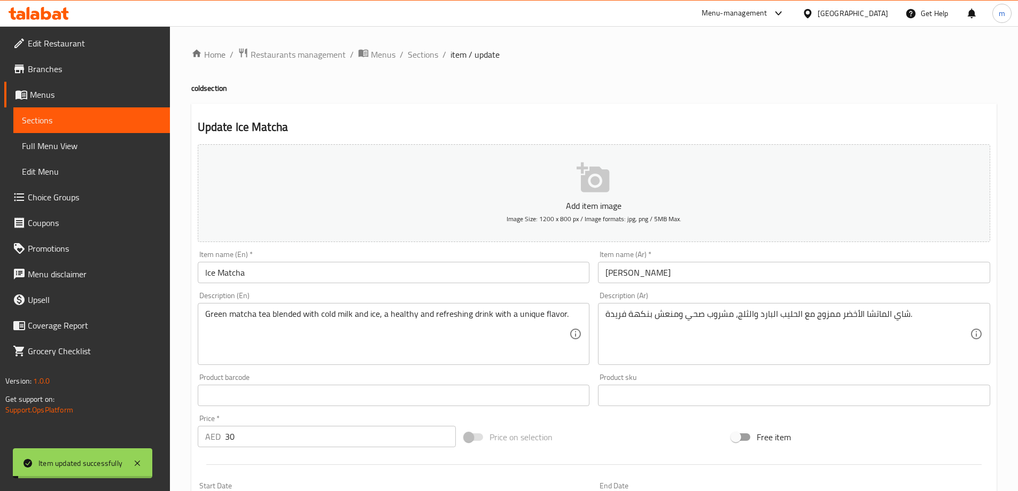
click at [422, 55] on span "Sections" at bounding box center [423, 54] width 30 height 13
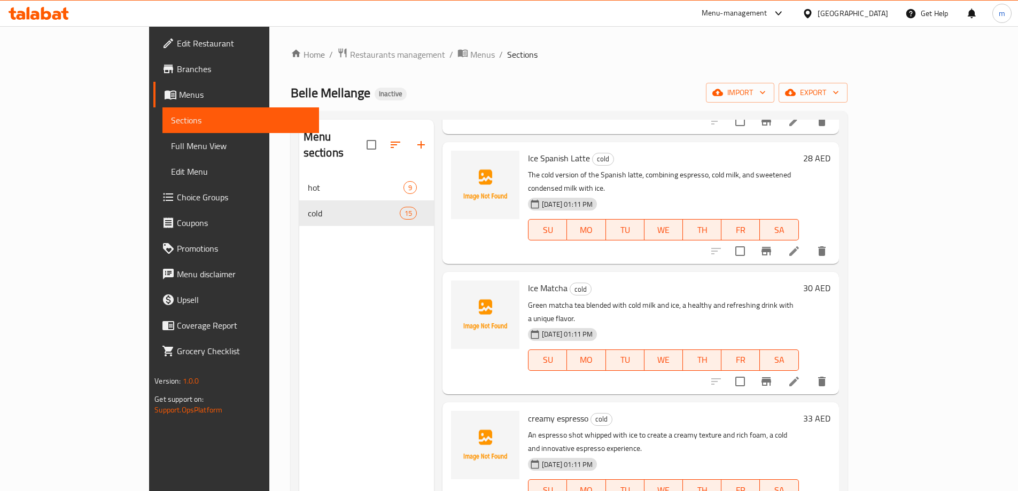
scroll to position [267, 0]
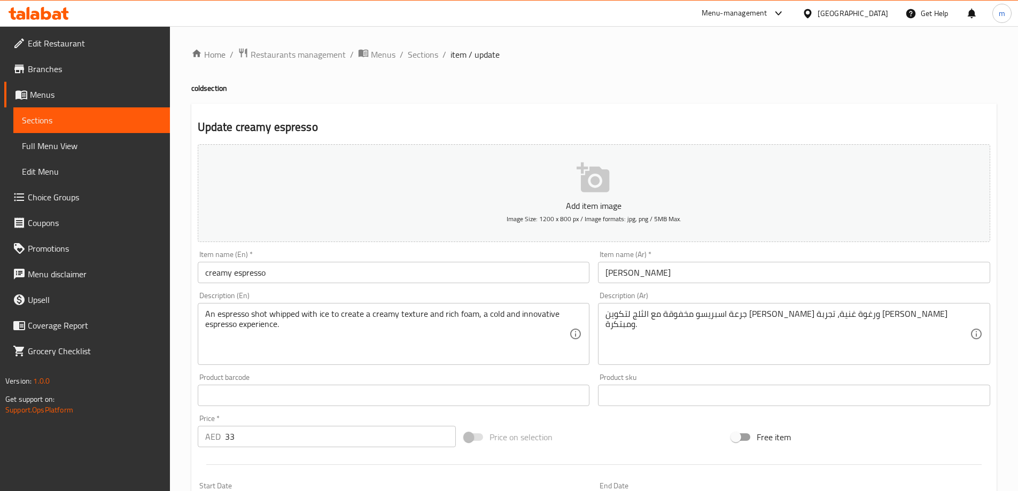
click at [352, 269] on input "creamy espresso" at bounding box center [394, 272] width 392 height 21
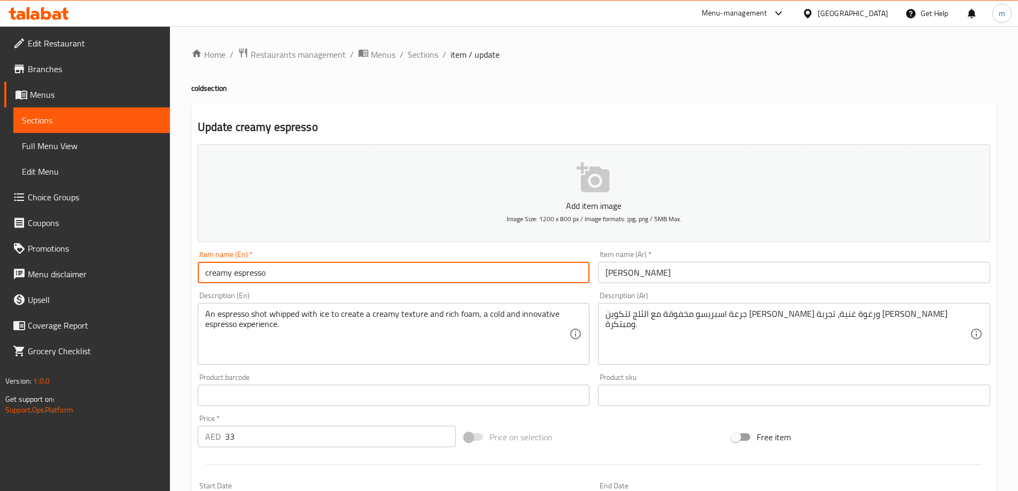
click at [352, 269] on input "creamy espresso" at bounding box center [394, 272] width 392 height 21
type input "Creamy Espresso"
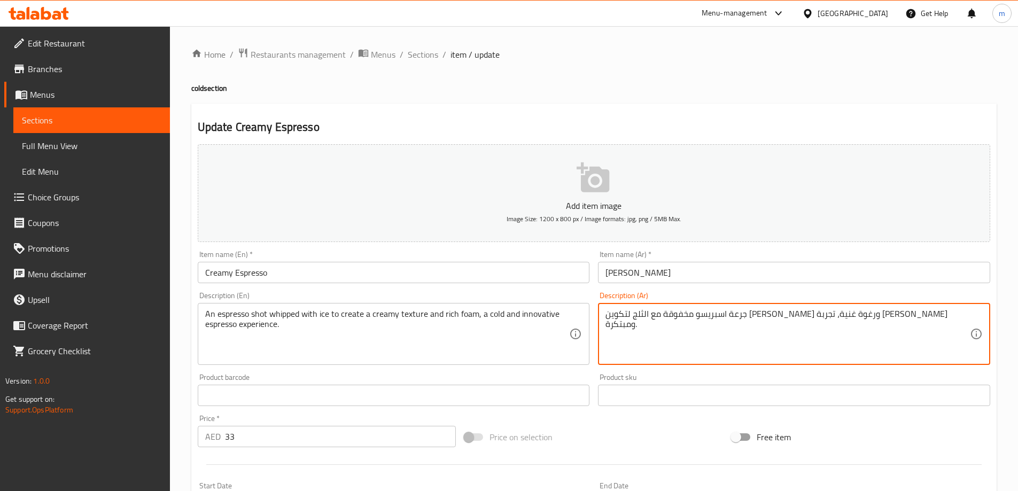
click at [817, 316] on textarea "جرعة اسبريسو مخفوقة مع الثلج لتكوين [PERSON_NAME] ورغوة غنية، تجربة [PERSON_NAM…" at bounding box center [788, 334] width 365 height 51
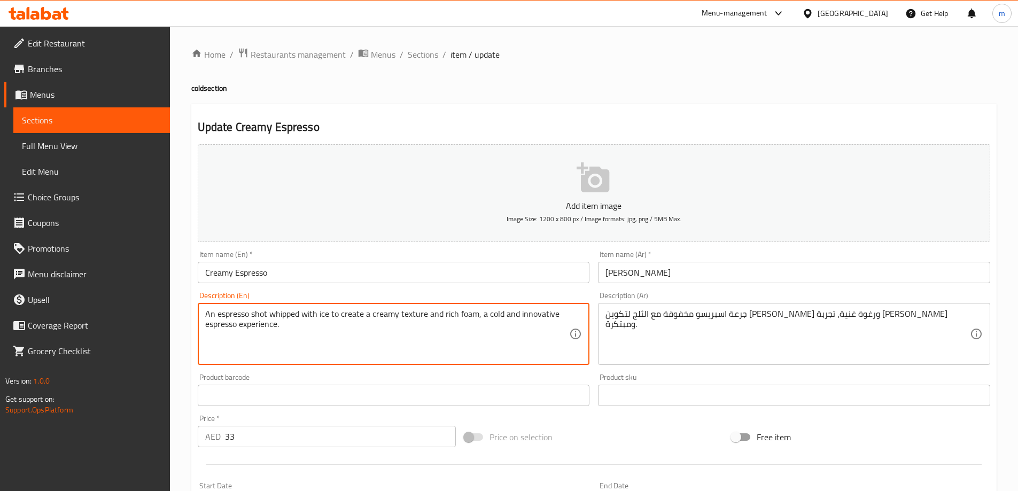
drag, startPoint x: 331, startPoint y: 314, endPoint x: 362, endPoint y: 316, distance: 30.5
paste textarea "mak"
click at [530, 315] on textarea "An espresso shot whipped with ice to make a creamy texture and rich foam, a col…" at bounding box center [387, 334] width 365 height 51
type textarea "An espresso shot whipped with ice to make a creamy texture and rich foam, a col…"
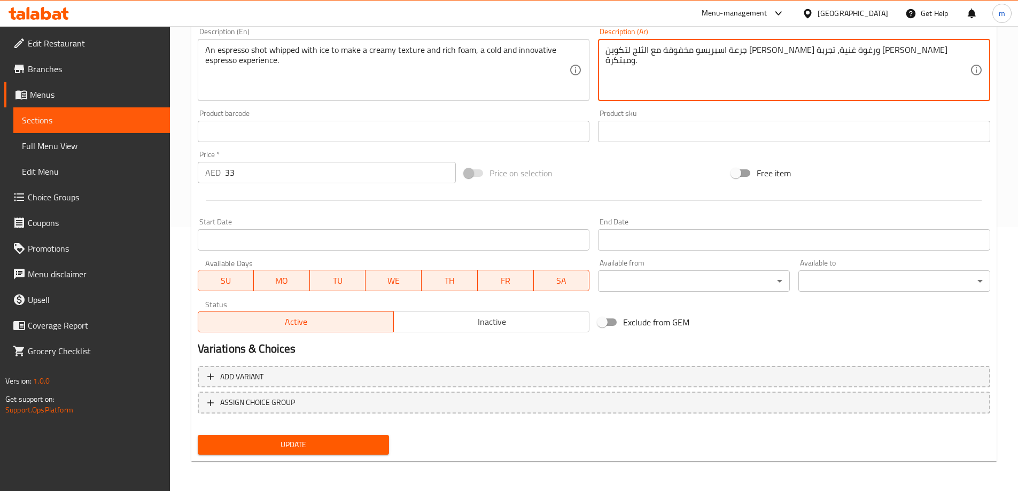
click at [336, 439] on span "Update" at bounding box center [293, 444] width 175 height 13
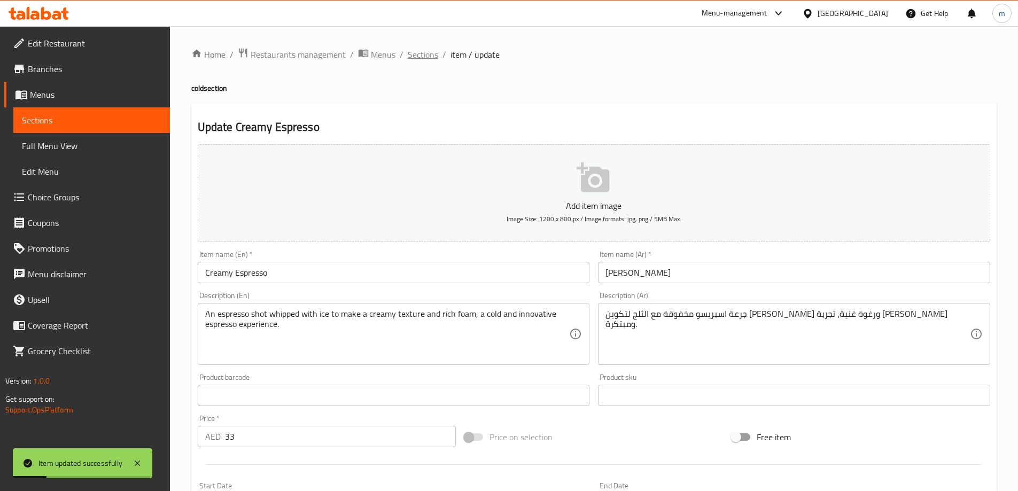
click at [427, 57] on span "Sections" at bounding box center [423, 54] width 30 height 13
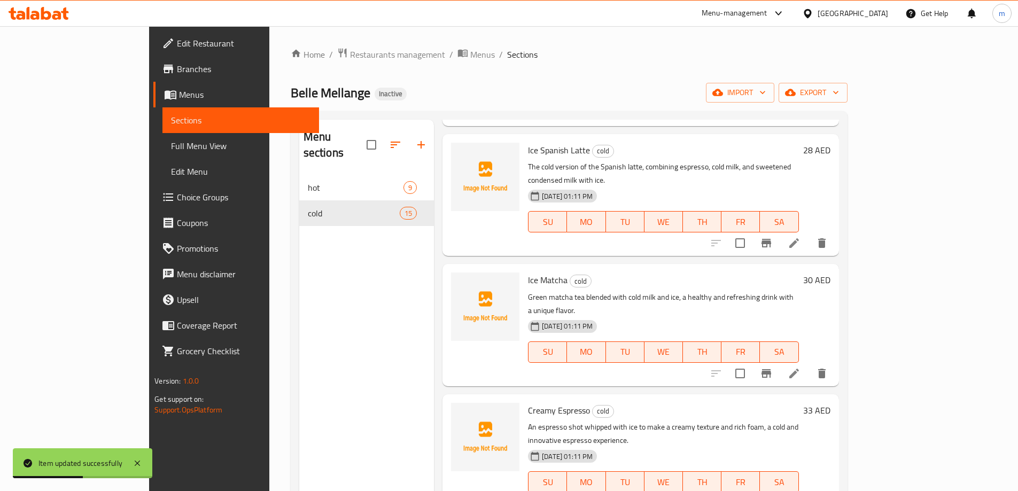
scroll to position [428, 0]
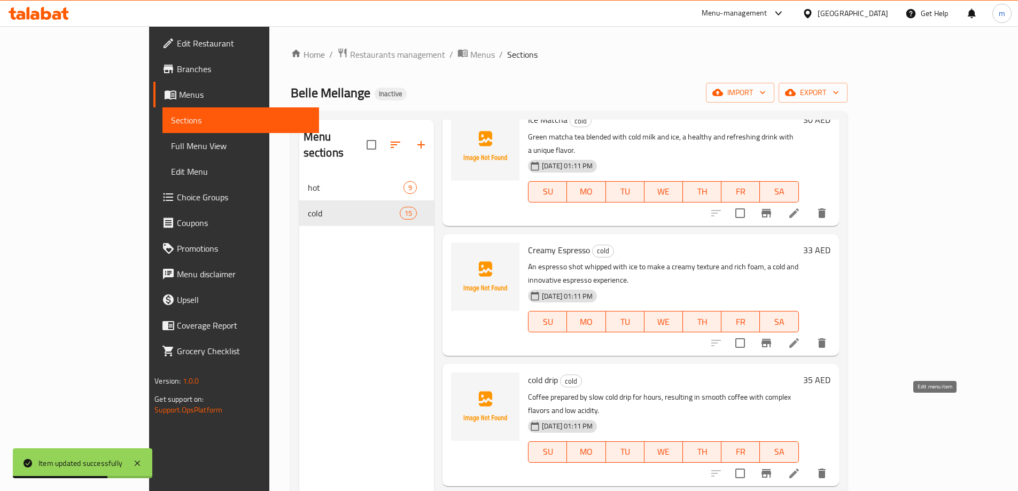
click at [799, 469] on icon at bounding box center [794, 474] width 10 height 10
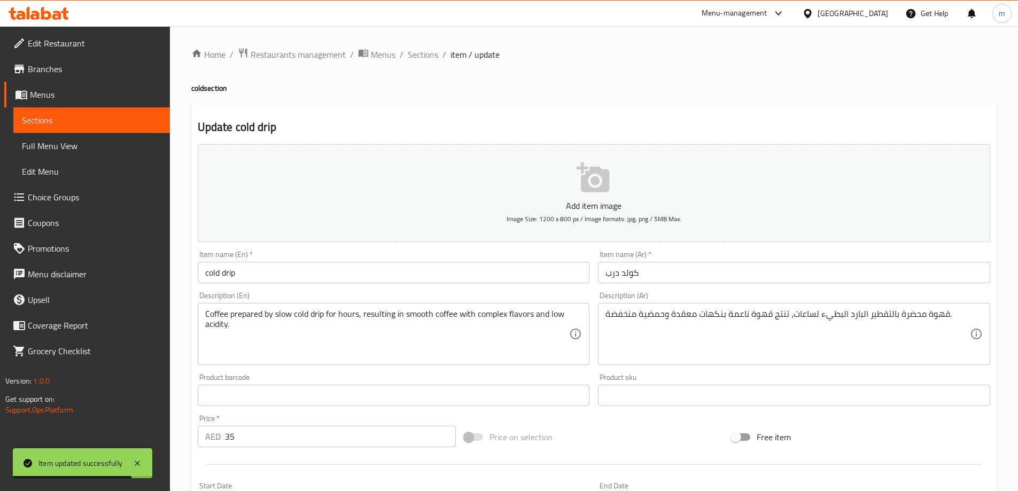
click at [364, 278] on input "cold drip" at bounding box center [394, 272] width 392 height 21
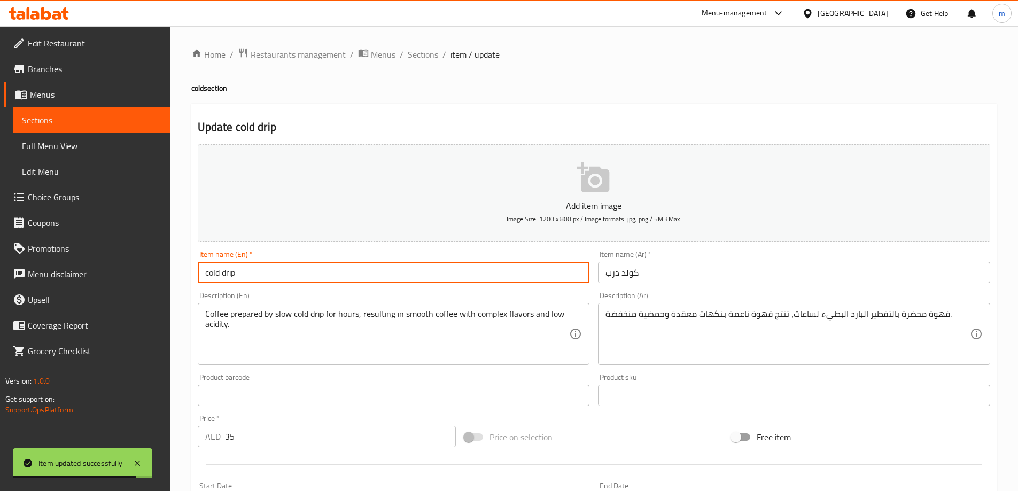
click at [364, 278] on input "cold drip" at bounding box center [394, 272] width 392 height 21
type input "Cold Drip"
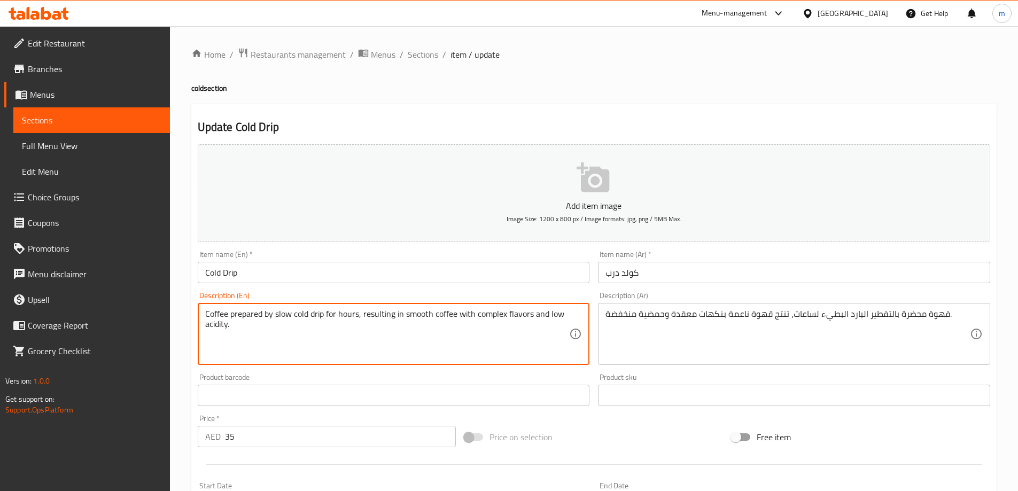
click at [316, 315] on textarea "Coffee prepared by slow cold drip for hours, resulting in smooth coffee with co…" at bounding box center [387, 334] width 365 height 51
drag, startPoint x: 548, startPoint y: 315, endPoint x: 562, endPoint y: 324, distance: 16.3
click at [562, 324] on textarea "Coffee prepared by slow cold drip for hours, resulting in smooth coffee with co…" at bounding box center [387, 334] width 365 height 51
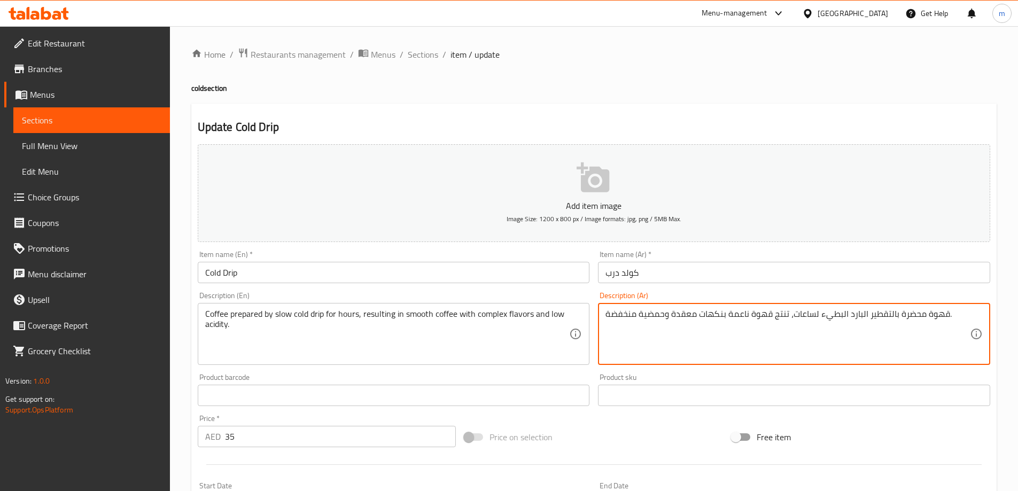
drag, startPoint x: 664, startPoint y: 316, endPoint x: 606, endPoint y: 313, distance: 58.3
click at [677, 343] on textarea "قهوة محضرة بالتقطير البارد البطيء لساعات، تنتج قهوة ناعمة بنكهات معقدة وحمضية م…" at bounding box center [788, 334] width 365 height 51
drag, startPoint x: 663, startPoint y: 315, endPoint x: 601, endPoint y: 314, distance: 62.5
click at [601, 314] on div "قهوة محضرة بالتقطير البارد البطيء لساعات، تنتج قهوة ناعمة بنكهات معقدة وحمضية م…" at bounding box center [794, 334] width 392 height 62
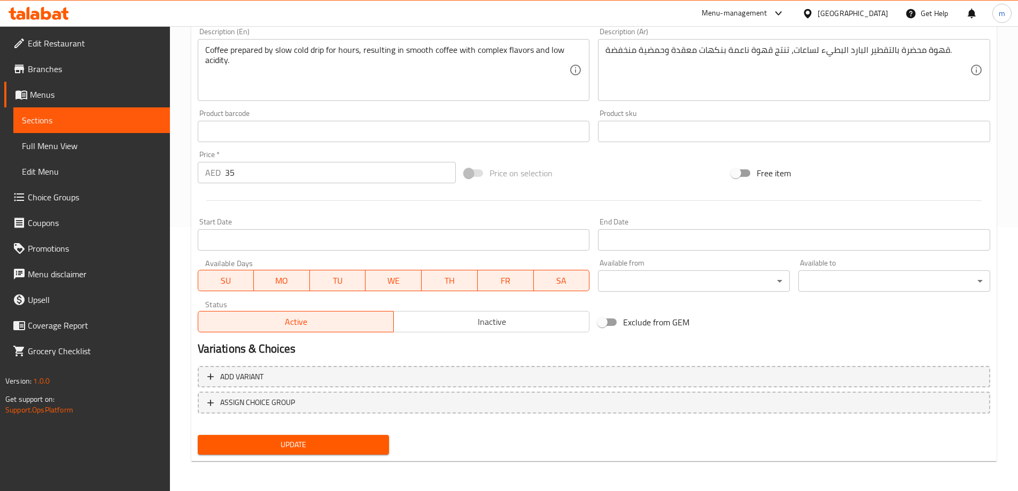
drag, startPoint x: 315, startPoint y: 445, endPoint x: 317, endPoint y: 432, distance: 12.9
click at [315, 445] on span "Update" at bounding box center [293, 444] width 175 height 13
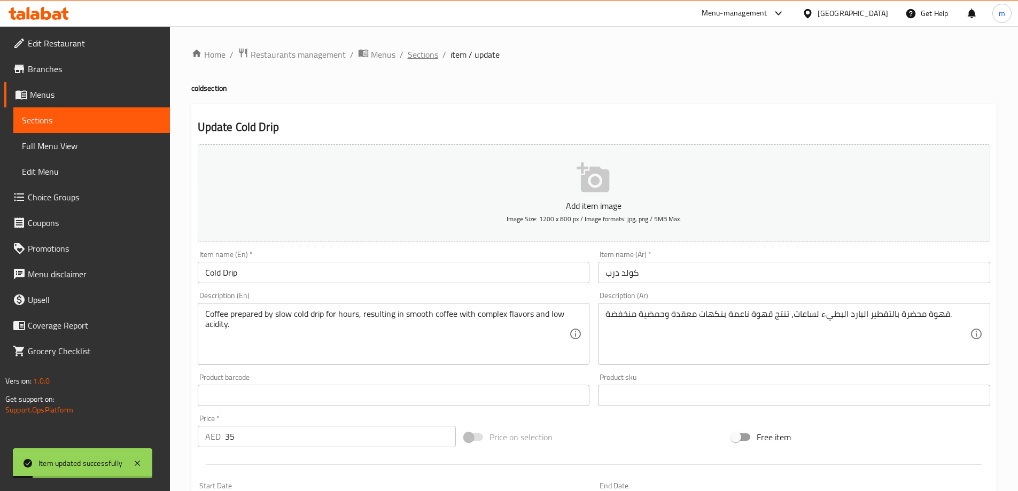
click at [420, 59] on span "Sections" at bounding box center [423, 54] width 30 height 13
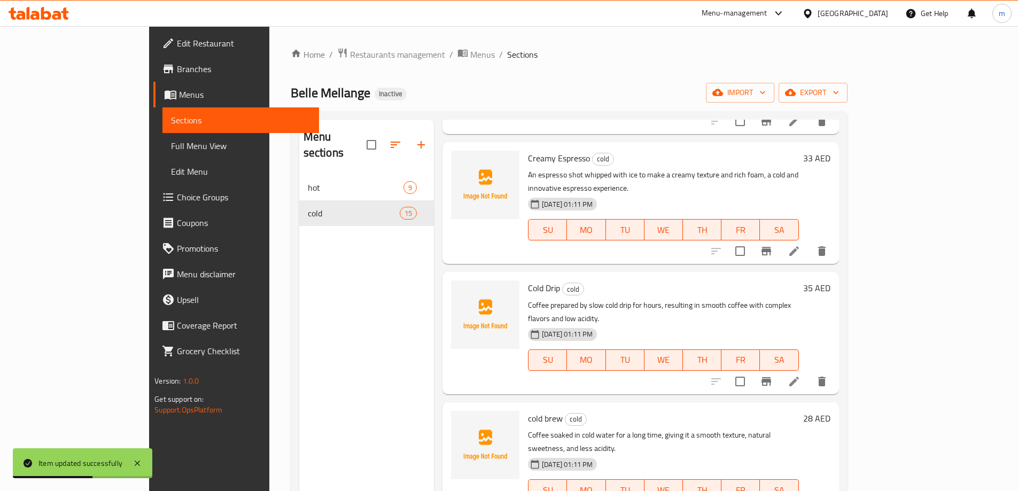
scroll to position [534, 0]
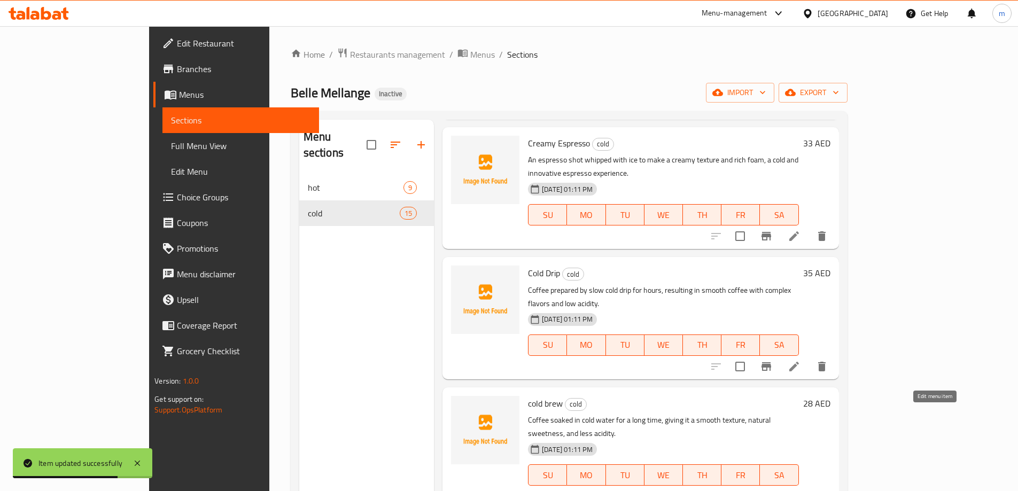
click at [801, 490] on icon at bounding box center [794, 496] width 13 height 13
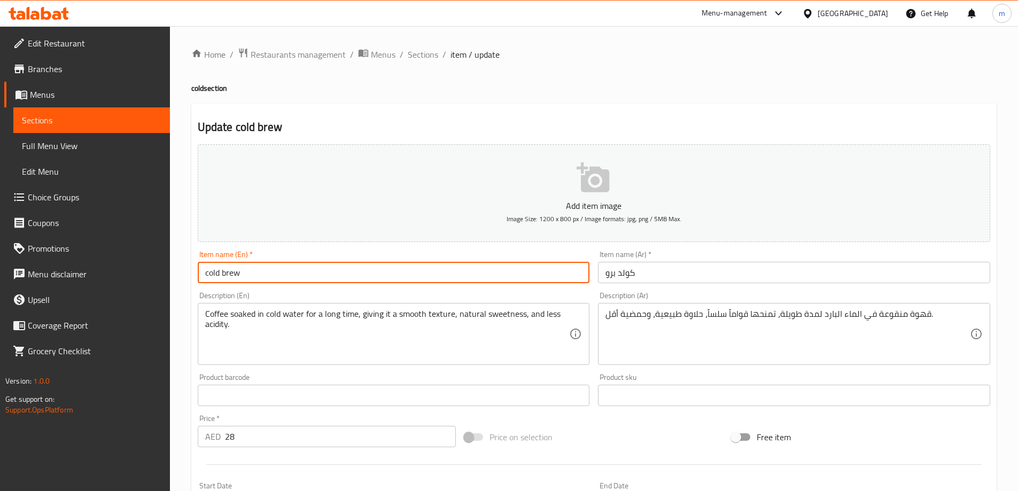
click at [283, 280] on input "cold brew" at bounding box center [394, 272] width 392 height 21
type input "Cold Brew"
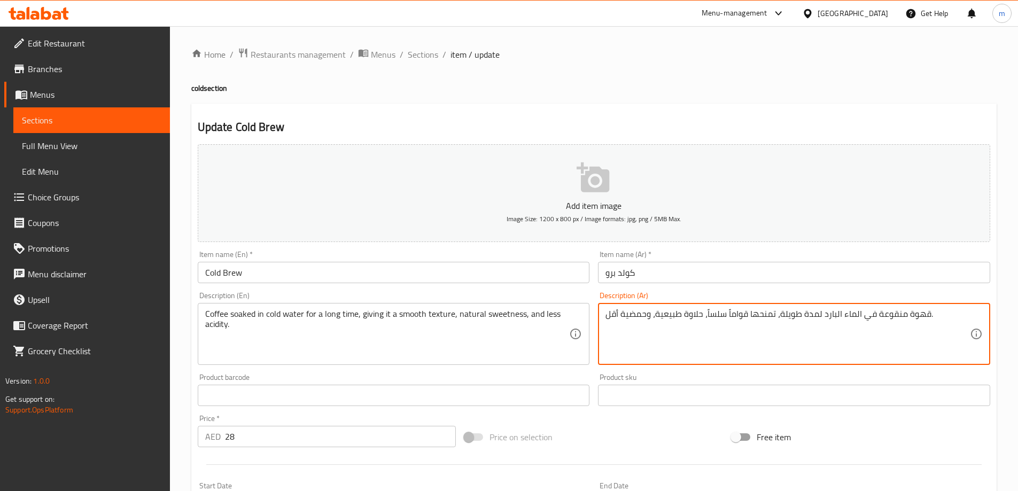
click at [895, 316] on textarea "قهوة منقوعة في الماء البارد لمدة طويلة، تمنحها قواماً سلساً، حلاوة طبيعية، وحمض…" at bounding box center [788, 334] width 365 height 51
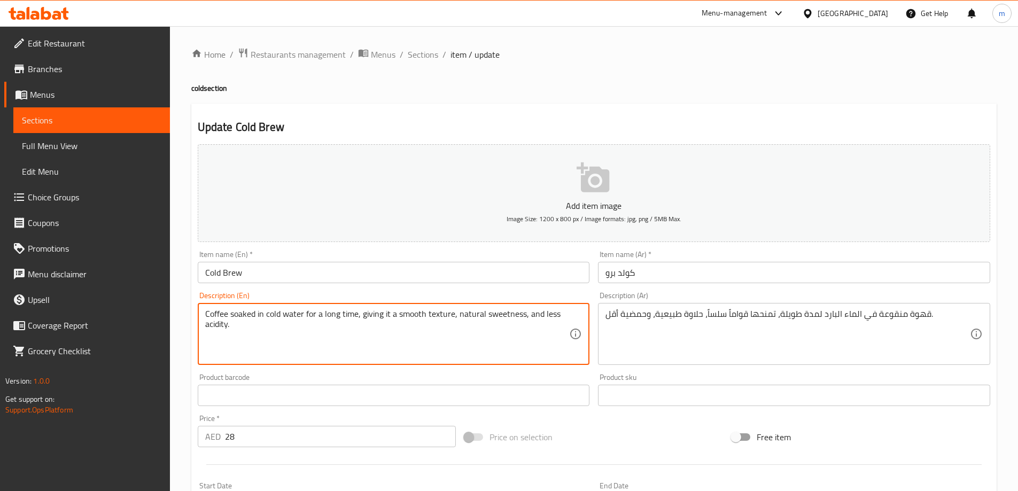
click at [248, 319] on textarea "Coffee soaked in cold water for a long time, giving it a smooth texture, natura…" at bounding box center [387, 334] width 365 height 51
paste textarea "infused"
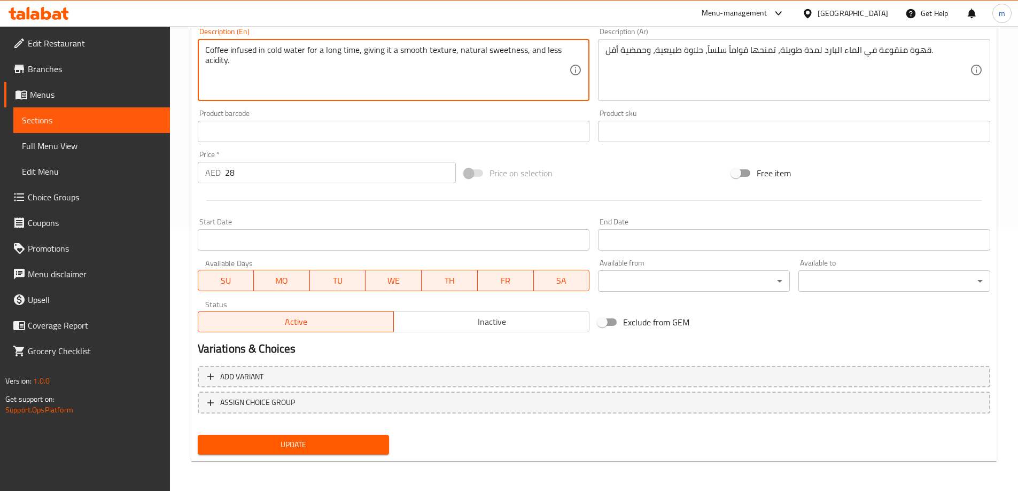
type textarea "Coffee infused in cold water for a long time, giving it a smooth texture, natur…"
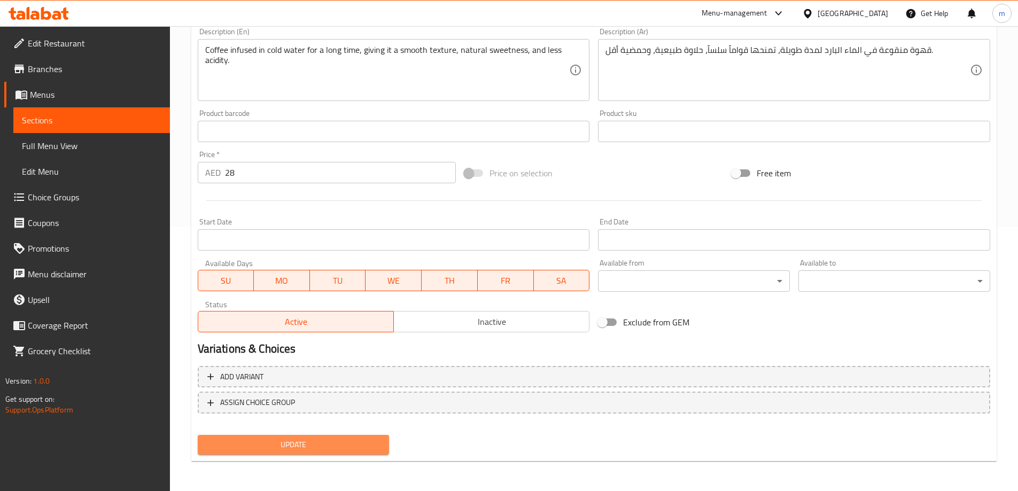
click at [336, 445] on span "Update" at bounding box center [293, 444] width 175 height 13
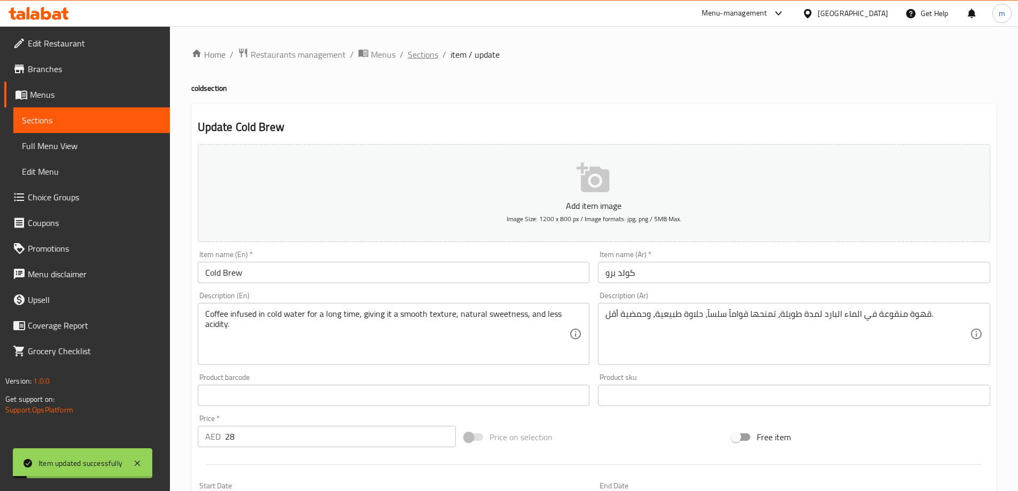
click at [426, 55] on span "Sections" at bounding box center [423, 54] width 30 height 13
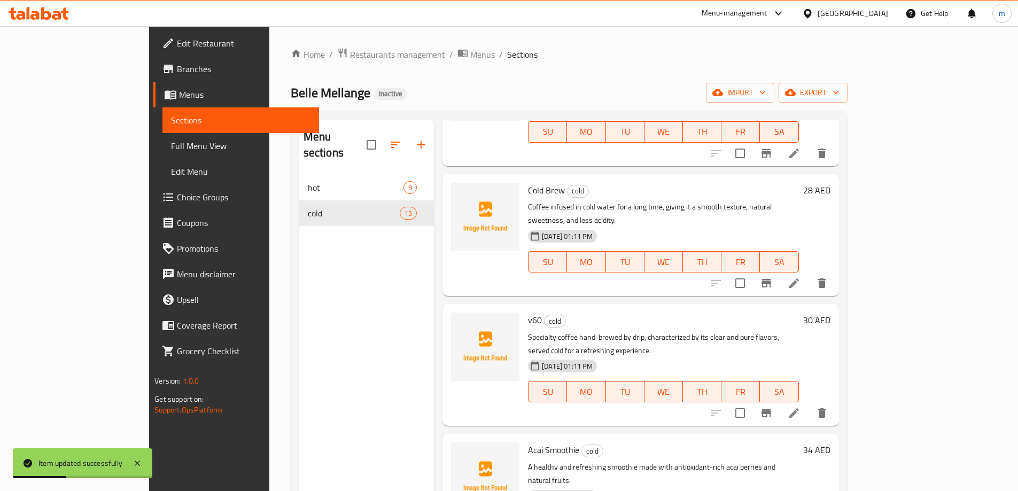
scroll to position [748, 0]
click at [809, 403] on li at bounding box center [794, 412] width 30 height 19
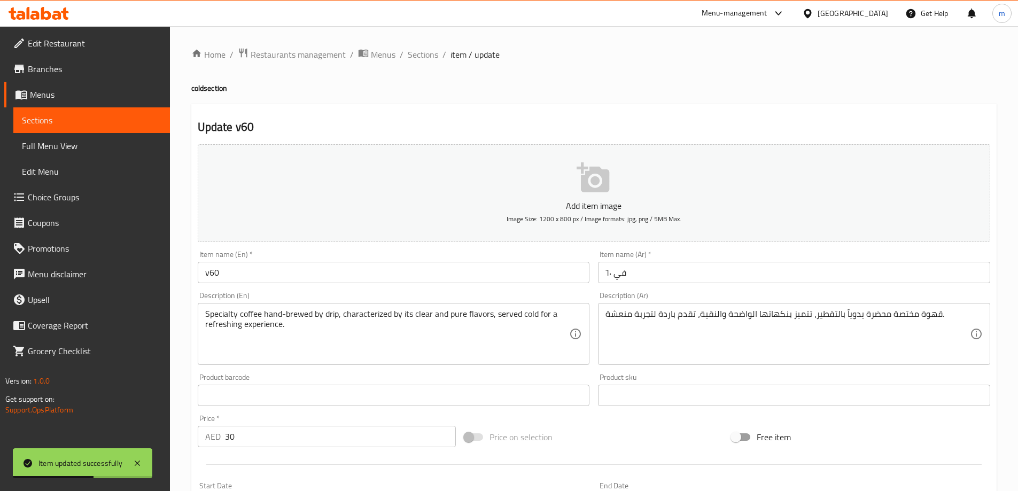
click at [321, 274] on input "v60" at bounding box center [394, 272] width 392 height 21
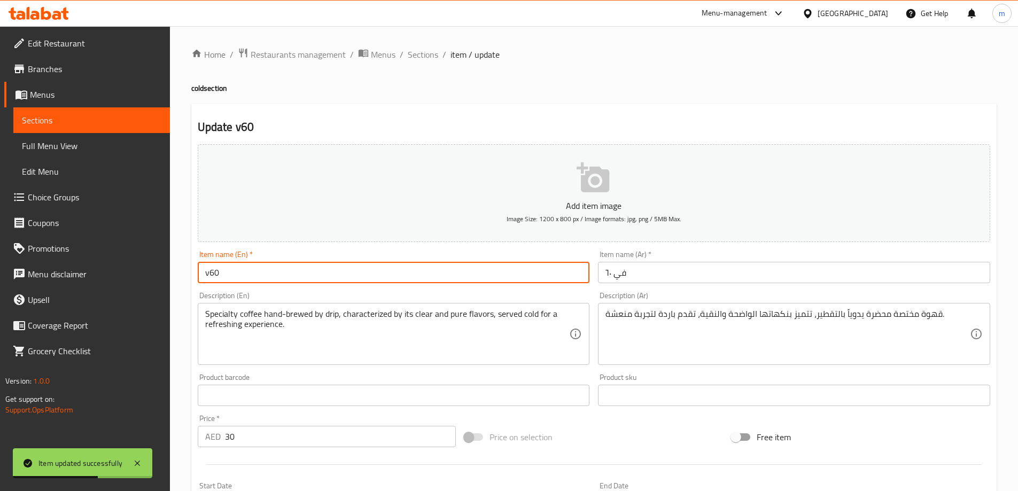
click at [321, 274] on input "v60" at bounding box center [394, 272] width 392 height 21
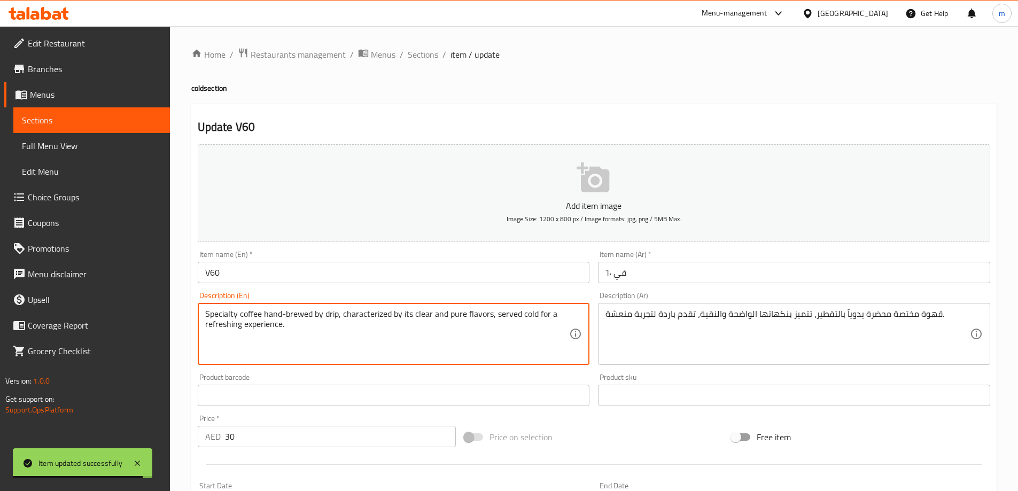
click at [272, 273] on input "V60" at bounding box center [394, 272] width 392 height 21
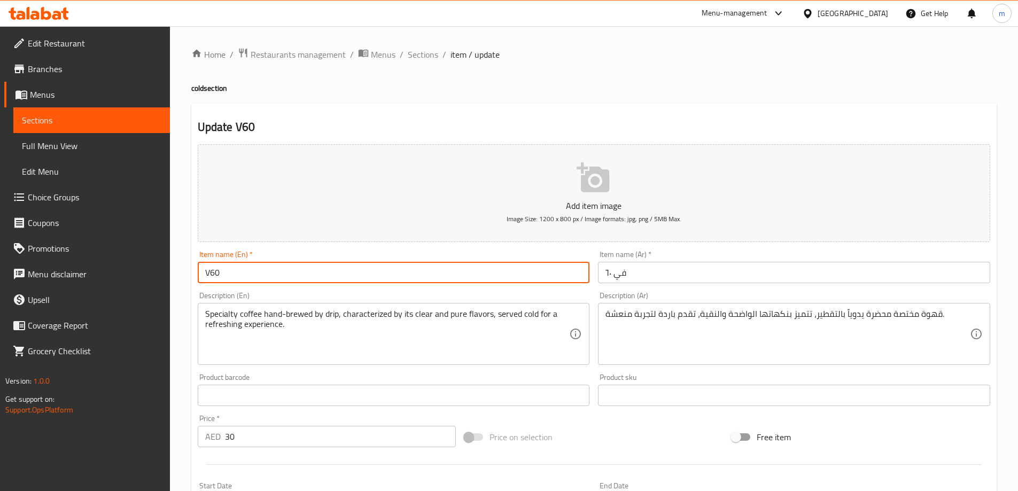
type input "V60"
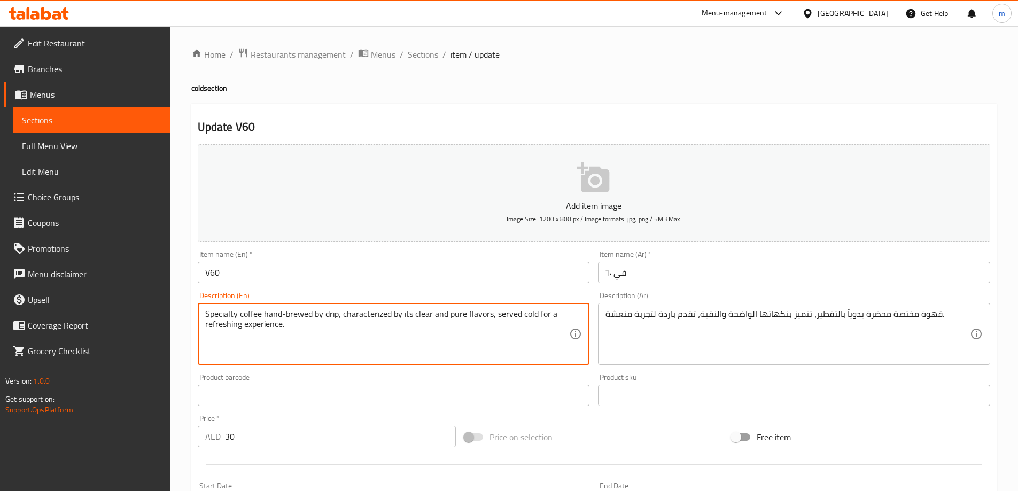
drag, startPoint x: 264, startPoint y: 315, endPoint x: 312, endPoint y: 317, distance: 48.1
click at [312, 317] on textarea "Specialty coffee hand-brewed by drip, characterized by its clear and pure flavo…" at bounding box center [387, 334] width 365 height 51
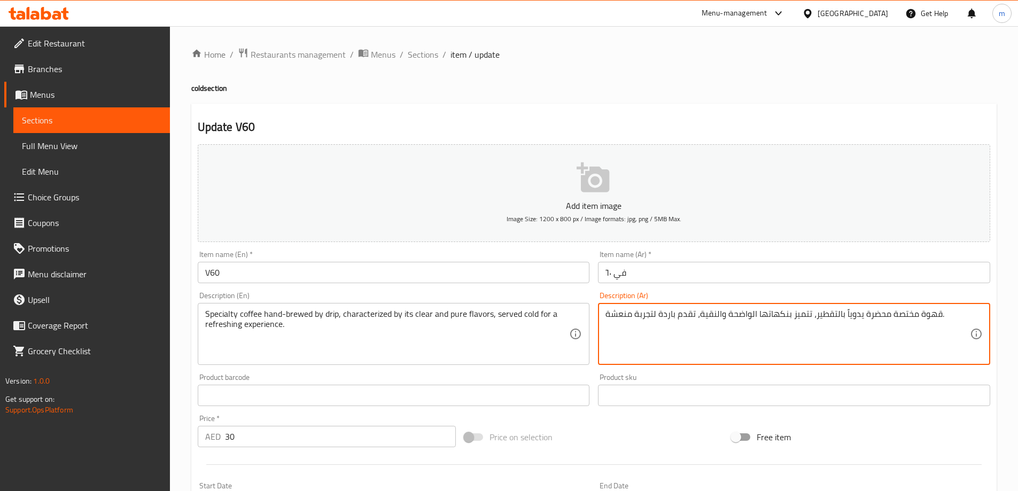
click at [873, 314] on textarea "قهوة مختصة محضرة يدوياً بالتقطير، تتميز بنكهاتها الواضحة والنقية، تقدم باردة لت…" at bounding box center [788, 334] width 365 height 51
click at [874, 344] on textarea "قهوة مختصة محضرة يدوياً بالتقطير، تتميز بنكهاتها الواضحة والنقية، تقدم باردة لت…" at bounding box center [788, 334] width 365 height 51
drag, startPoint x: 885, startPoint y: 316, endPoint x: 844, endPoint y: 316, distance: 41.2
click at [844, 316] on textarea "قهوة مختصة محضرة يدوياً بالتقطير، تتميز بنكهاتها الواضحة والنقية، تقدم باردة لت…" at bounding box center [788, 334] width 365 height 51
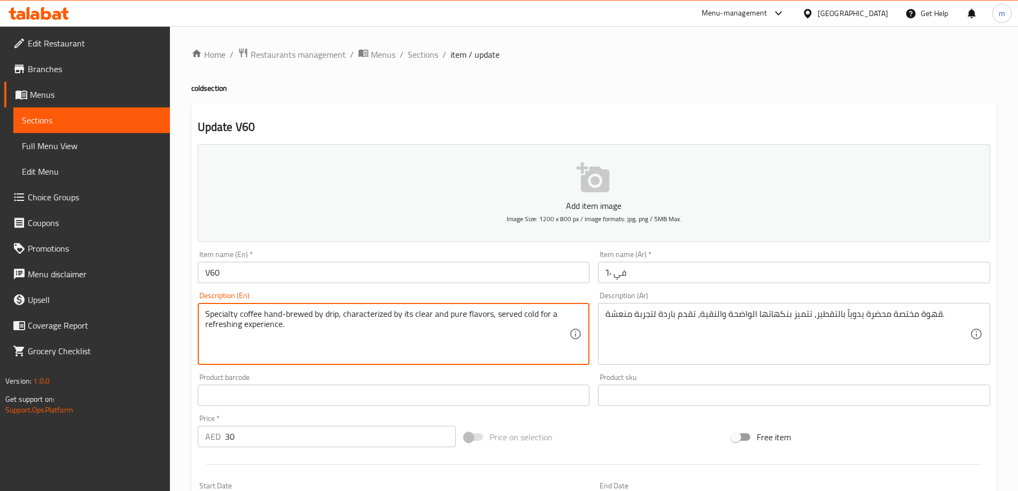
drag, startPoint x: 284, startPoint y: 315, endPoint x: 312, endPoint y: 315, distance: 27.3
paste textarea "prepar"
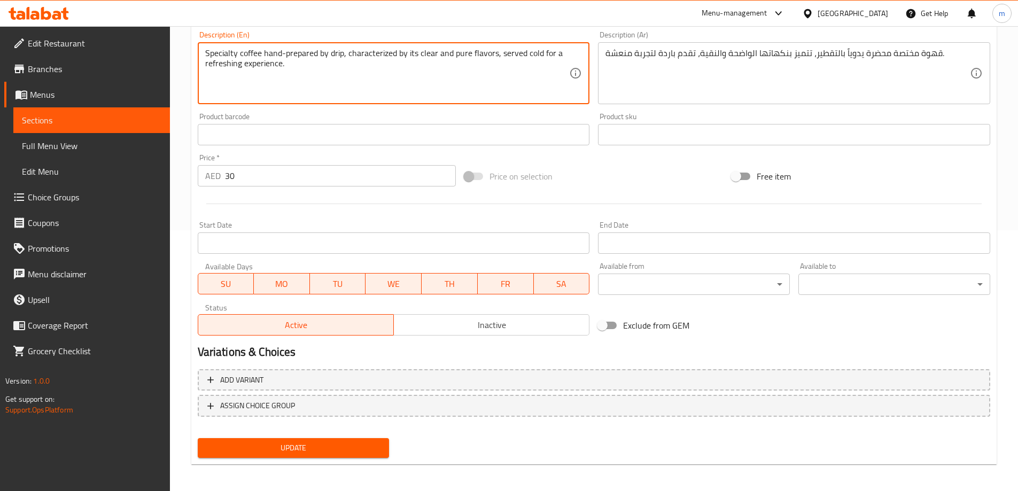
scroll to position [264, 0]
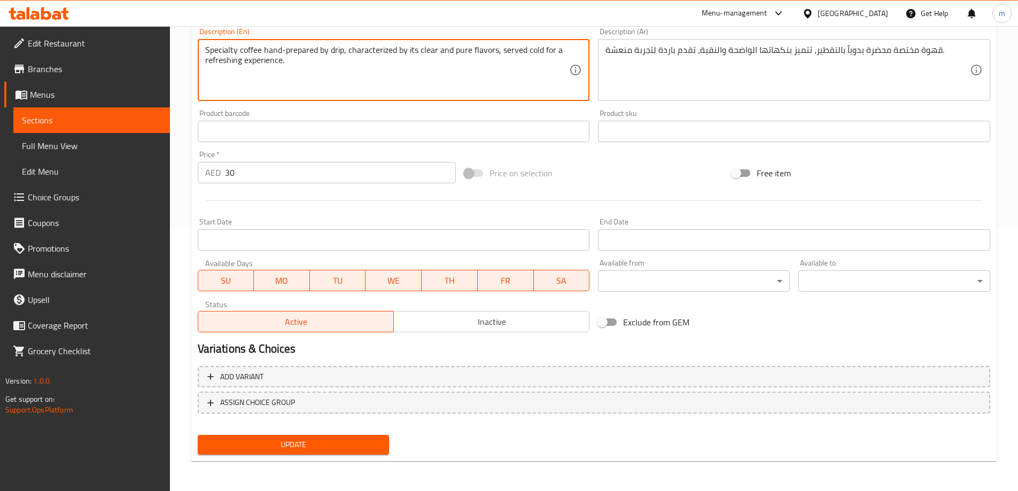
type textarea "Specialty coffee hand-prepared by drip, characterized by its clear and pure fla…"
click at [306, 439] on span "Update" at bounding box center [293, 444] width 175 height 13
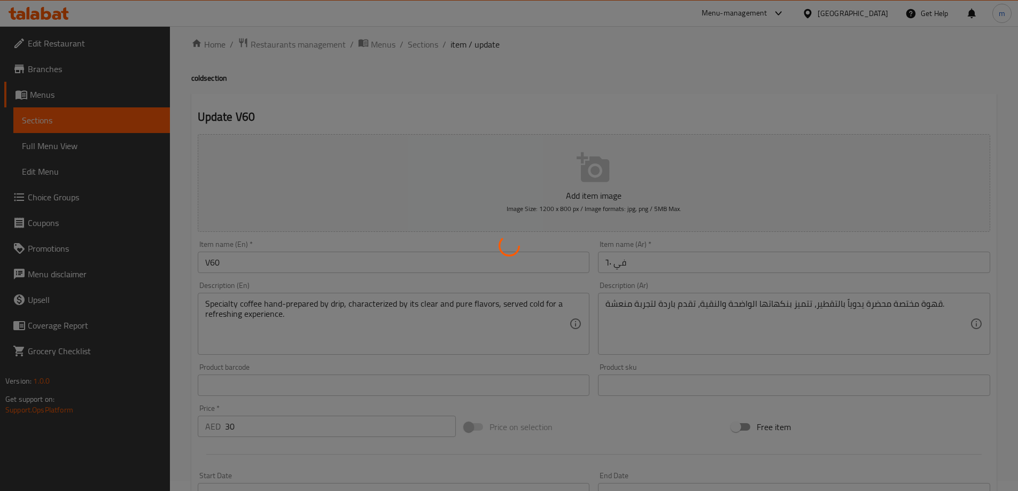
scroll to position [0, 0]
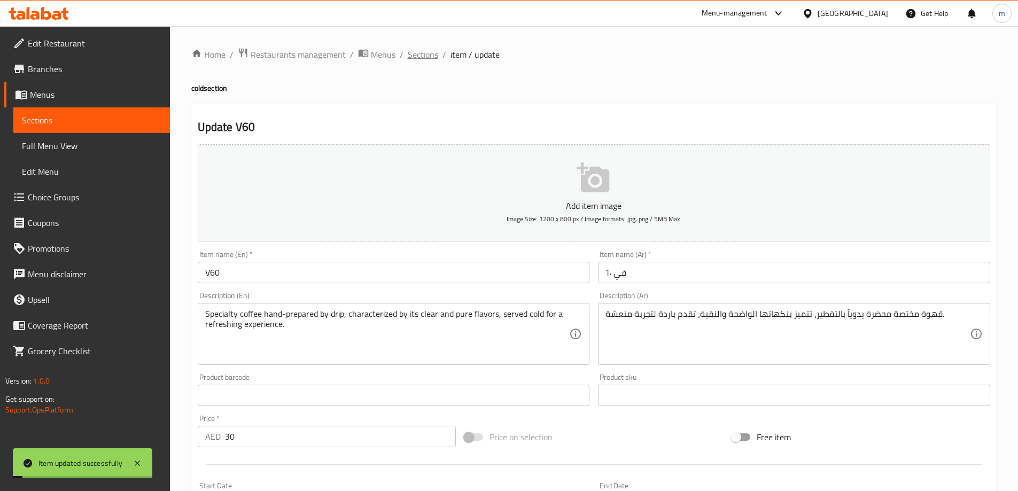
click at [428, 55] on span "Sections" at bounding box center [423, 54] width 30 height 13
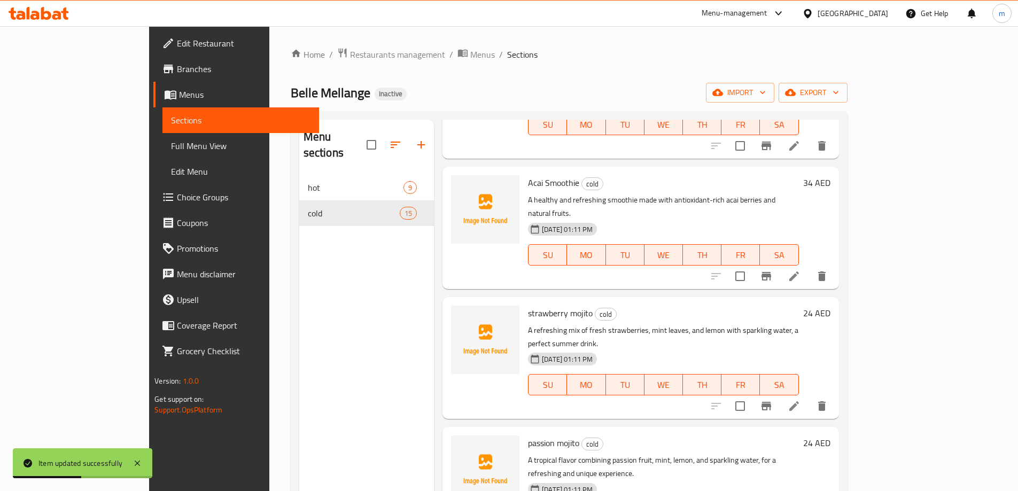
scroll to position [1016, 0]
click at [801, 269] on icon at bounding box center [794, 275] width 13 height 13
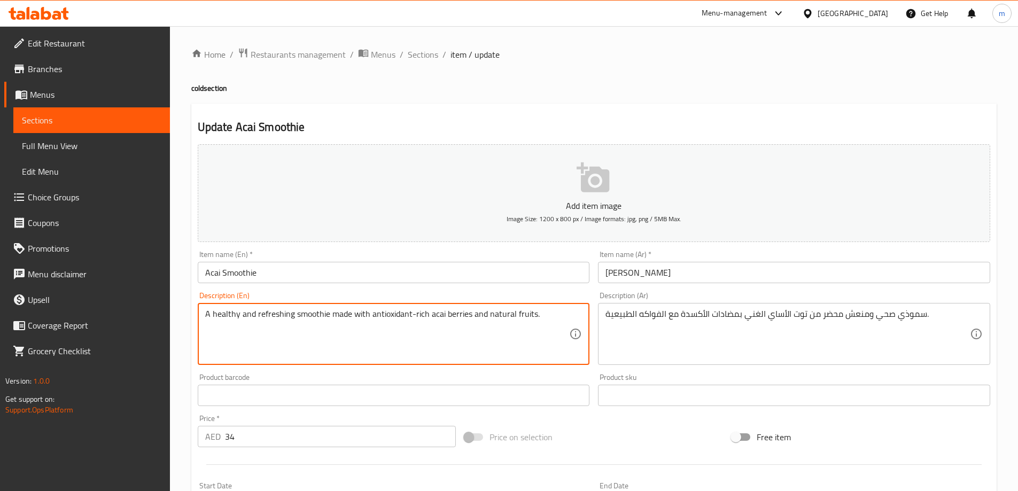
click at [336, 317] on textarea "A healthy and refreshing smoothie made with antioxidant-rich acai berries and n…" at bounding box center [387, 334] width 365 height 51
paste textarea "prepared"
drag, startPoint x: 381, startPoint y: 317, endPoint x: 437, endPoint y: 315, distance: 56.1
click at [437, 315] on textarea "A healthy and refreshing smoothie prepared with antioxidant-rich acai berries a…" at bounding box center [387, 334] width 365 height 51
type textarea "A healthy and refreshing smoothie prepared with antioxidant-rich acai berries a…"
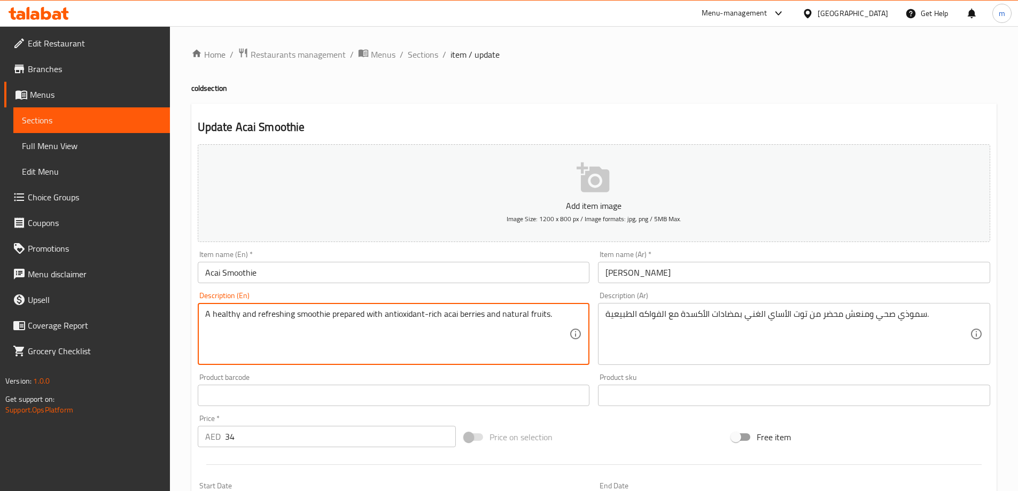
click at [472, 324] on textarea "A healthy and refreshing smoothie prepared with antioxidant-rich acai berries a…" at bounding box center [387, 334] width 365 height 51
drag, startPoint x: 441, startPoint y: 315, endPoint x: 483, endPoint y: 315, distance: 42.2
click at [483, 315] on textarea "A healthy and refreshing smoothie prepared with antioxidant-rich acai berries a…" at bounding box center [387, 334] width 365 height 51
drag, startPoint x: 468, startPoint y: 317, endPoint x: 451, endPoint y: 319, distance: 17.1
click at [451, 319] on textarea "A healthy and refreshing smoothie prepared with antioxidant-rich acai berries a…" at bounding box center [387, 334] width 365 height 51
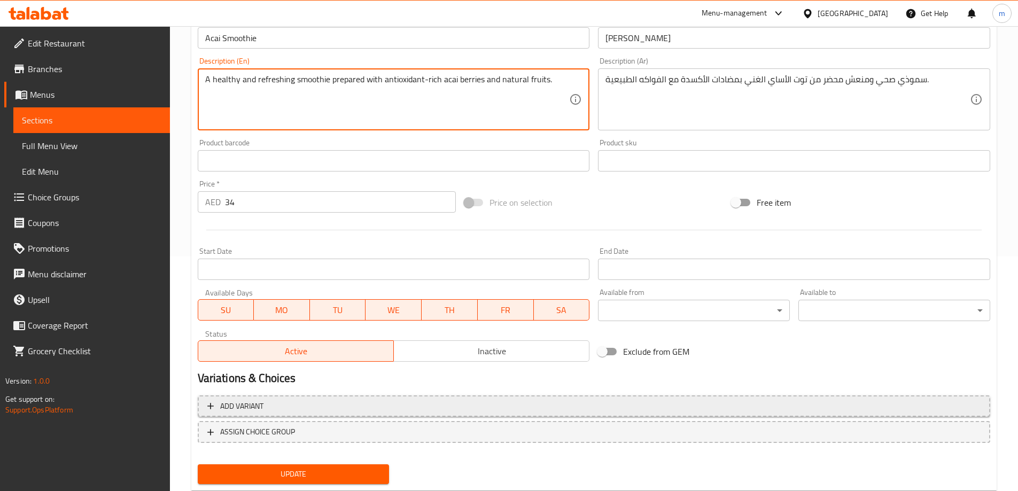
scroll to position [264, 0]
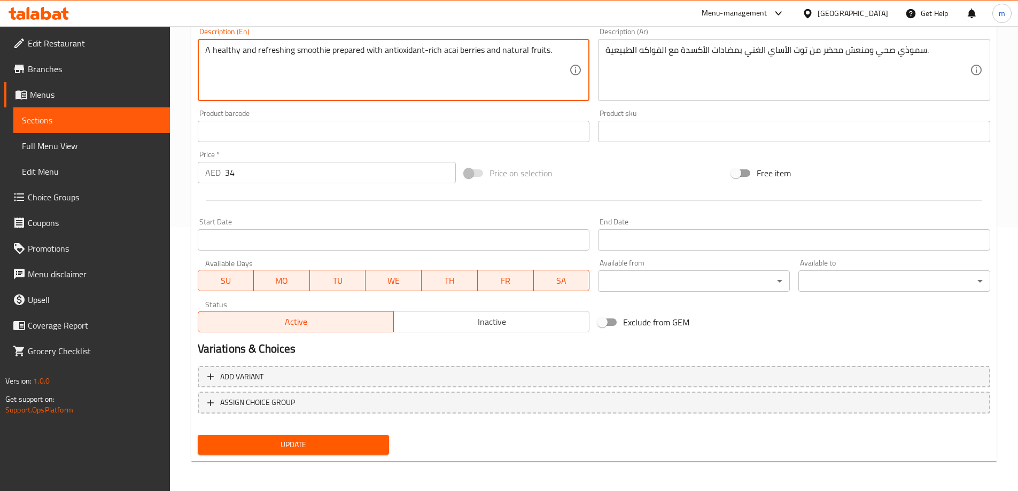
click at [326, 451] on span "Update" at bounding box center [293, 444] width 175 height 13
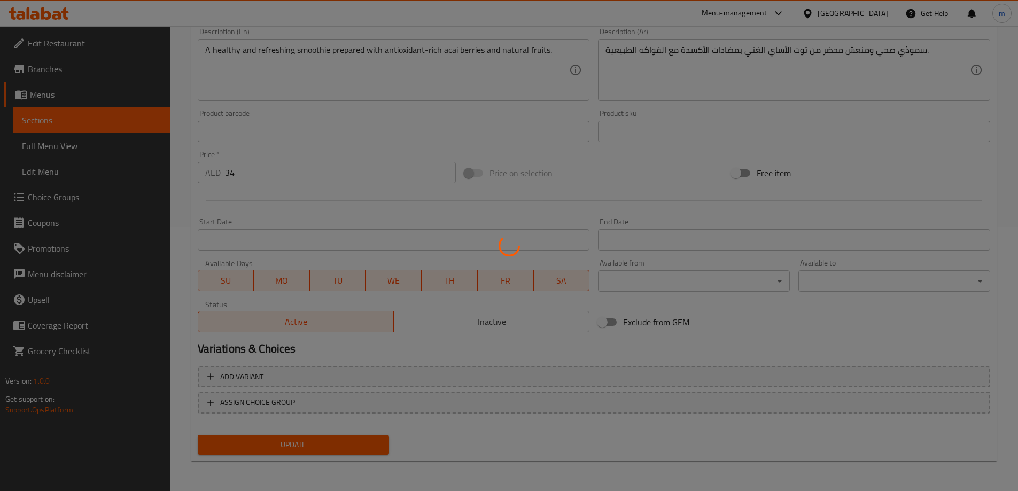
scroll to position [0, 0]
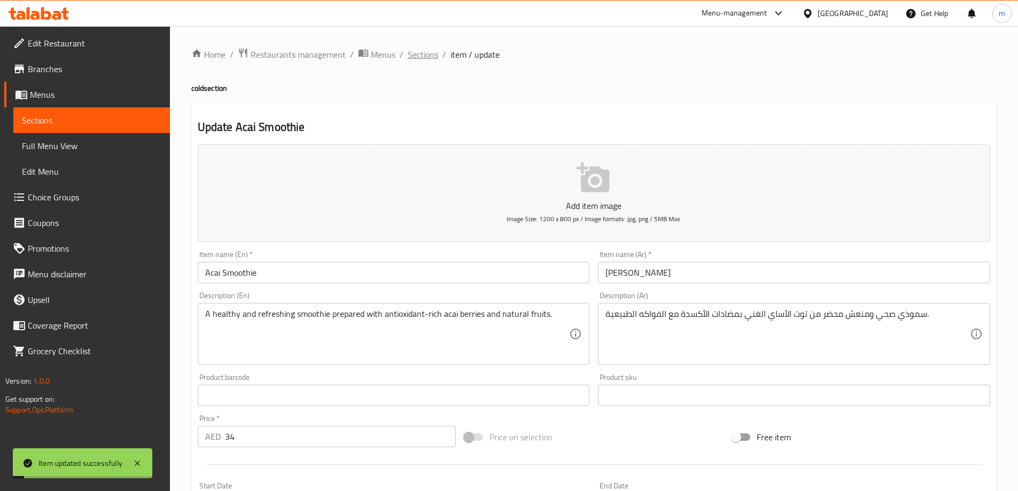
click at [430, 56] on span "Sections" at bounding box center [423, 54] width 30 height 13
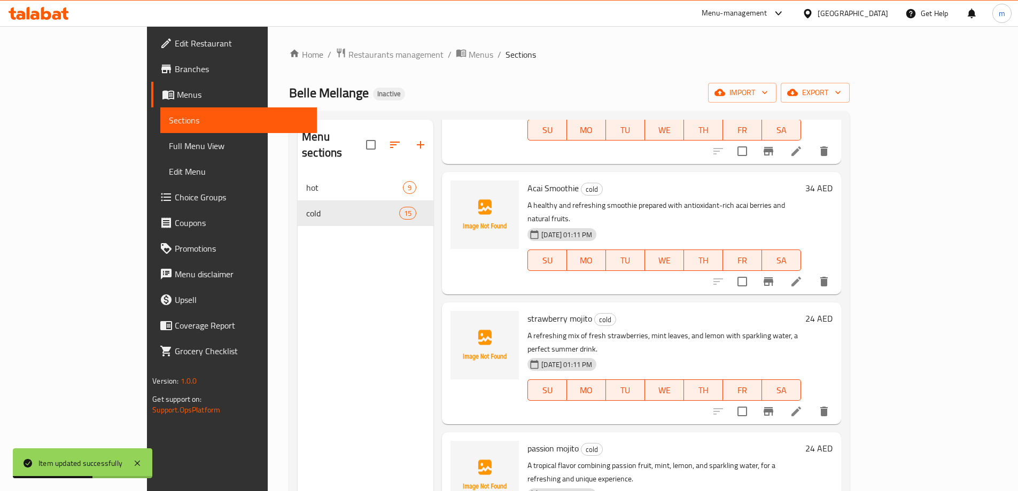
scroll to position [1016, 0]
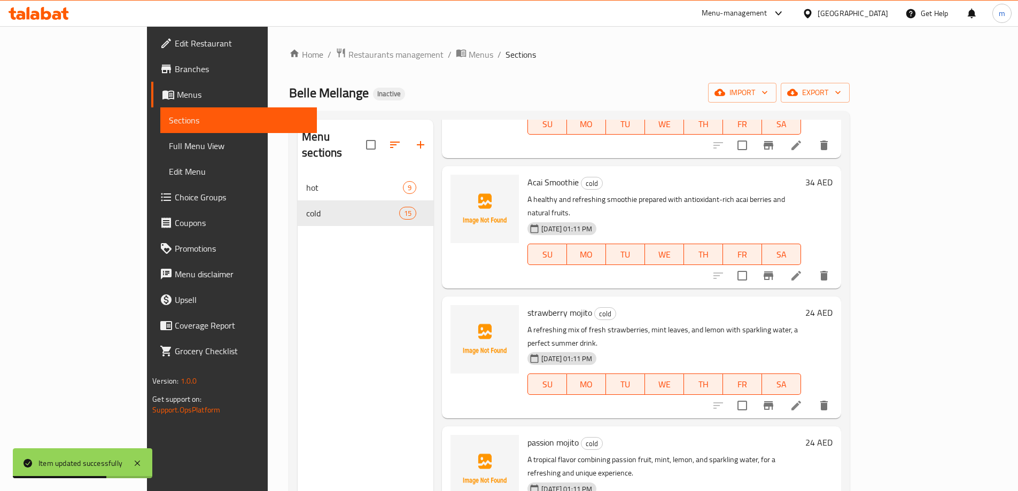
click at [811, 396] on li at bounding box center [796, 405] width 30 height 19
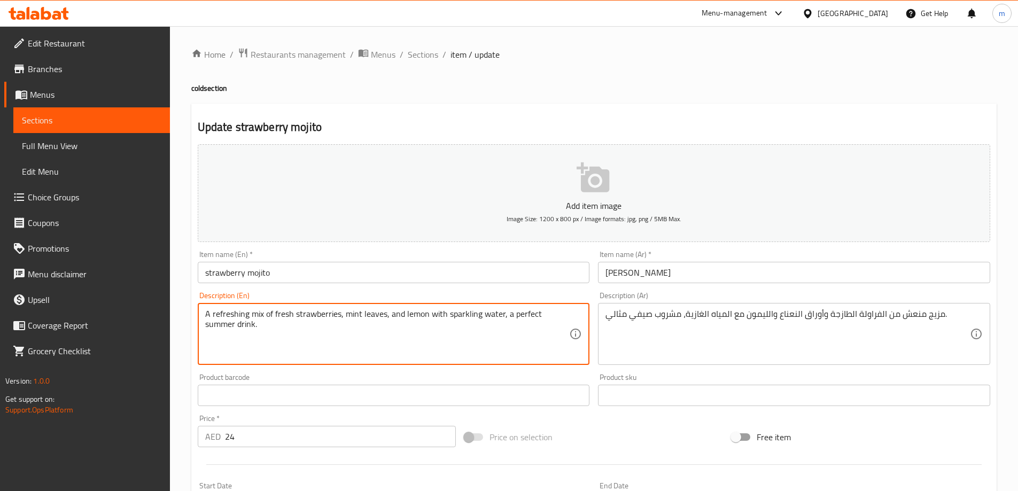
drag, startPoint x: 261, startPoint y: 315, endPoint x: 253, endPoint y: 315, distance: 8.6
drag, startPoint x: 263, startPoint y: 315, endPoint x: 253, endPoint y: 317, distance: 9.8
click at [253, 317] on textarea "A refreshing mix of fresh strawberries, mint leaves, and lemon with sparkling w…" at bounding box center [387, 334] width 365 height 51
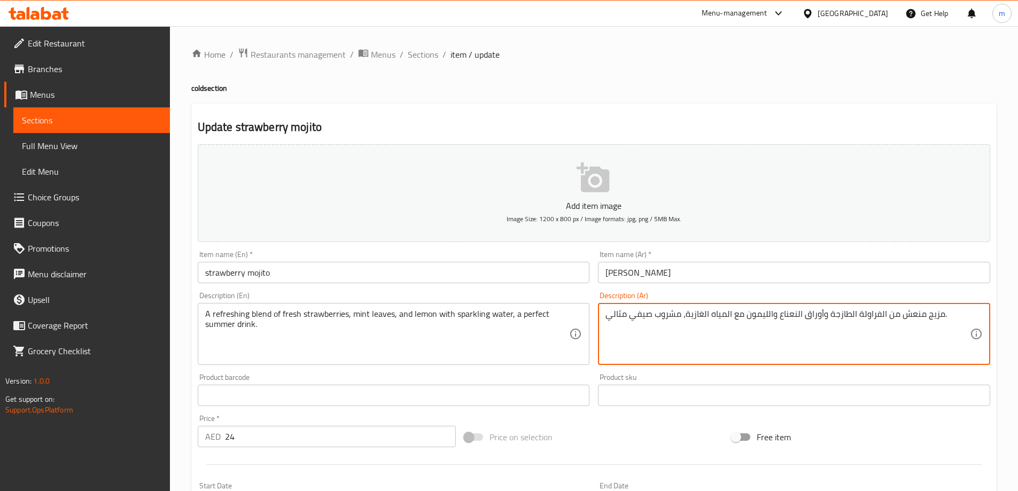
drag, startPoint x: 724, startPoint y: 316, endPoint x: 685, endPoint y: 315, distance: 38.5
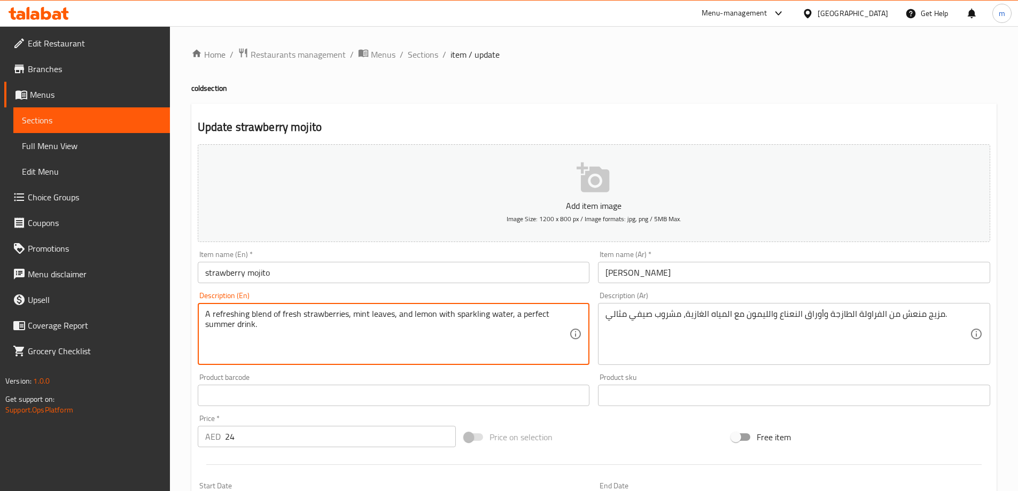
drag, startPoint x: 455, startPoint y: 315, endPoint x: 508, endPoint y: 316, distance: 52.9
paste textarea "[PERSON_NAME] W"
click at [467, 319] on textarea "A refreshing blend of fresh strawberries, mint leaves, and lemon with [PERSON_N…" at bounding box center [387, 334] width 365 height 51
drag, startPoint x: 467, startPoint y: 319, endPoint x: 393, endPoint y: 312, distance: 74.1
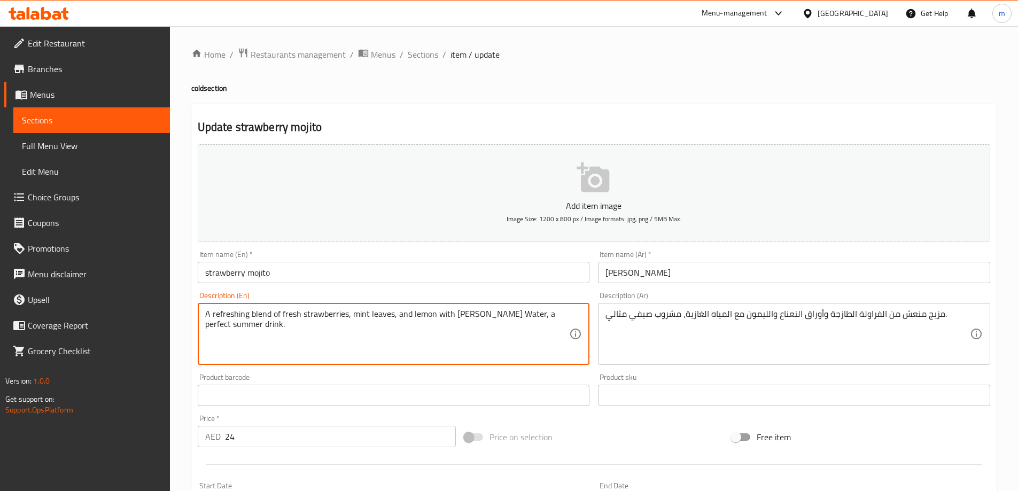
click at [393, 312] on textarea "A refreshing blend of fresh strawberries, mint leaves, and lemon with [PERSON_N…" at bounding box center [387, 334] width 365 height 51
click at [491, 326] on textarea "A refreshing blend of fresh strawberries, mint leaves, and lemon with [PERSON_N…" at bounding box center [387, 334] width 365 height 51
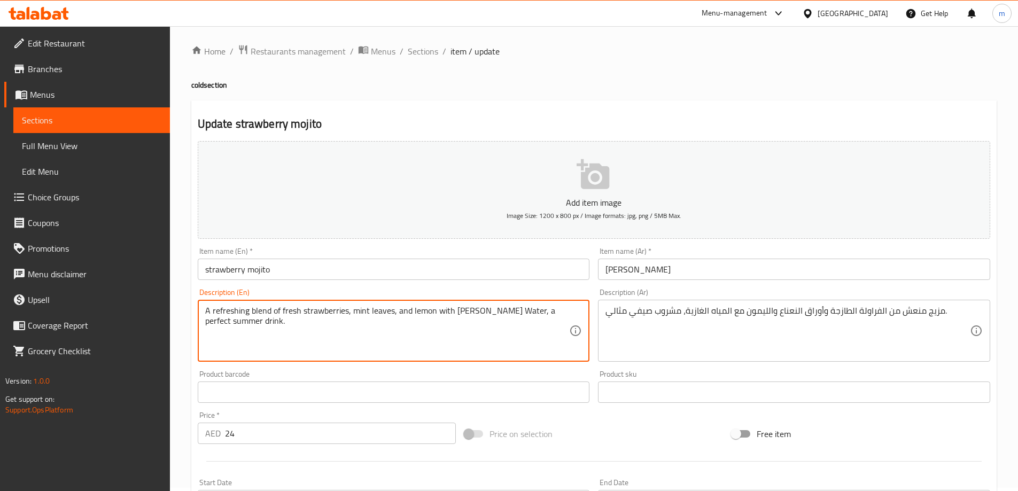
scroll to position [264, 0]
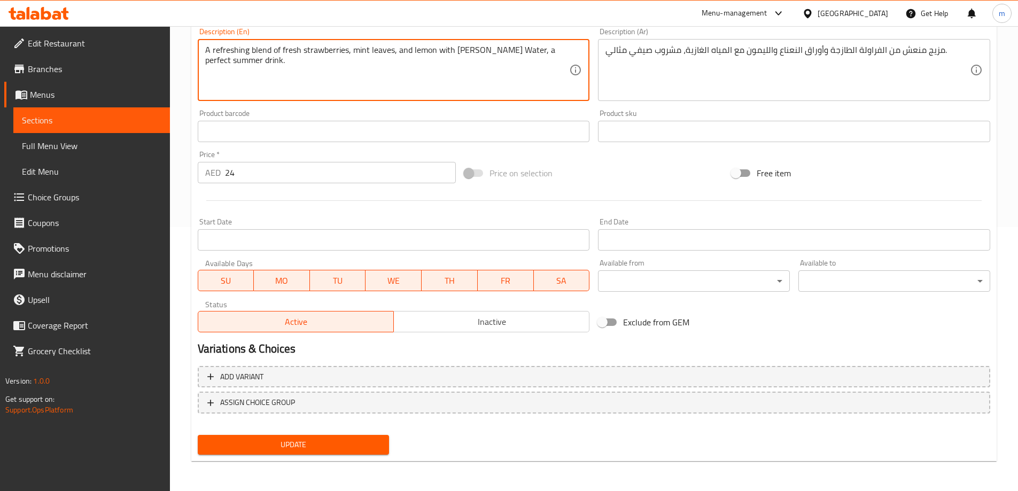
type textarea "A refreshing blend of fresh strawberries, mint leaves, and lemon with seltzer w…"
click at [309, 440] on span "Update" at bounding box center [293, 444] width 175 height 13
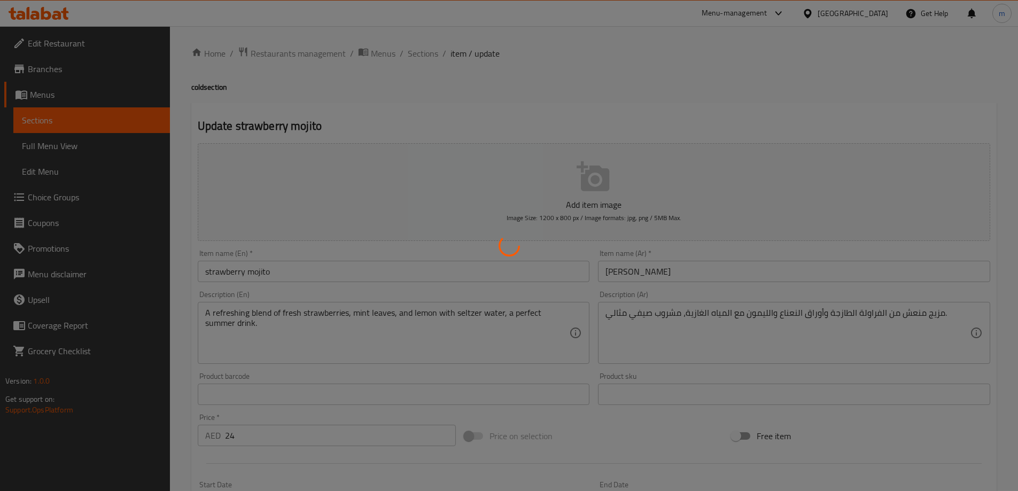
scroll to position [0, 0]
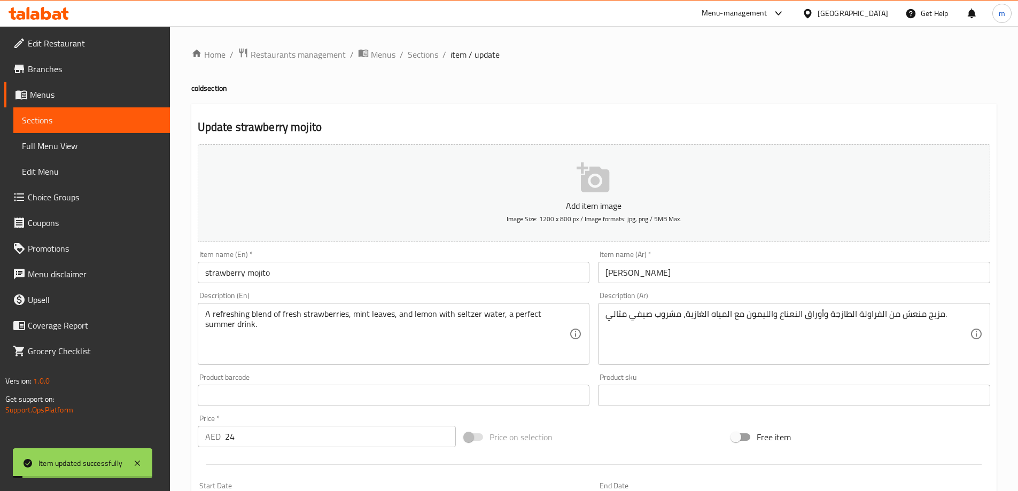
click at [280, 274] on input "strawberry mojito" at bounding box center [394, 272] width 392 height 21
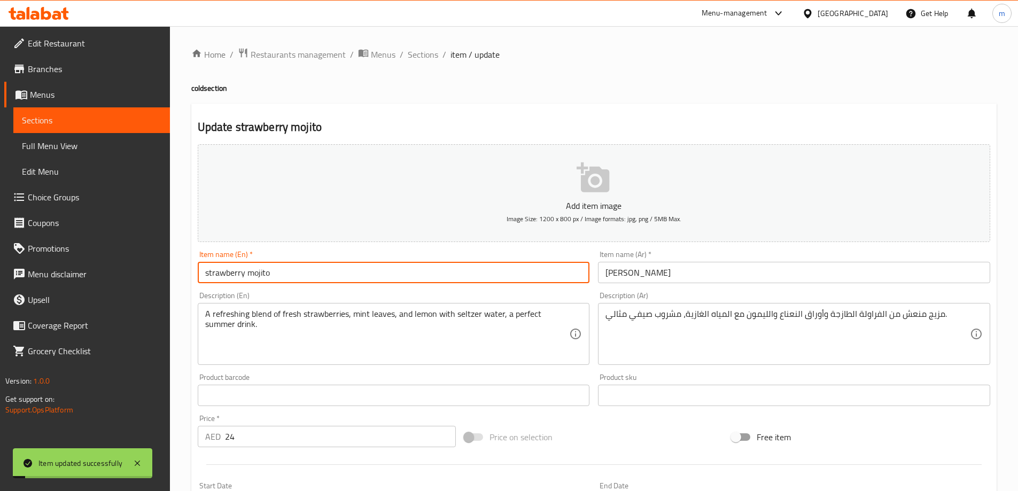
click at [280, 274] on input "strawberry mojito" at bounding box center [394, 272] width 392 height 21
type input "Strawberry Mojito"
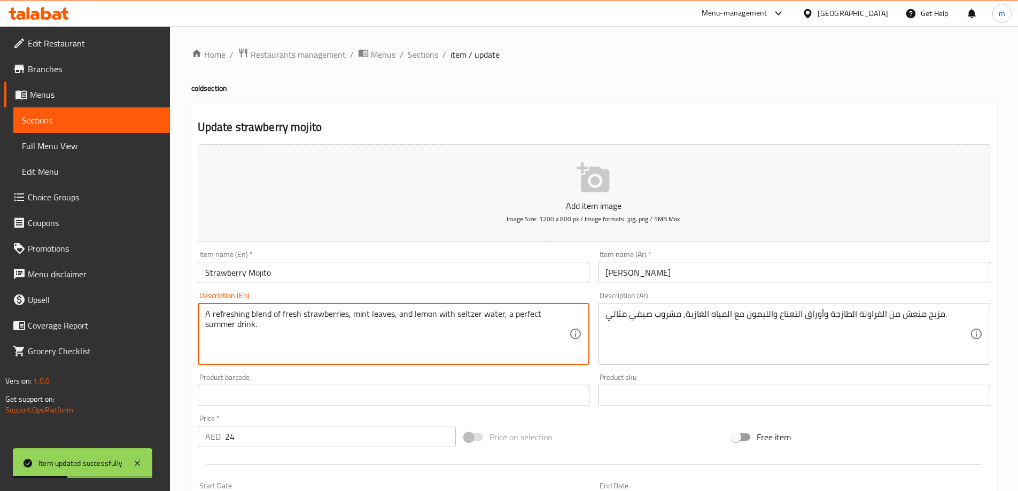
scroll to position [264, 0]
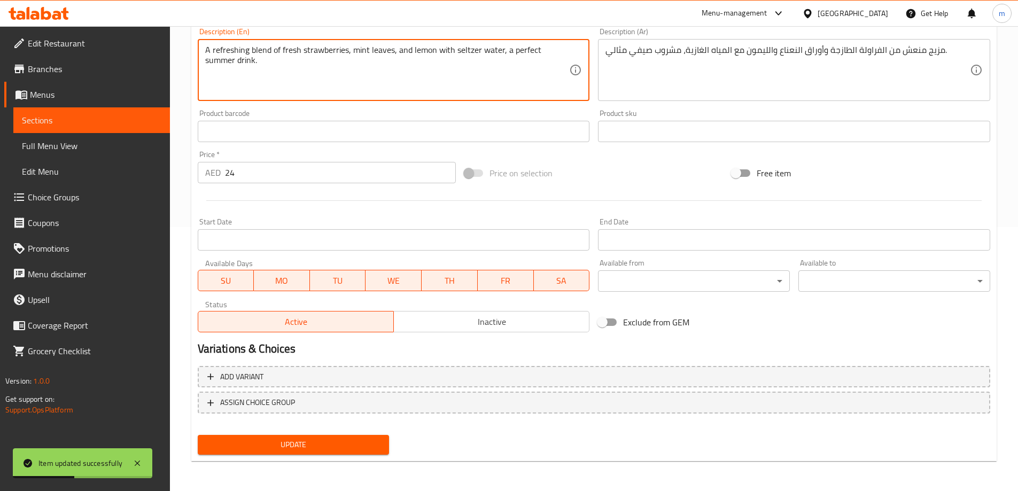
click at [296, 442] on span "Update" at bounding box center [293, 444] width 175 height 13
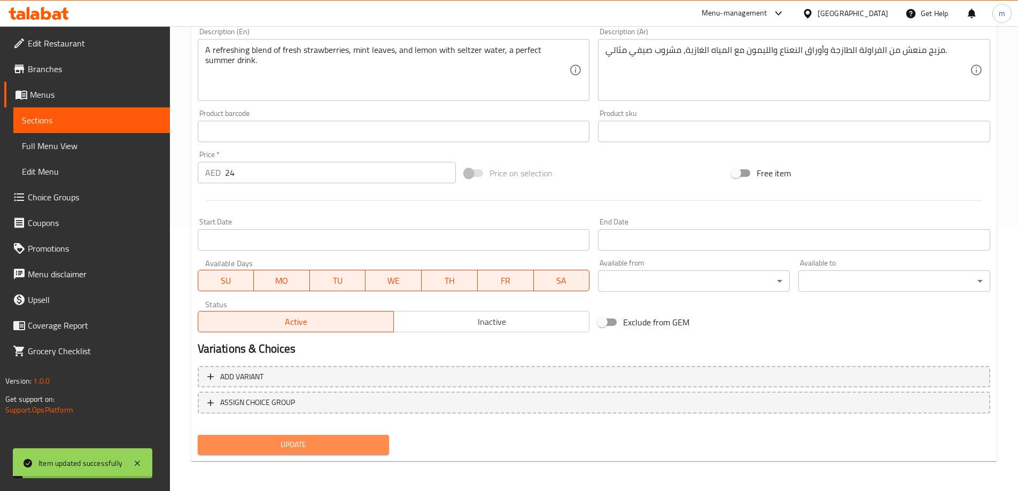
click at [299, 444] on span "Update" at bounding box center [293, 444] width 175 height 13
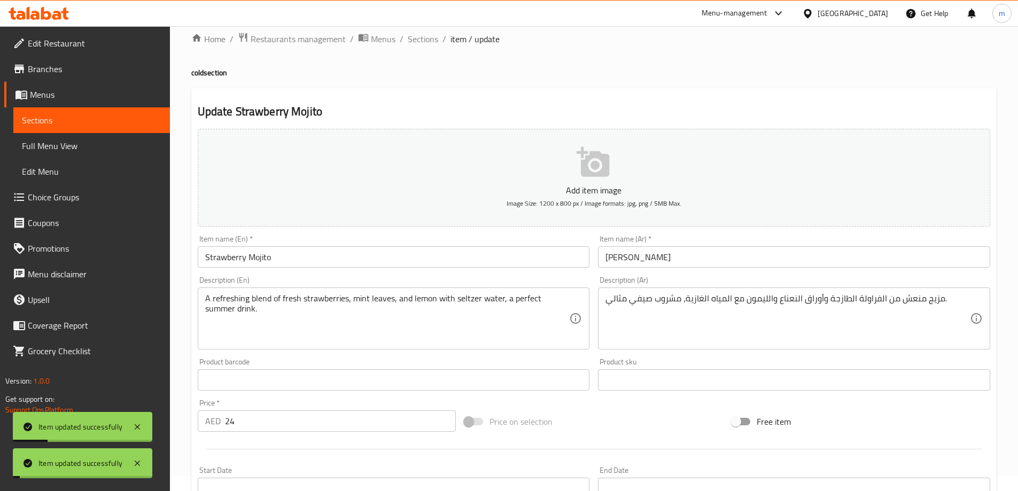
scroll to position [0, 0]
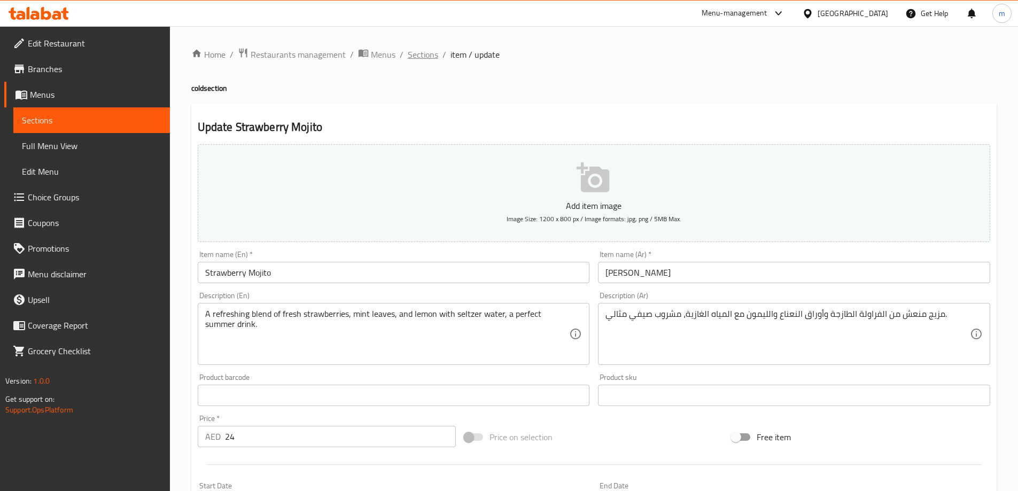
click at [425, 53] on span "Sections" at bounding box center [423, 54] width 30 height 13
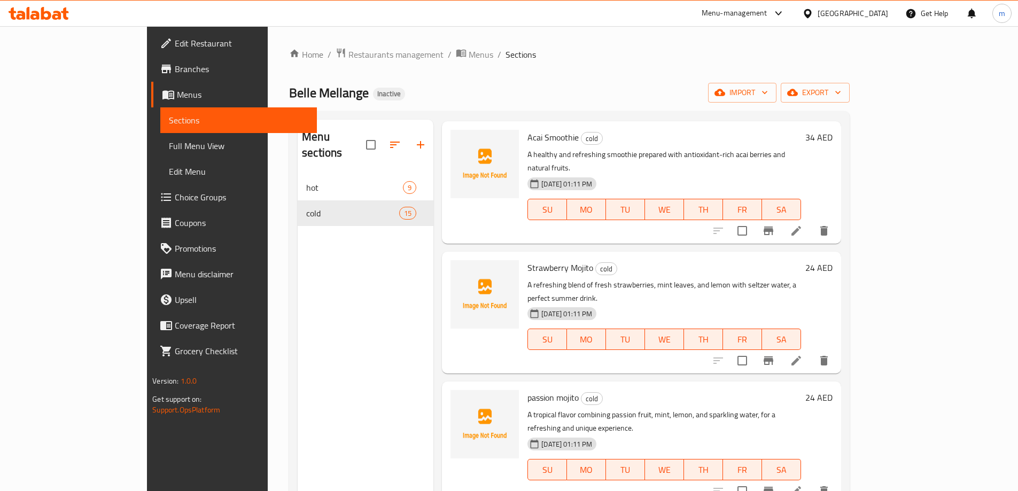
scroll to position [1122, 0]
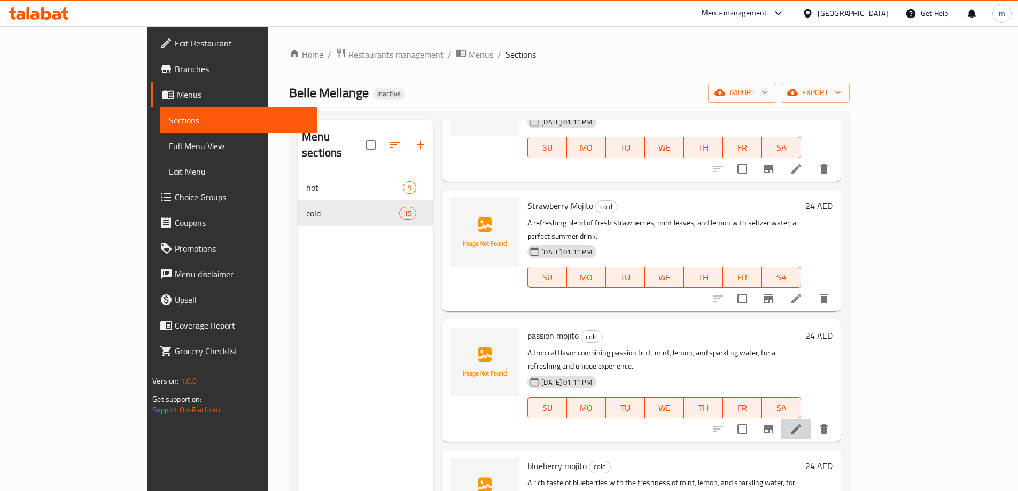
click at [811, 420] on li at bounding box center [796, 429] width 30 height 19
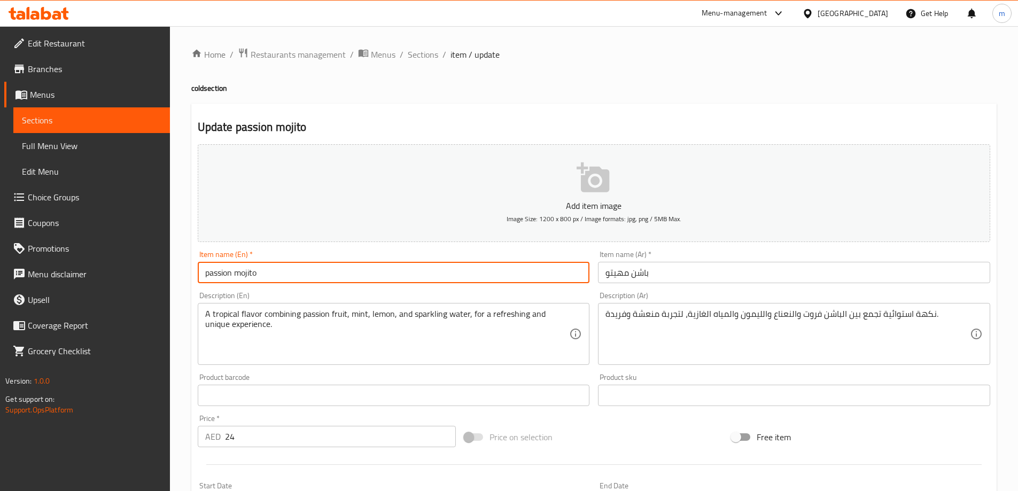
click at [348, 274] on input "passion mojito" at bounding box center [394, 272] width 392 height 21
type input "Passion Mojito"
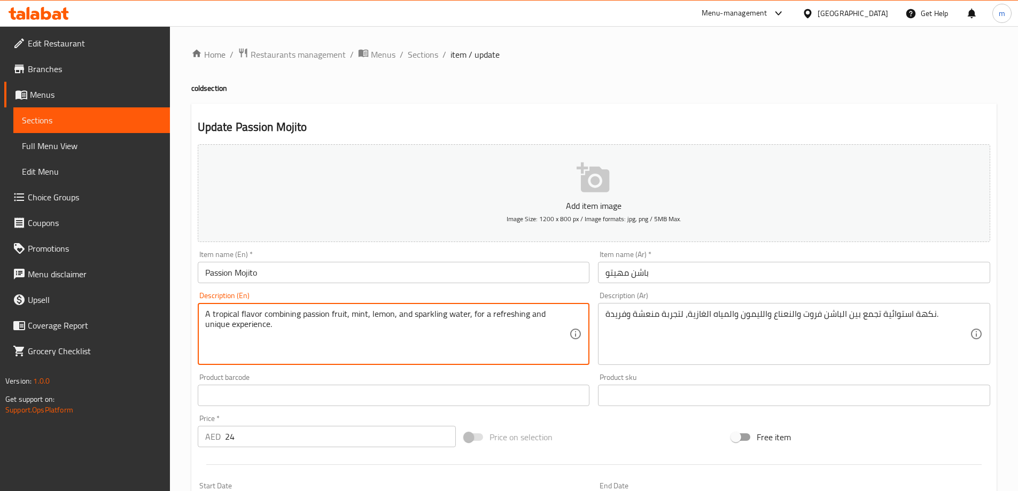
drag, startPoint x: 414, startPoint y: 315, endPoint x: 467, endPoint y: 315, distance: 53.5
click at [467, 315] on textarea "A tropical flavor combining passion fruit, mint, lemon, and sparkling water, fo…" at bounding box center [387, 334] width 365 height 51
paste textarea "[PERSON_NAME] W"
click at [434, 316] on textarea "A tropical flavor combining passion fruit, mint, lemon, and [PERSON_NAME] Water…" at bounding box center [387, 334] width 365 height 51
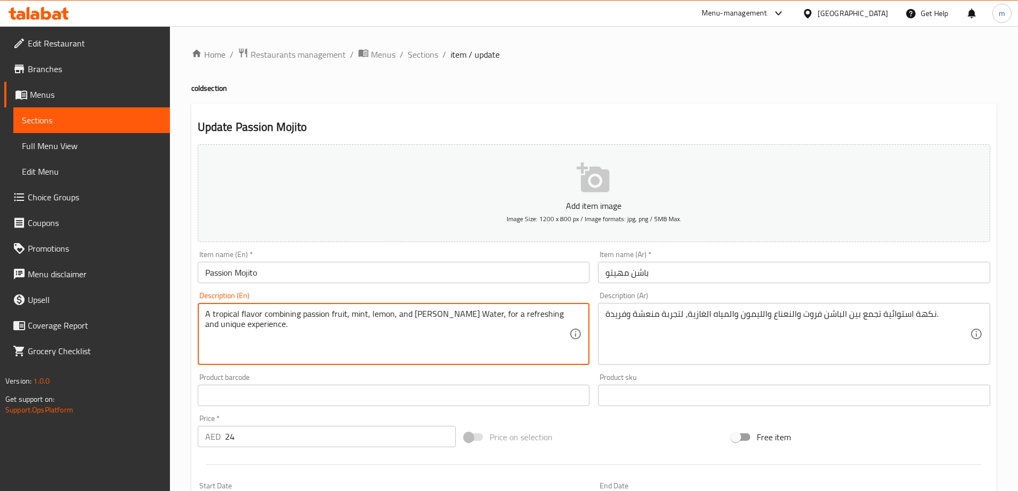
click at [434, 316] on textarea "A tropical flavor combining passion fruit, mint, lemon, and [PERSON_NAME] Water…" at bounding box center [387, 334] width 365 height 51
click at [445, 335] on textarea "A tropical flavor combining passion fruit, mint, lemon, and [PERSON_NAME] Water…" at bounding box center [387, 334] width 365 height 51
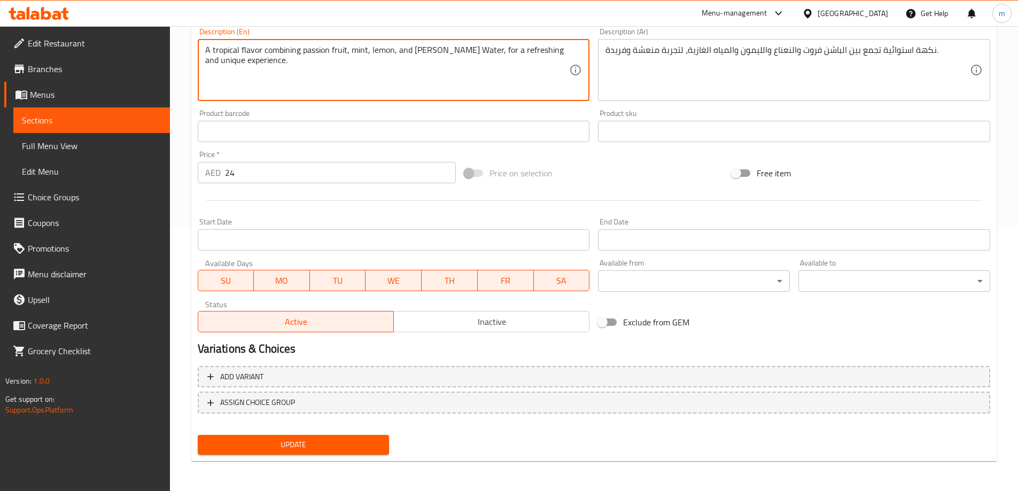
type textarea "A tropical flavor combining passion fruit, mint, lemon, and seltzer water, for …"
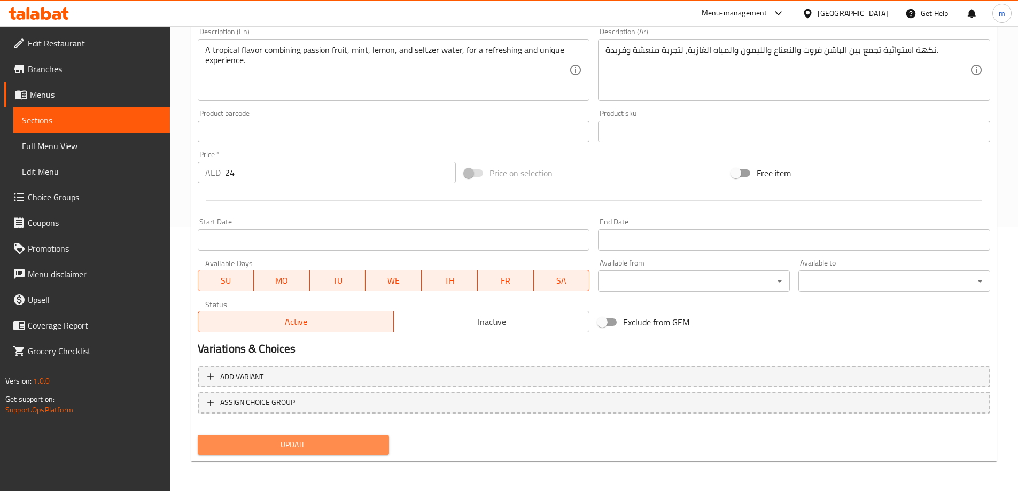
click at [309, 445] on span "Update" at bounding box center [293, 444] width 175 height 13
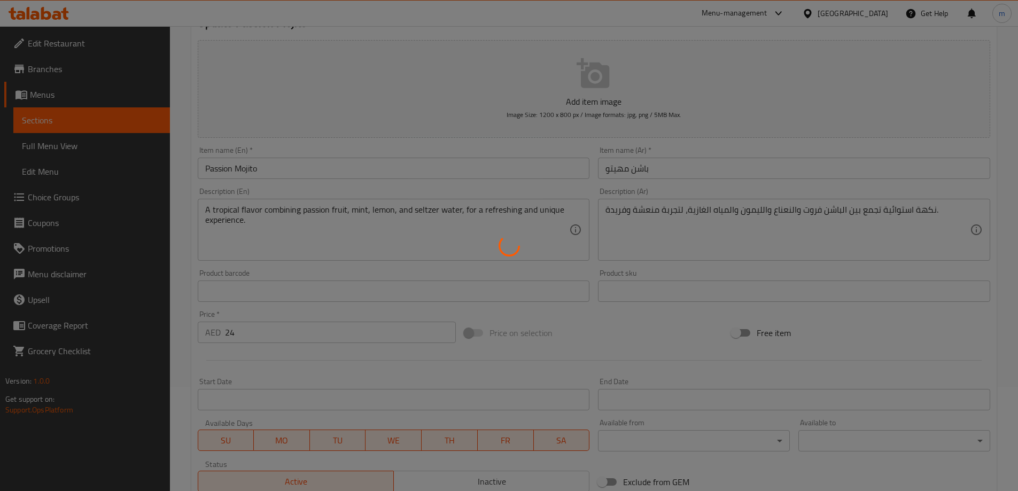
scroll to position [104, 0]
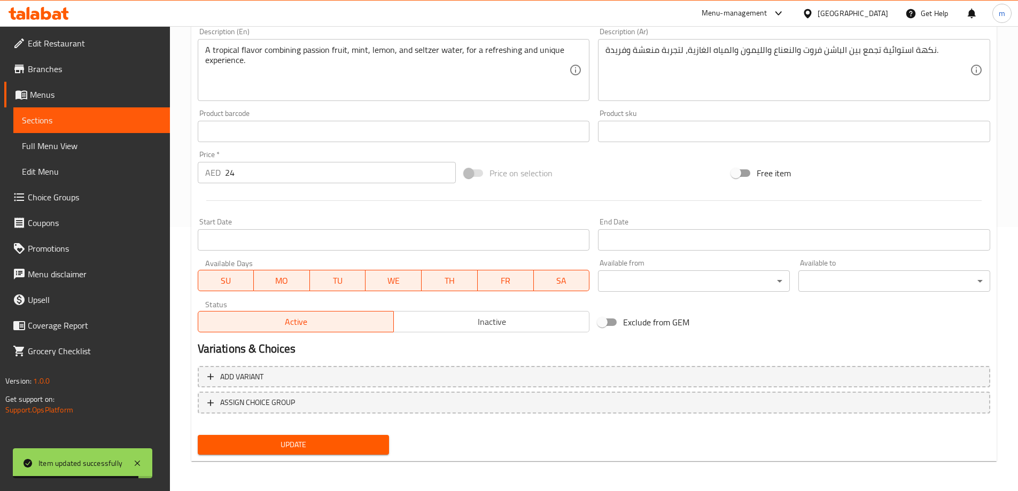
click at [351, 439] on span "Update" at bounding box center [293, 444] width 175 height 13
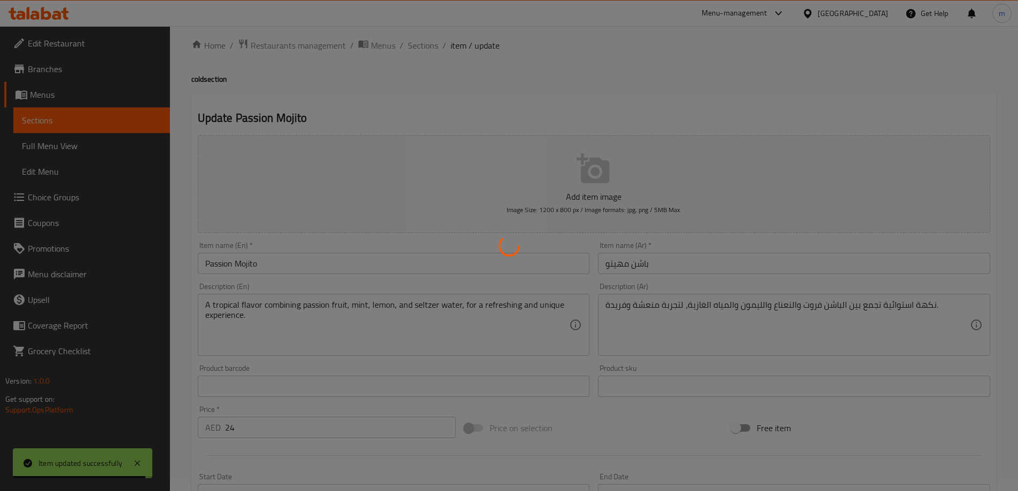
scroll to position [0, 0]
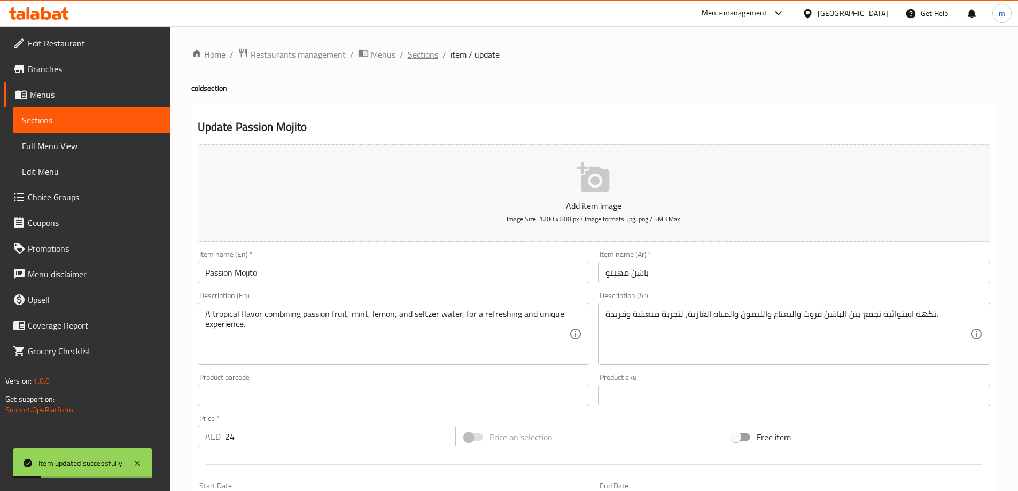
click at [416, 55] on span "Sections" at bounding box center [423, 54] width 30 height 13
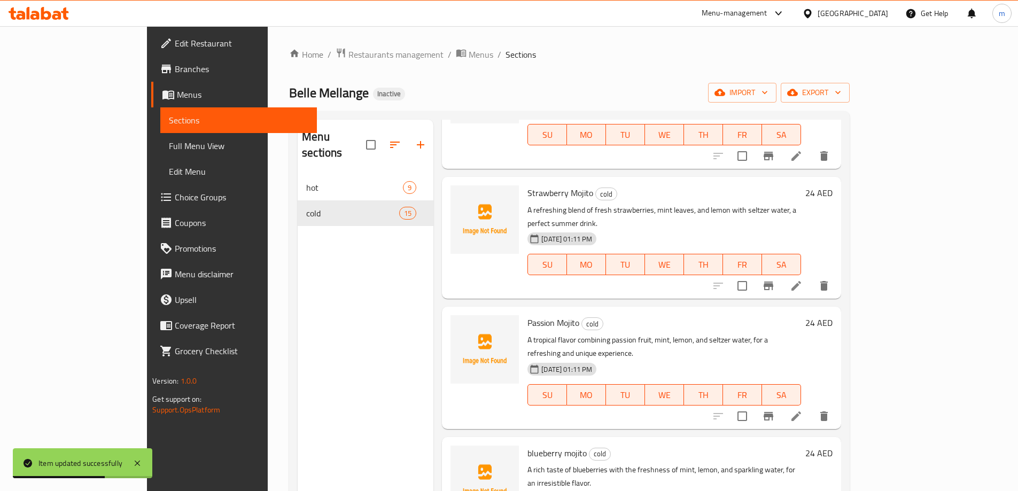
scroll to position [1176, 0]
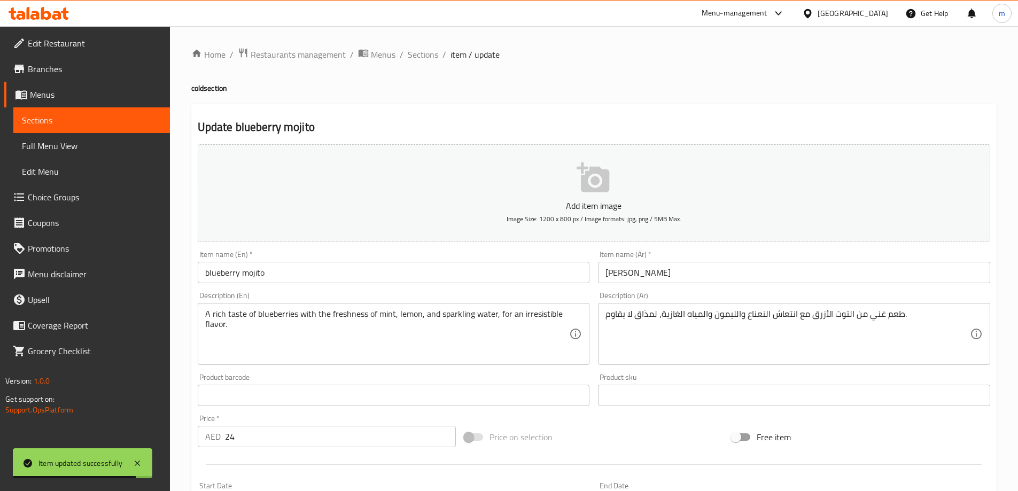
click at [297, 277] on input "blueberry mojito" at bounding box center [394, 272] width 392 height 21
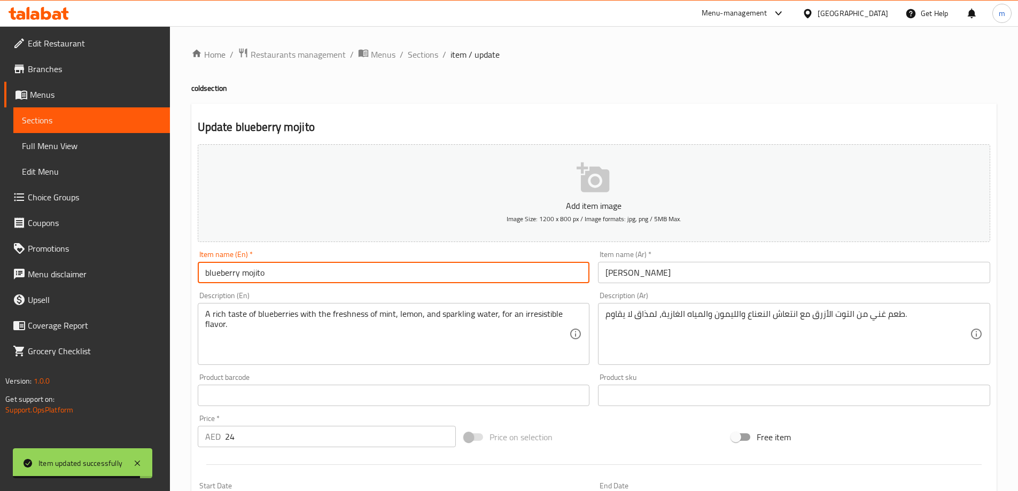
click at [297, 277] on input "blueberry mojito" at bounding box center [394, 272] width 392 height 21
type input "Blueberry Mojito"
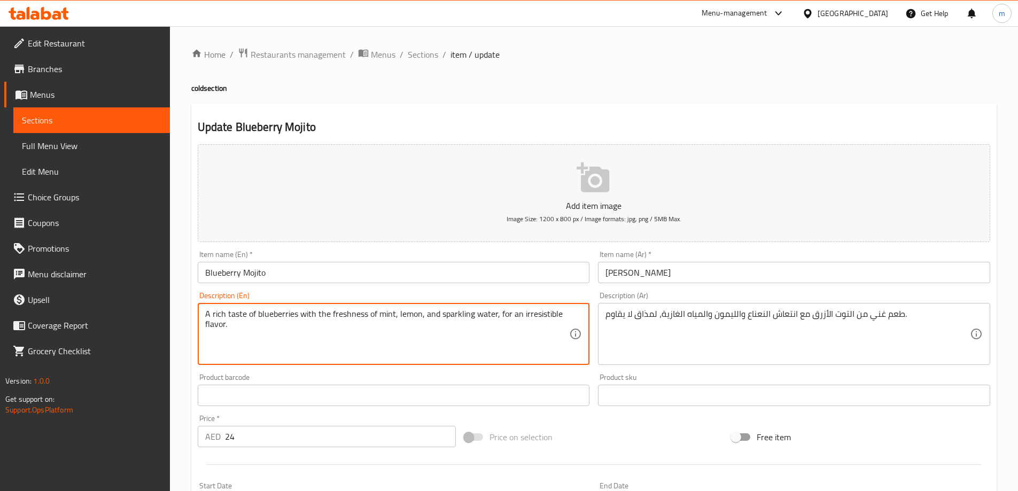
click at [343, 319] on textarea "A rich taste of blueberries with the freshness of mint, lemon, and sparkling wa…" at bounding box center [387, 334] width 365 height 51
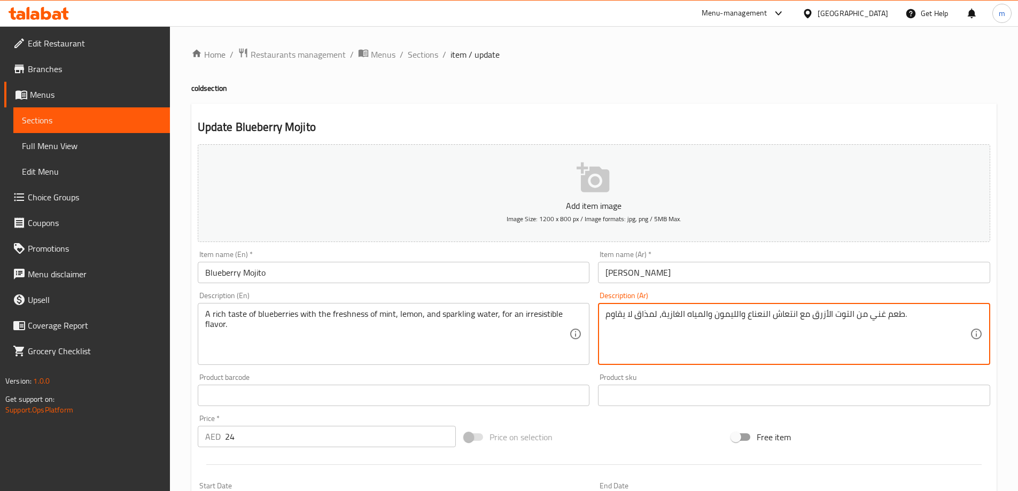
click at [784, 312] on textarea "طعم غني من التوت الأزرق مع انتعاش النعناع والليمون والمياه الغازية، لمذاق لا يق…" at bounding box center [788, 334] width 365 height 51
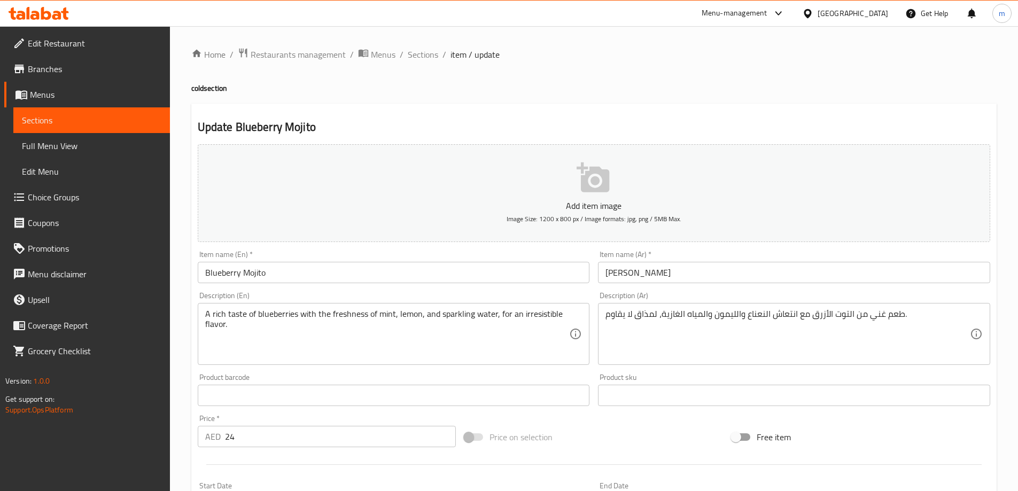
click at [798, 313] on textarea "طعم غني من التوت الأزرق مع انتعاش النعناع والليمون والمياه الغازية، لمذاق لا يق…" at bounding box center [788, 334] width 365 height 51
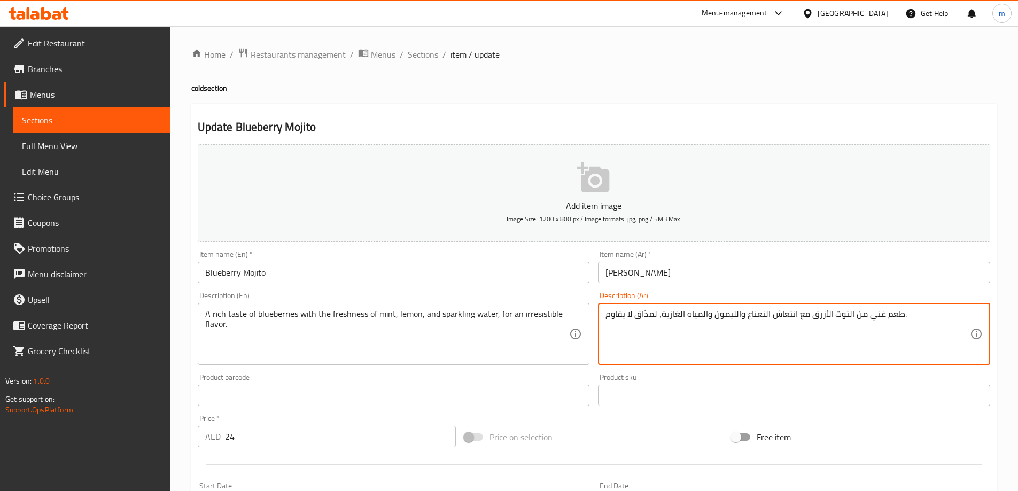
drag, startPoint x: 794, startPoint y: 315, endPoint x: 768, endPoint y: 315, distance: 25.7
click at [768, 315] on textarea "طعم غني من التوت الأزرق مع انتعاش النعناع والليمون والمياه الغازية، لمذاق لا يق…" at bounding box center [788, 334] width 365 height 51
drag, startPoint x: 795, startPoint y: 316, endPoint x: 746, endPoint y: 315, distance: 49.2
click at [746, 315] on textarea "طعم غني من التوت الأزرق مع انتعاش النعناع والليمون والمياه الغازية، لمذاق لا يق…" at bounding box center [788, 334] width 365 height 51
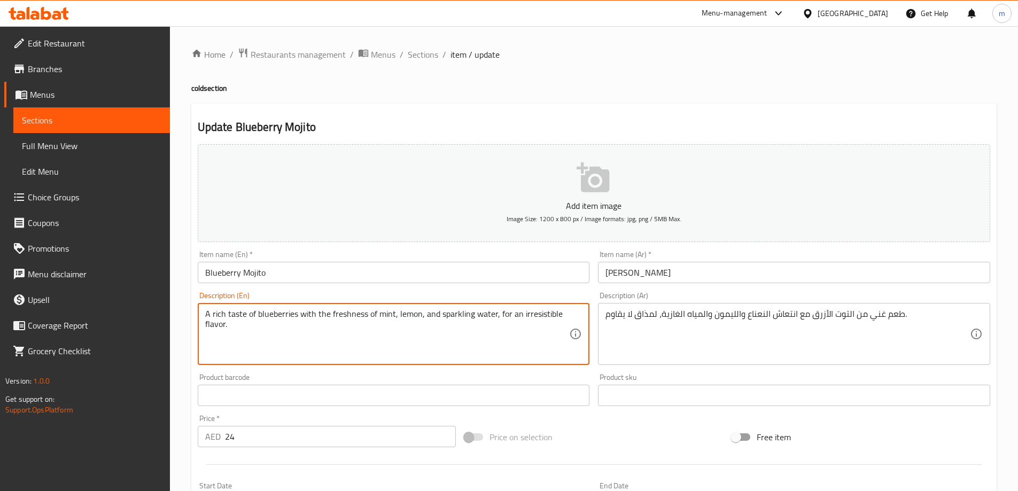
drag, startPoint x: 329, startPoint y: 315, endPoint x: 393, endPoint y: 316, distance: 64.2
paste textarea "Mint Refreshme"
click at [338, 316] on textarea "A rich taste of blueberries with the Mint Refreshment, lemon, and sparkling wat…" at bounding box center [387, 334] width 365 height 51
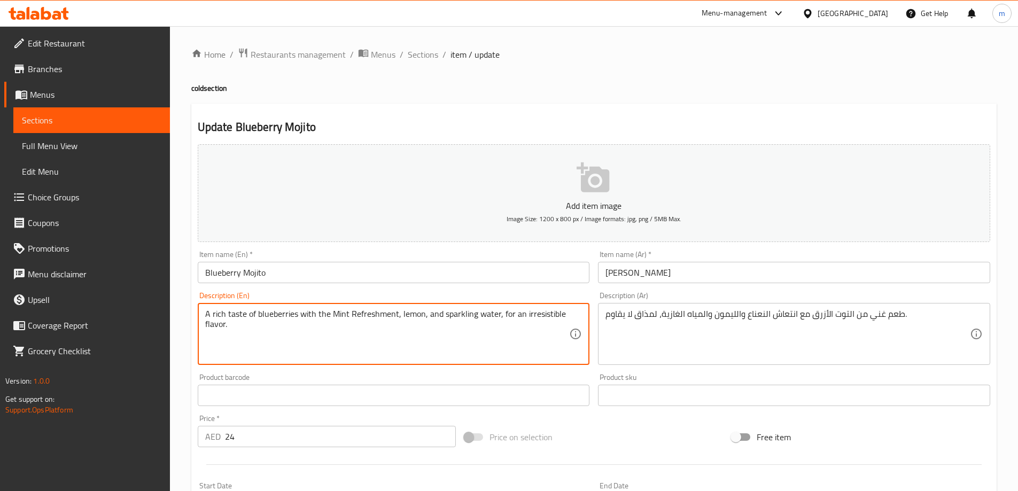
click at [429, 329] on textarea "A rich taste of blueberries with the Mint Refreshment, lemon, and sparkling wat…" at bounding box center [387, 334] width 365 height 51
drag, startPoint x: 438, startPoint y: 316, endPoint x: 495, endPoint y: 317, distance: 56.7
click at [495, 317] on textarea "A rich taste of blueberries with the Mint Refreshment, lemon, and sparkling wat…" at bounding box center [387, 334] width 365 height 51
click at [493, 315] on textarea "A rich taste of blueberries with the Mint Refreshment, lemon, and sparkling wat…" at bounding box center [387, 334] width 365 height 51
drag, startPoint x: 494, startPoint y: 315, endPoint x: 439, endPoint y: 317, distance: 55.1
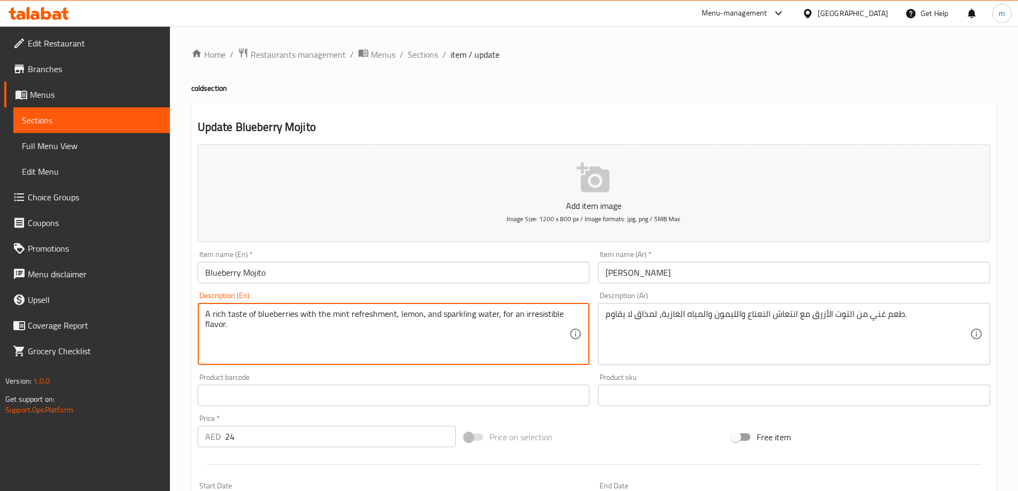
click at [439, 317] on textarea "A rich taste of blueberries with the Mint Refreshment, lemon, and sparkling wat…" at bounding box center [387, 334] width 365 height 51
paste textarea "[PERSON_NAME] W"
click at [439, 317] on textarea "A rich taste of blueberries with the mint refreshment, lemon, and [PERSON_NAME]…" at bounding box center [387, 334] width 365 height 51
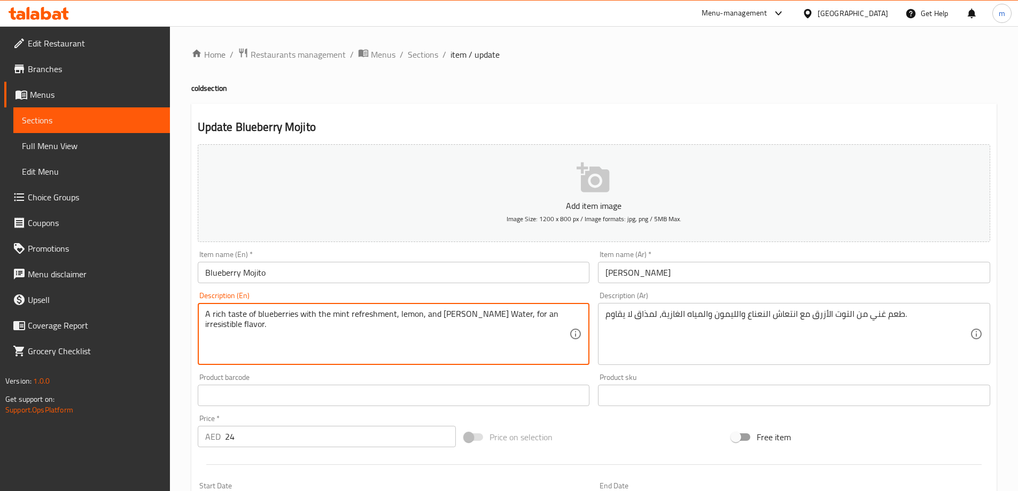
click at [449, 332] on textarea "A rich taste of blueberries with the mint refreshment, lemon, and [PERSON_NAME]…" at bounding box center [387, 334] width 365 height 51
click at [533, 321] on textarea "A rich taste of blueberries with the mint refreshment, lemon, and [PERSON_NAME]…" at bounding box center [387, 334] width 365 height 51
type textarea "A rich taste of blueberries with the mint refreshment, lemon, and seltzer water…"
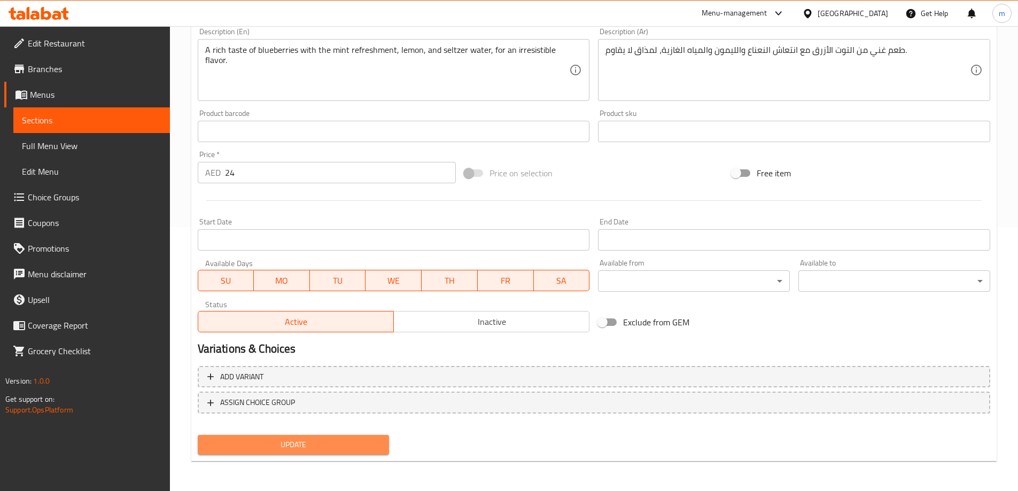
click at [337, 452] on button "Update" at bounding box center [294, 445] width 192 height 20
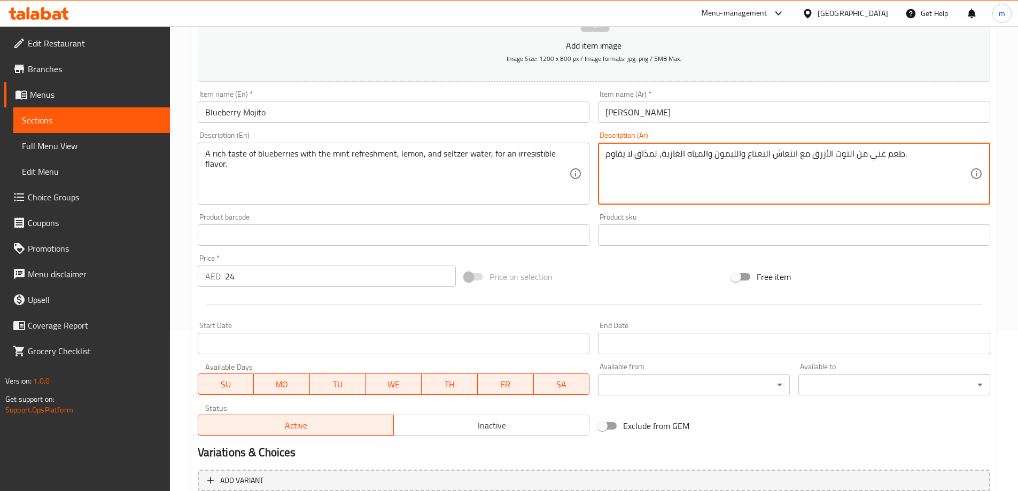
scroll to position [264, 0]
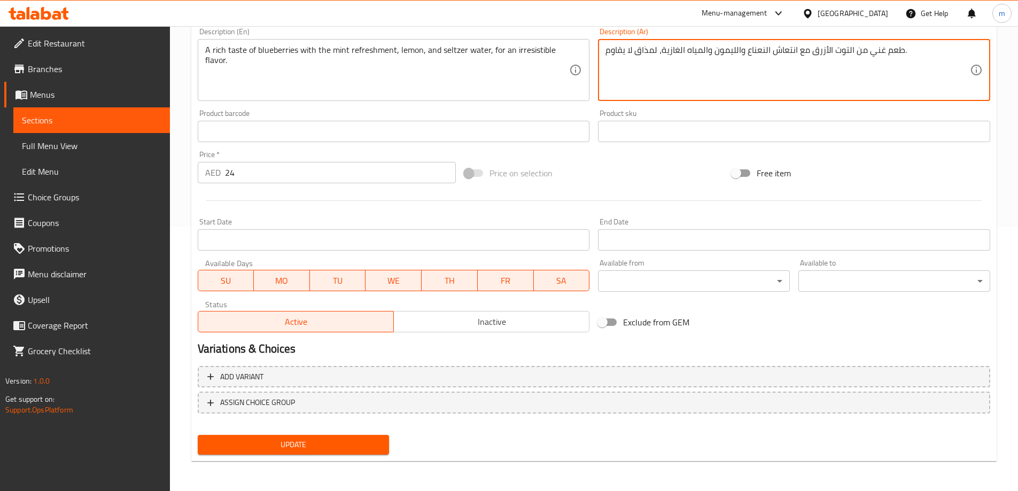
click at [330, 443] on span "Update" at bounding box center [293, 444] width 175 height 13
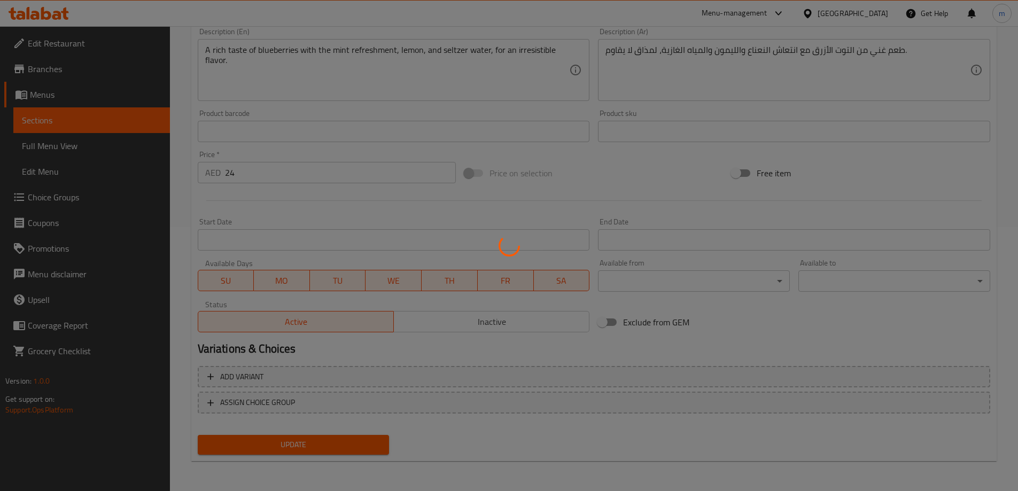
scroll to position [0, 0]
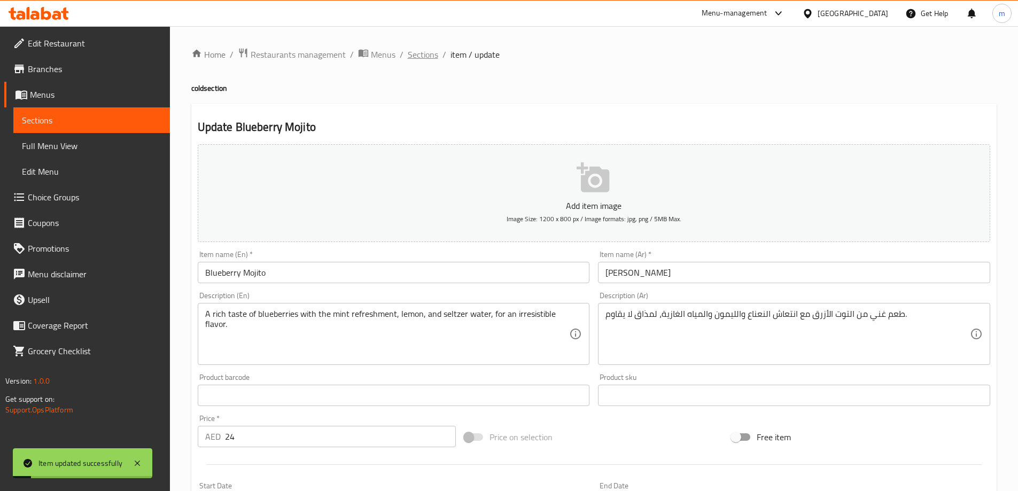
click at [428, 54] on span "Sections" at bounding box center [423, 54] width 30 height 13
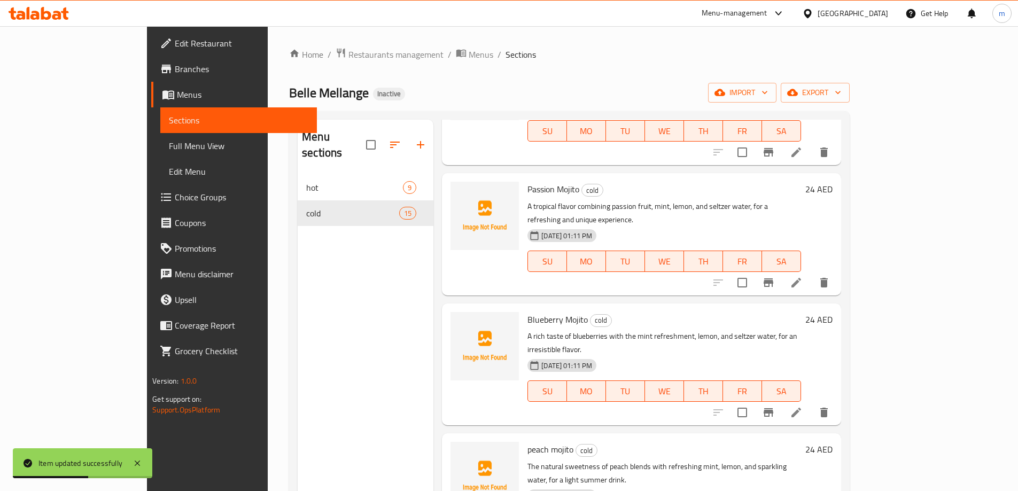
scroll to position [1287, 0]
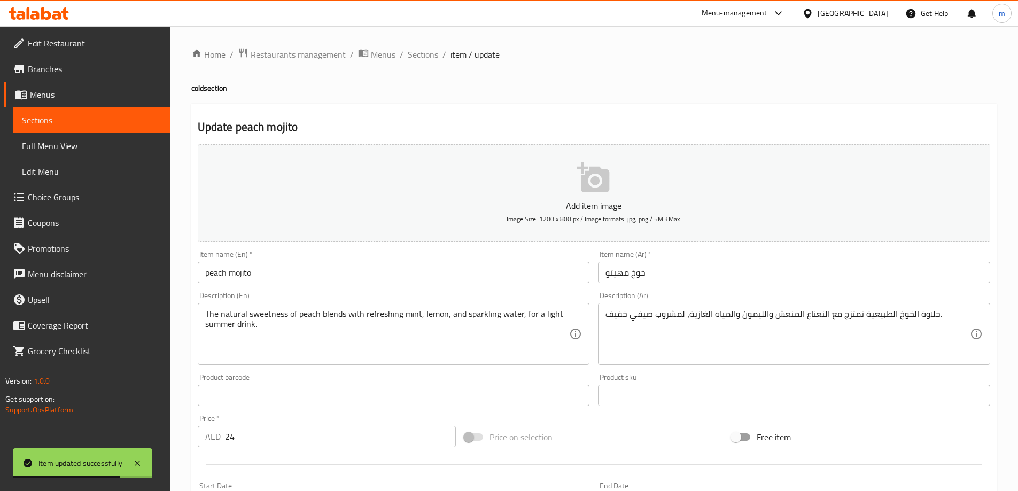
click at [232, 271] on input "peach mojito" at bounding box center [394, 272] width 392 height 21
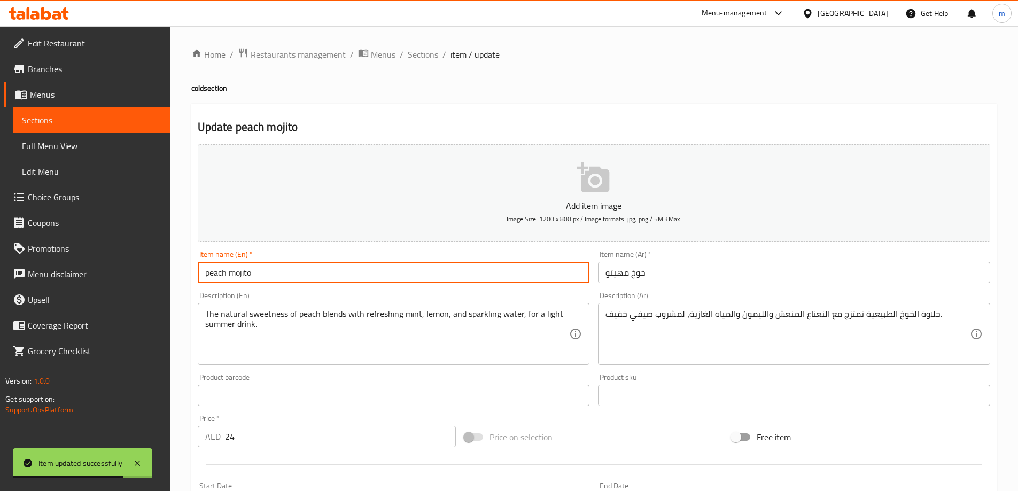
click at [232, 271] on input "peach mojito" at bounding box center [394, 272] width 392 height 21
type input "Peach Mojito"
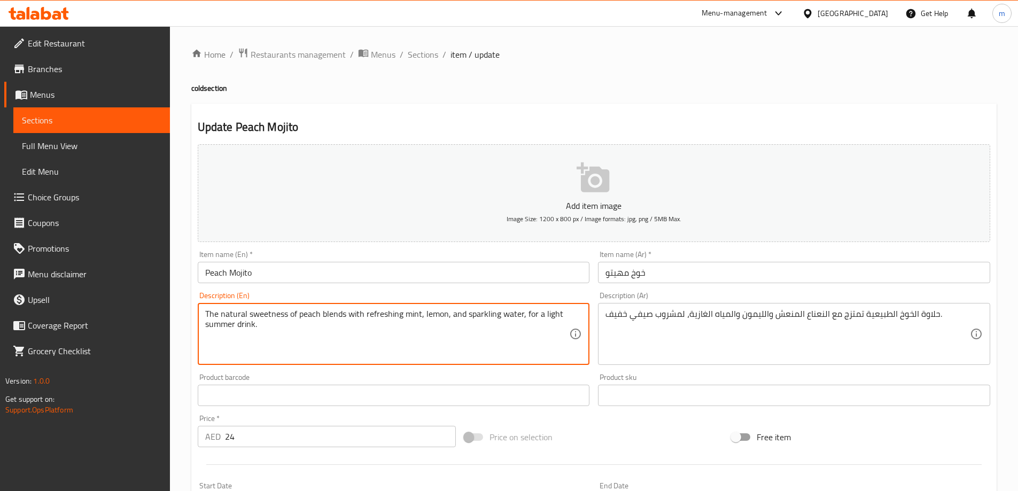
drag, startPoint x: 466, startPoint y: 314, endPoint x: 520, endPoint y: 319, distance: 53.7
paste textarea "[PERSON_NAME] W"
click at [493, 320] on textarea "The natural sweetness of peach blends with refreshing mint, lemon, and [PERSON_…" at bounding box center [387, 334] width 365 height 51
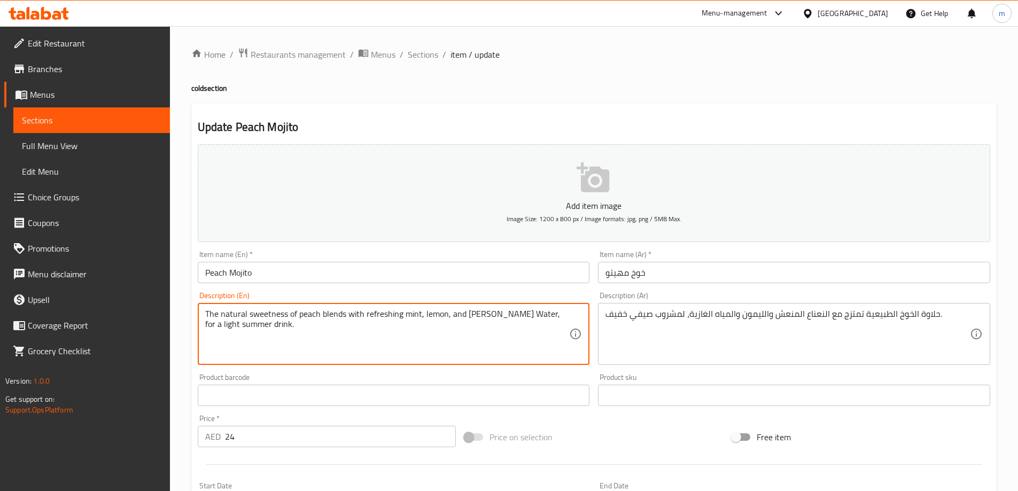
click at [458, 331] on textarea "The natural sweetness of peach blends with refreshing mint, lemon, and [PERSON_…" at bounding box center [387, 334] width 365 height 51
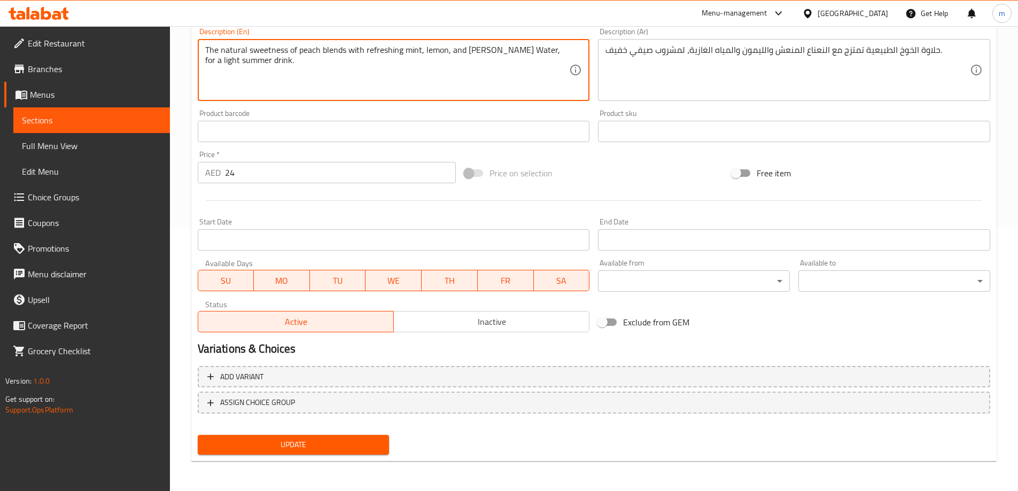
type textarea "The natural sweetness of peach blends with refreshing mint, lemon, and seltzer …"
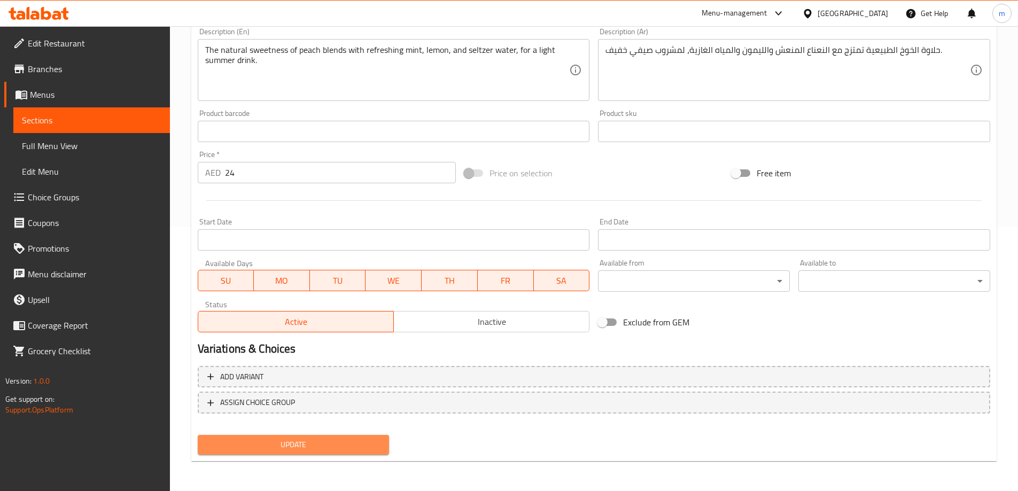
click at [334, 439] on span "Update" at bounding box center [293, 444] width 175 height 13
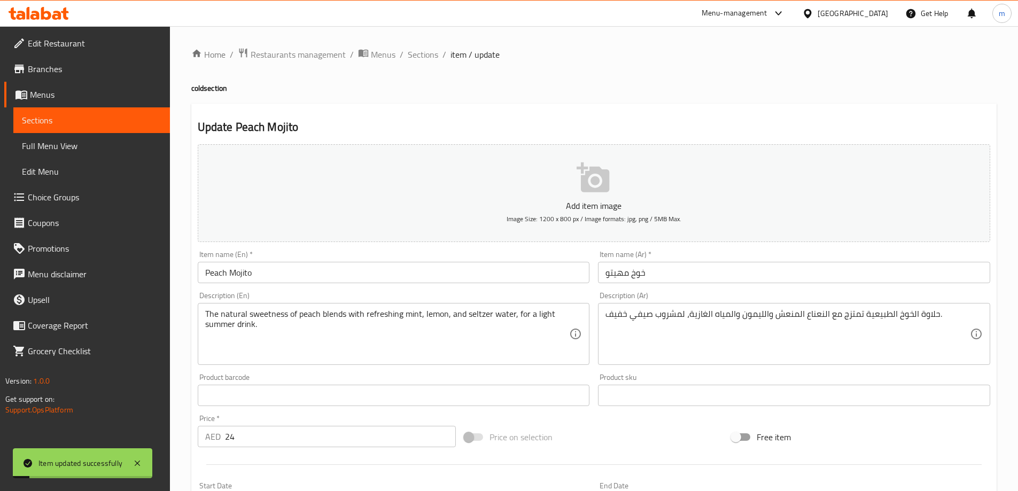
click at [425, 56] on span "Sections" at bounding box center [423, 54] width 30 height 13
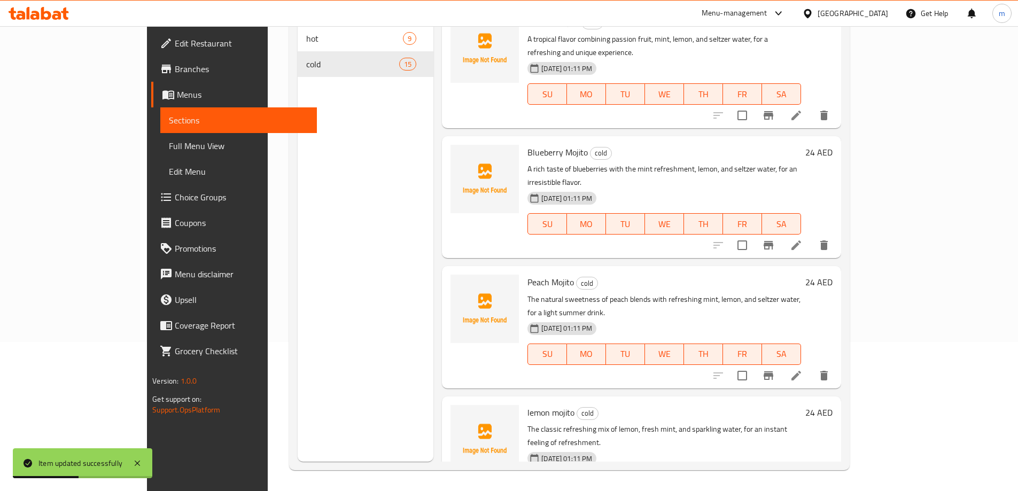
scroll to position [150, 0]
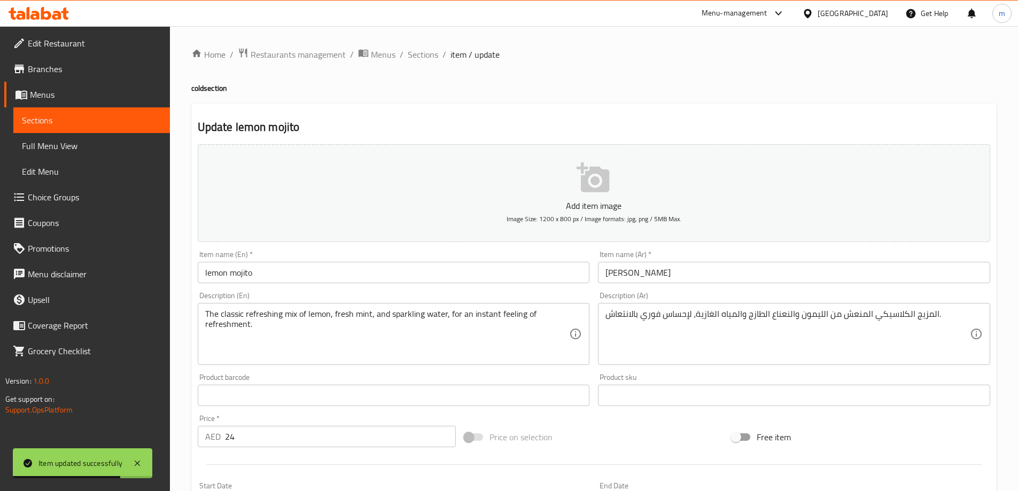
click at [249, 276] on input "lemon mojito" at bounding box center [394, 272] width 392 height 21
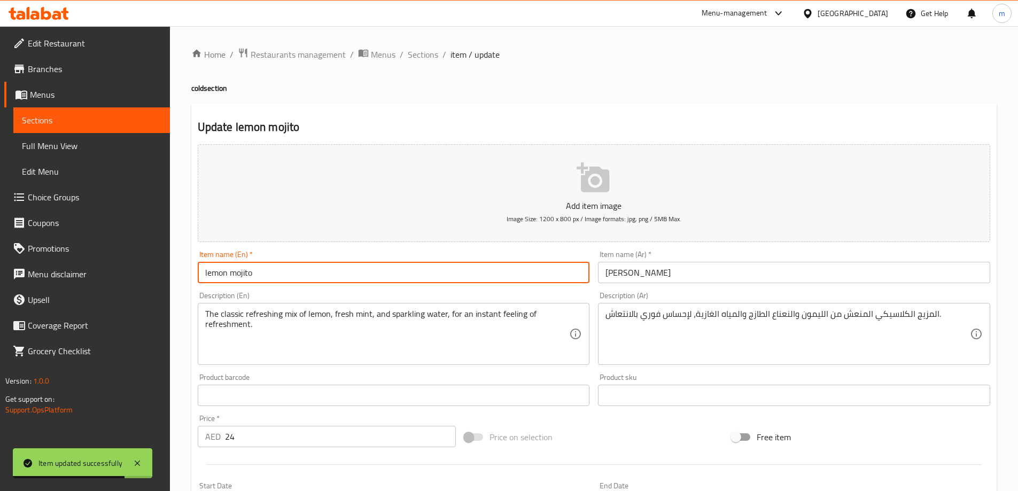
click at [249, 276] on input "lemon mojito" at bounding box center [394, 272] width 392 height 21
type input "[PERSON_NAME]"
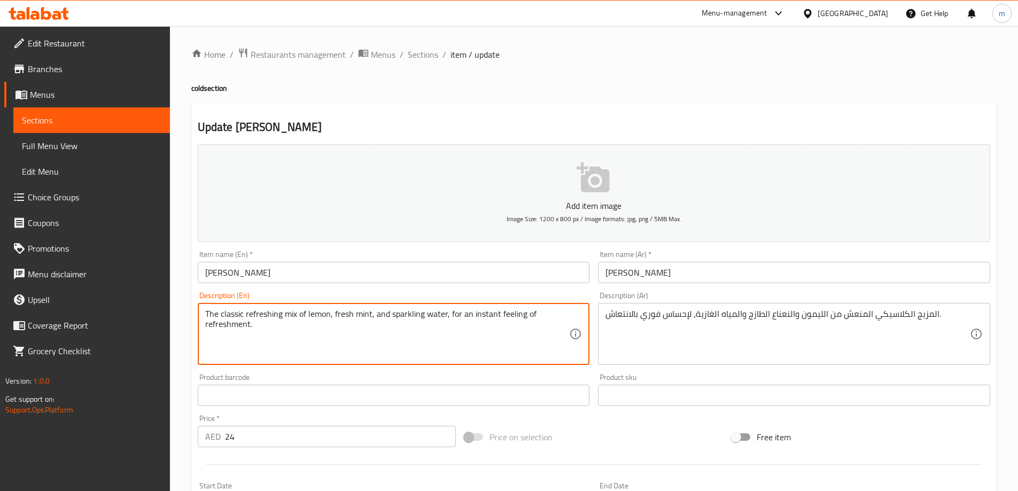
drag, startPoint x: 296, startPoint y: 314, endPoint x: 284, endPoint y: 314, distance: 11.2
drag, startPoint x: 398, startPoint y: 314, endPoint x: 453, endPoint y: 315, distance: 55.1
click at [453, 315] on textarea "The classic refreshing blend of lemon, fresh mint, and sparkling water, for an …" at bounding box center [387, 334] width 365 height 51
paste textarea "[PERSON_NAME] W"
click at [404, 324] on textarea "The classic refreshing blend of lemon, fresh mint, and [PERSON_NAME] Water, for…" at bounding box center [387, 334] width 365 height 51
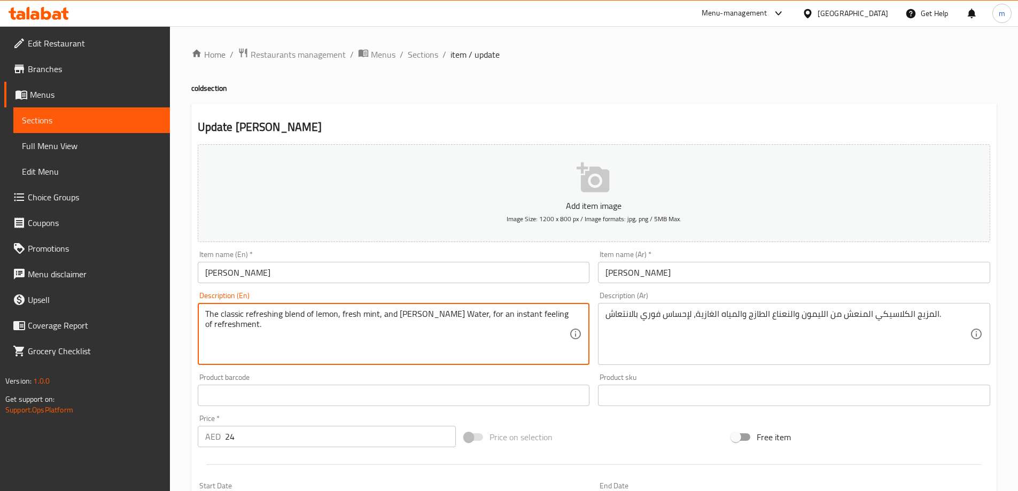
click at [404, 324] on textarea "The classic refreshing blend of lemon, fresh mint, and [PERSON_NAME] Water, for…" at bounding box center [387, 334] width 365 height 51
click at [451, 331] on textarea "The classic refreshing blend of lemon, fresh mint, and [PERSON_NAME] Water, for…" at bounding box center [387, 334] width 365 height 51
click at [478, 322] on textarea "The classic refreshing blend of lemon, fresh mint, and [PERSON_NAME] Water, for…" at bounding box center [387, 334] width 365 height 51
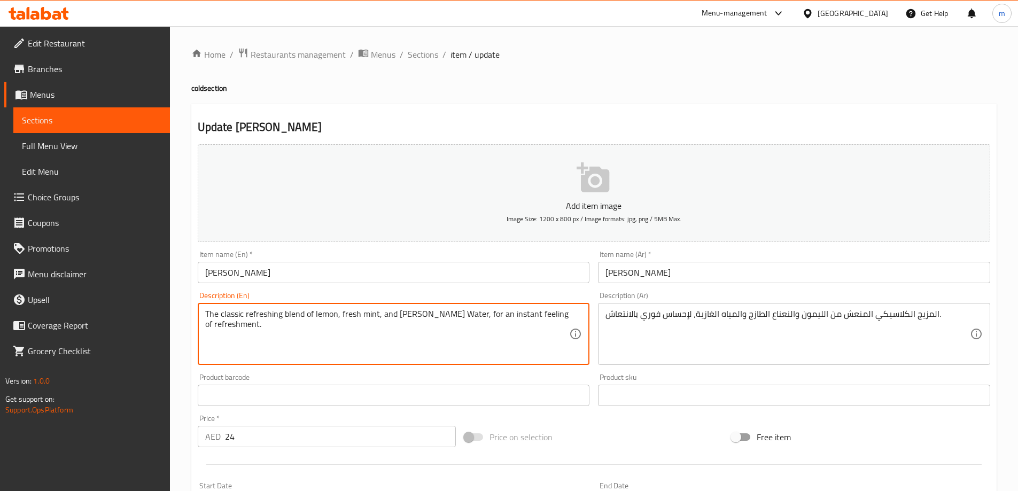
click at [481, 315] on textarea "The classic refreshing blend of lemon, fresh mint, and [PERSON_NAME] Water, for…" at bounding box center [387, 334] width 365 height 51
type textarea "The classic refreshing blend of lemon, fresh mint, and seltzer water, for an in…"
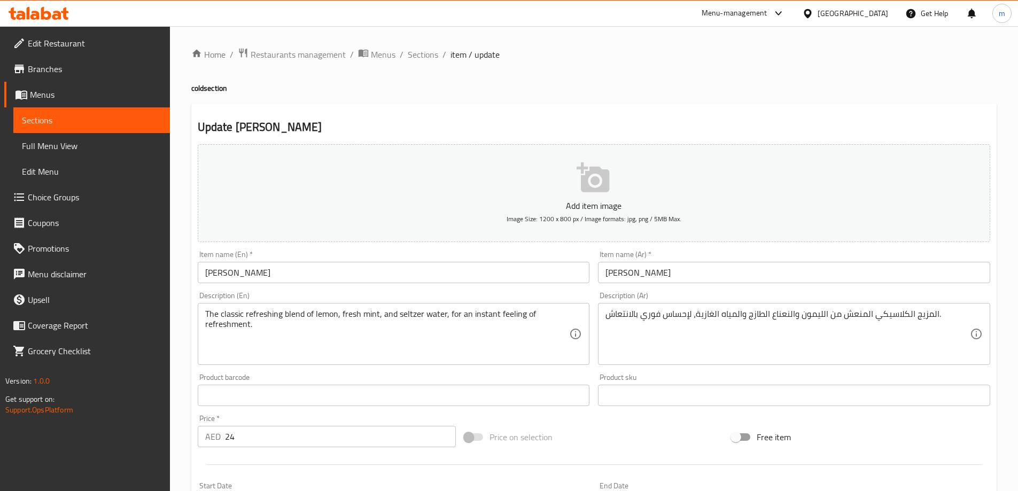
click at [500, 320] on textarea "The classic refreshing blend of lemon, fresh mint, and seltzer water, for an in…" at bounding box center [387, 334] width 365 height 51
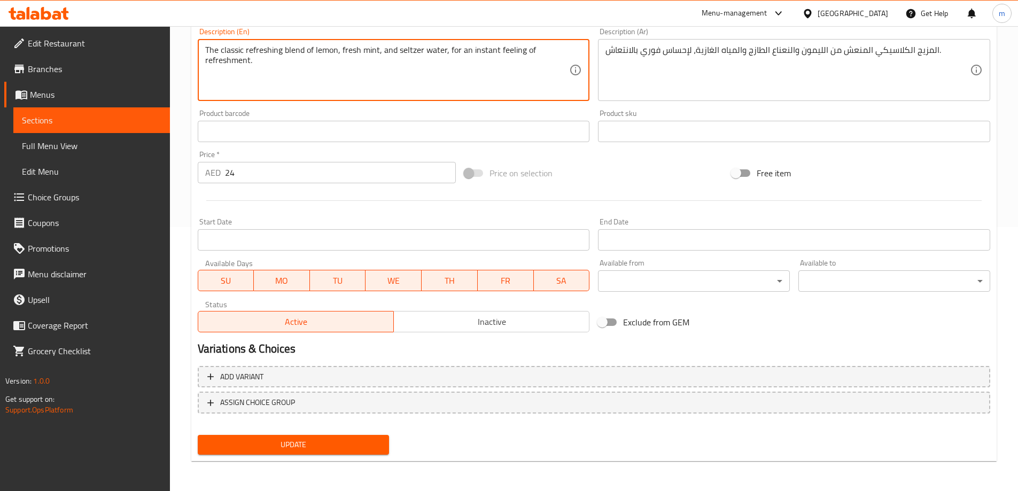
click at [336, 436] on button "Update" at bounding box center [294, 445] width 192 height 20
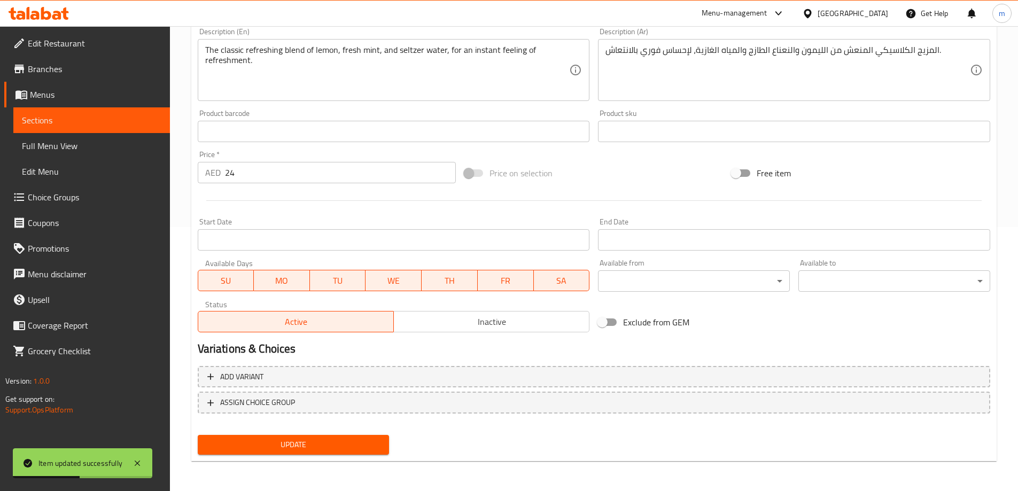
click at [339, 437] on button "Update" at bounding box center [294, 445] width 192 height 20
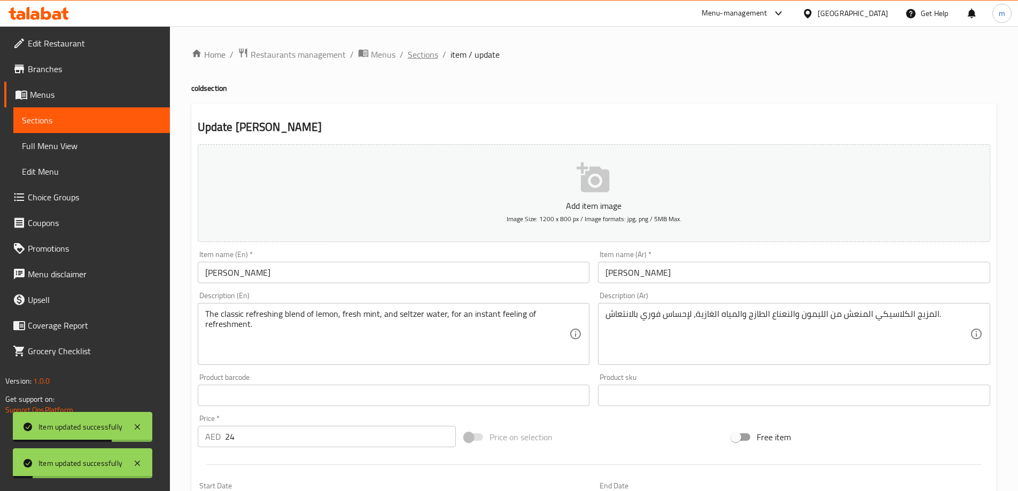
click at [425, 56] on span "Sections" at bounding box center [423, 54] width 30 height 13
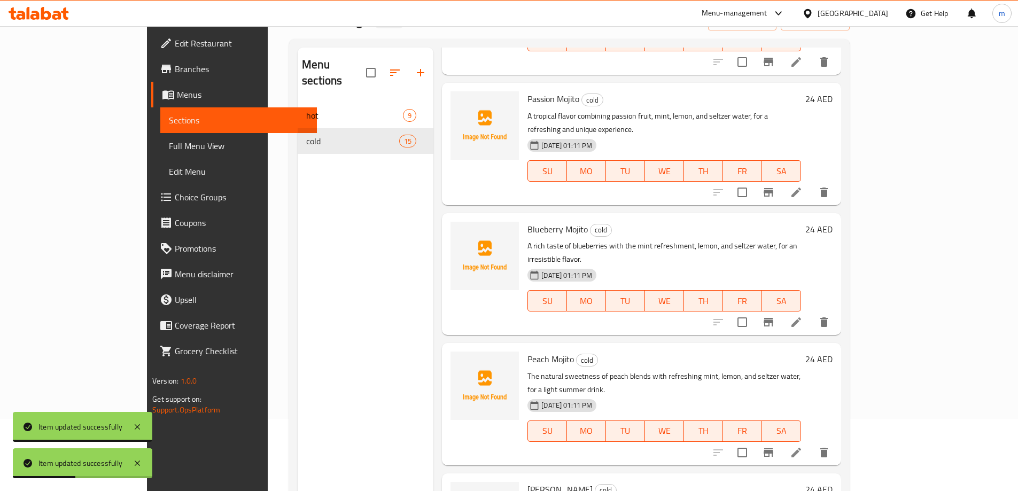
scroll to position [150, 0]
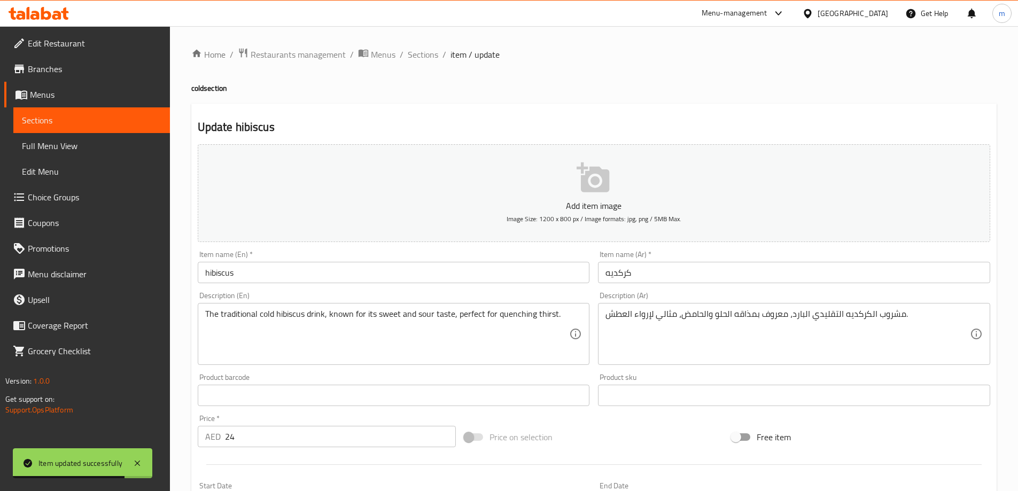
click at [262, 270] on input "hibiscus" at bounding box center [394, 272] width 392 height 21
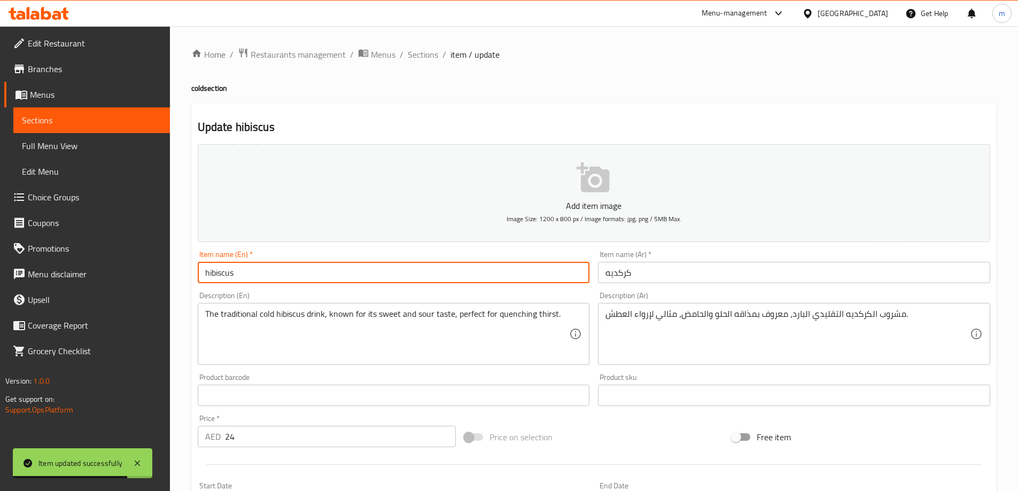
click at [262, 270] on input "hibiscus" at bounding box center [394, 272] width 392 height 21
type input "Hibiscus"
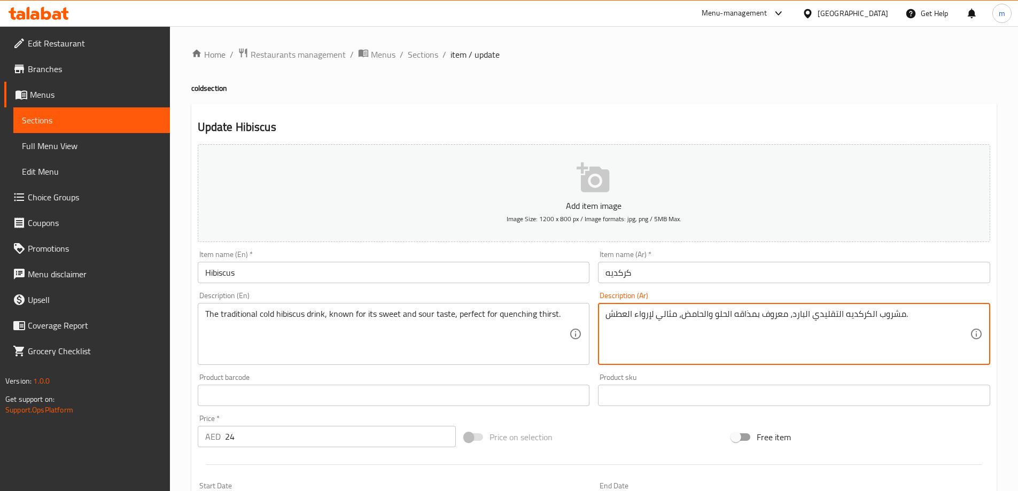
drag, startPoint x: 787, startPoint y: 316, endPoint x: 685, endPoint y: 319, distance: 102.7
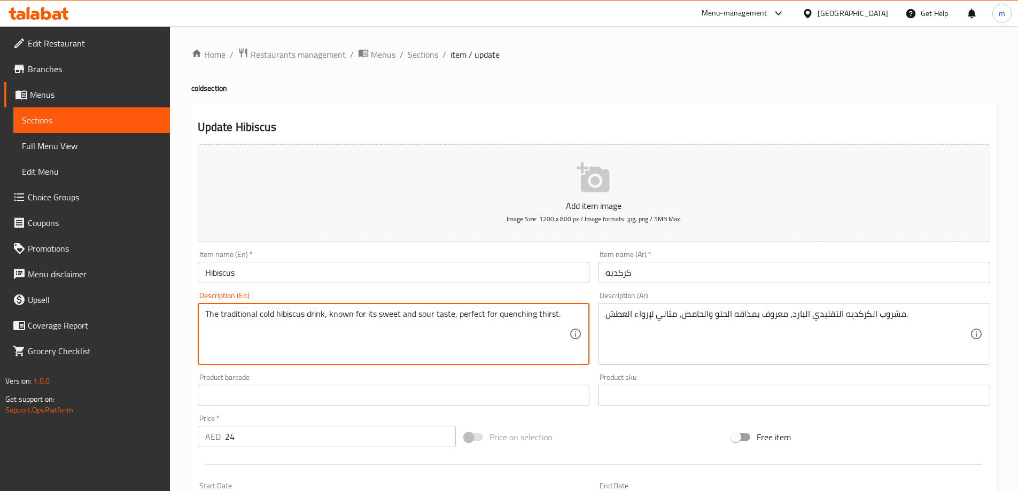
drag, startPoint x: 456, startPoint y: 315, endPoint x: 547, endPoint y: 325, distance: 91.4
click at [362, 343] on textarea "The traditional cold hibiscus drink, known for its sweet and sour taste, perfec…" at bounding box center [387, 334] width 365 height 51
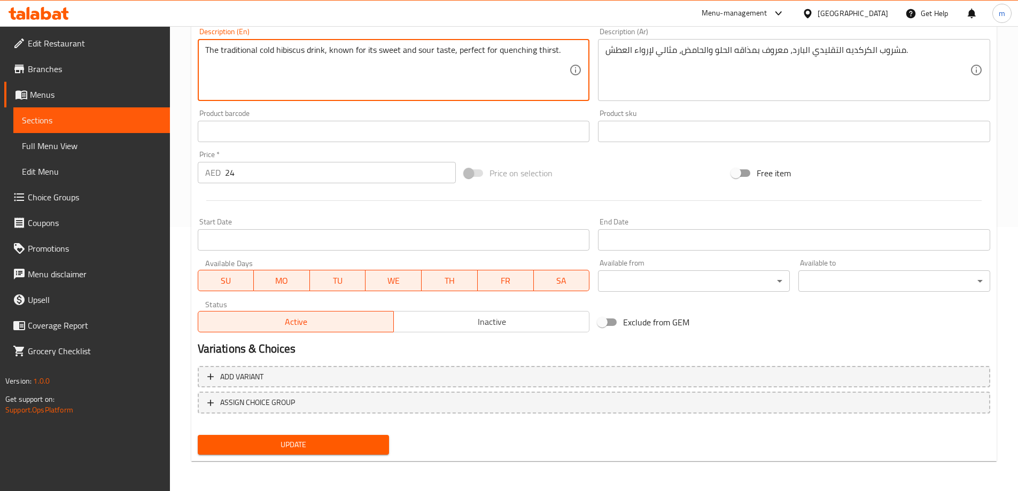
click at [340, 447] on span "Update" at bounding box center [293, 444] width 175 height 13
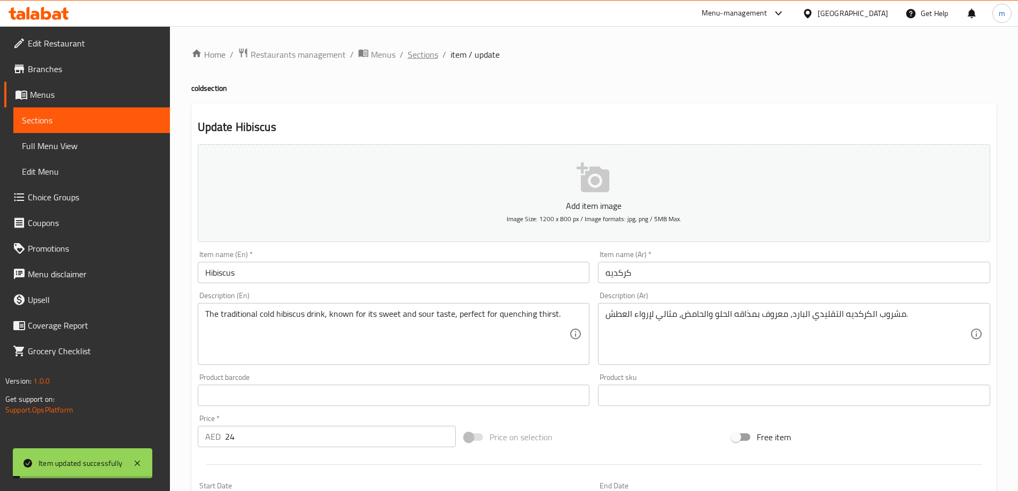
click at [429, 48] on span "Sections" at bounding box center [423, 54] width 30 height 13
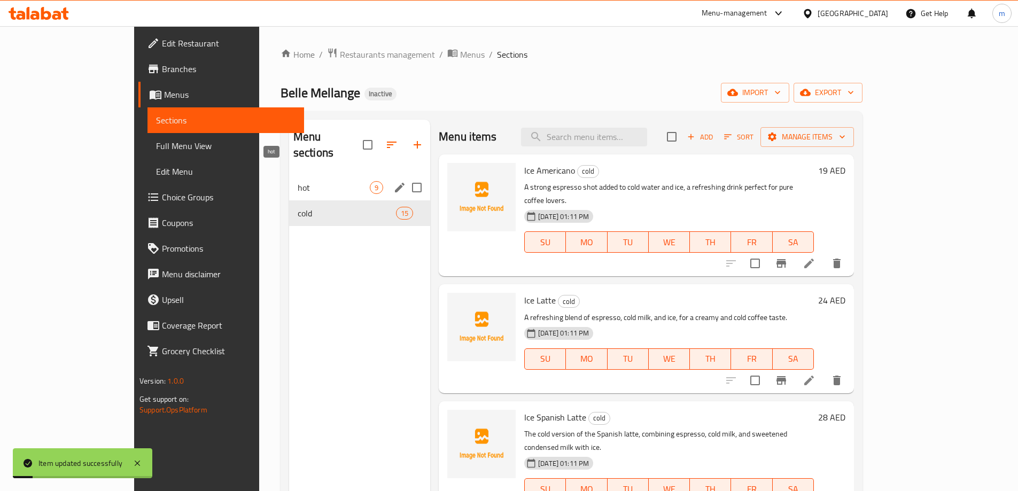
click at [298, 181] on span "hot" at bounding box center [334, 187] width 72 height 13
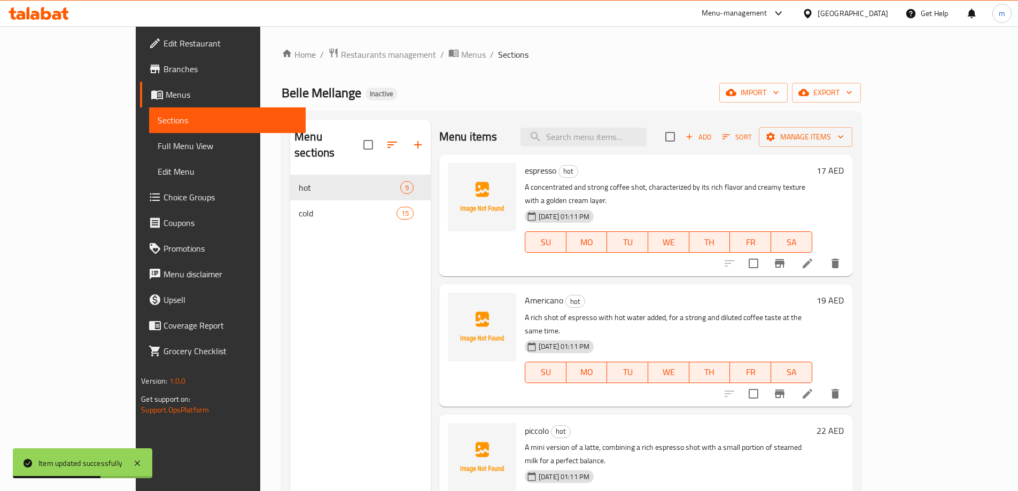
click at [402, 68] on div "Home / Restaurants management / Menus / Sections Belle Mellange Inactive import…" at bounding box center [571, 334] width 579 height 572
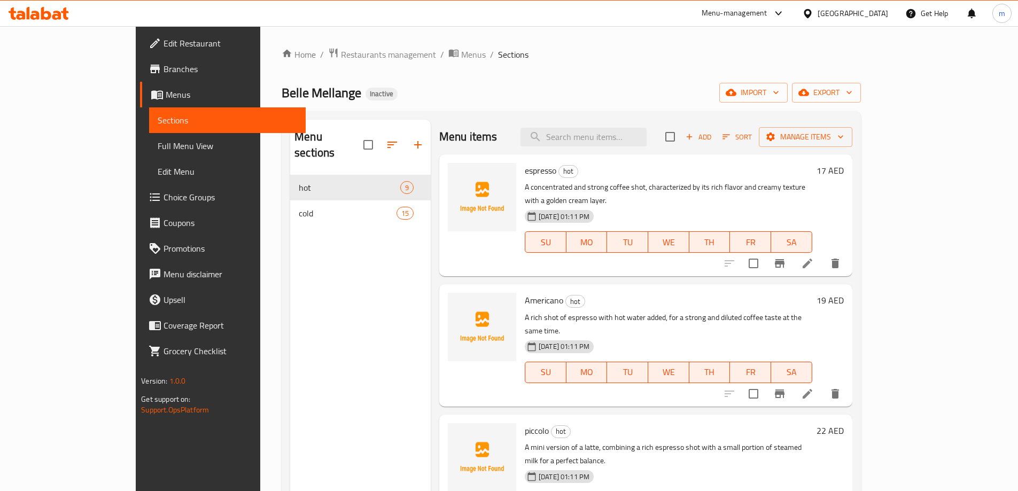
click at [311, 339] on div "Menu sections hot 9 cold 15" at bounding box center [360, 365] width 141 height 491
